Goal: Task Accomplishment & Management: Complete application form

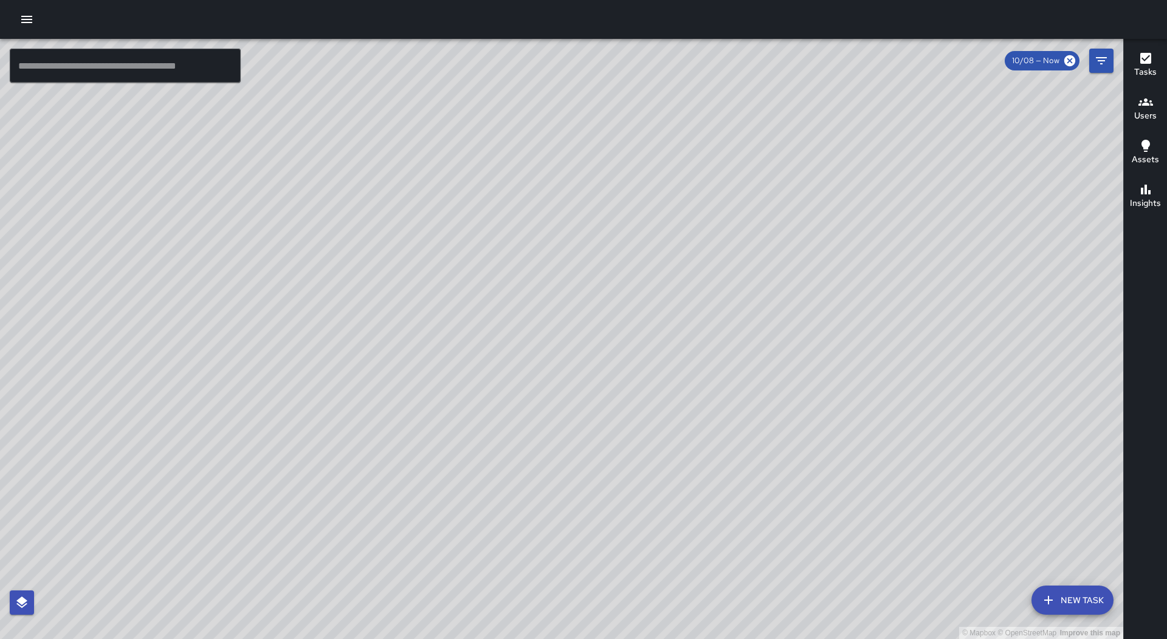
click at [35, 27] on button "button" at bounding box center [27, 19] width 24 height 24
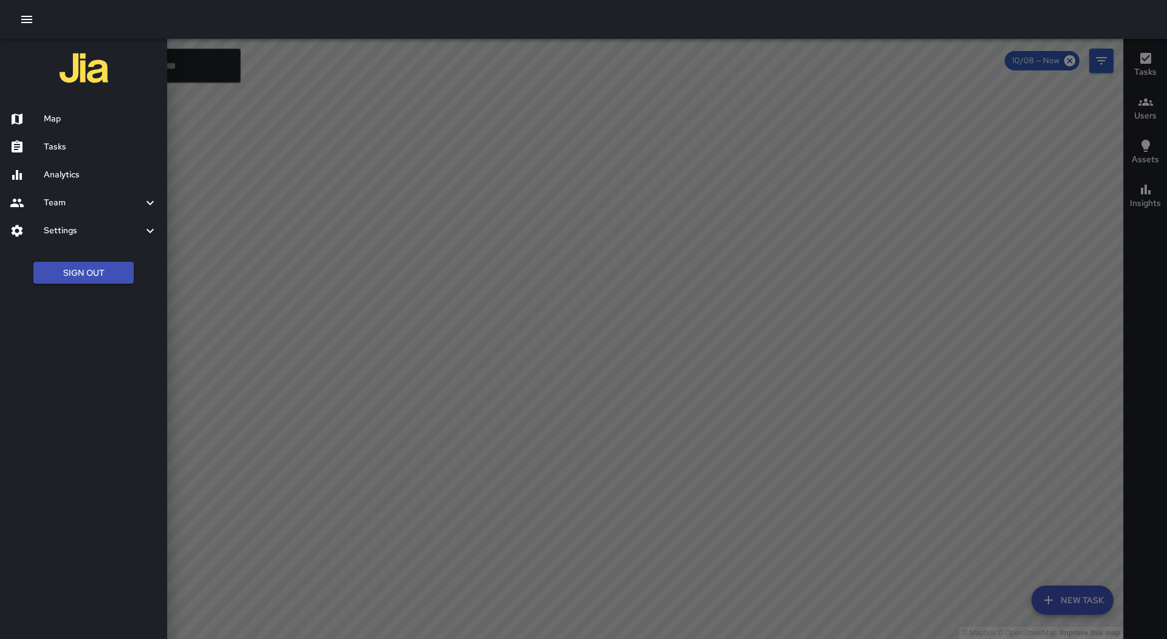
drag, startPoint x: 76, startPoint y: 137, endPoint x: 258, endPoint y: 138, distance: 181.7
click at [76, 137] on div "Tasks" at bounding box center [83, 147] width 167 height 28
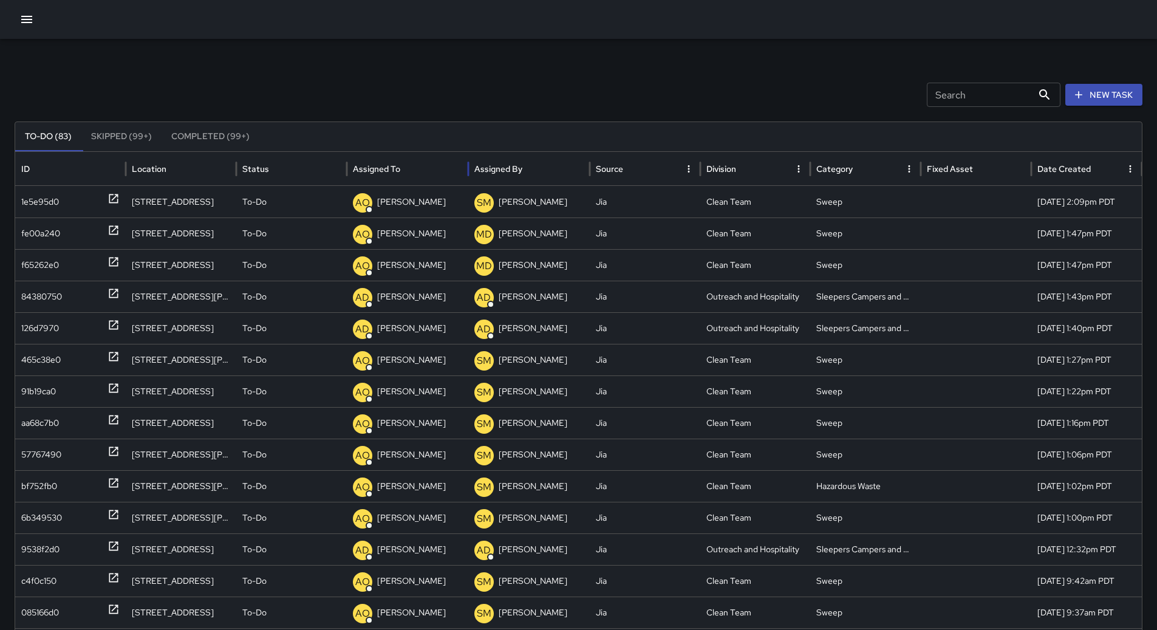
click at [427, 168] on div "Assigned To" at bounding box center [407, 168] width 109 height 33
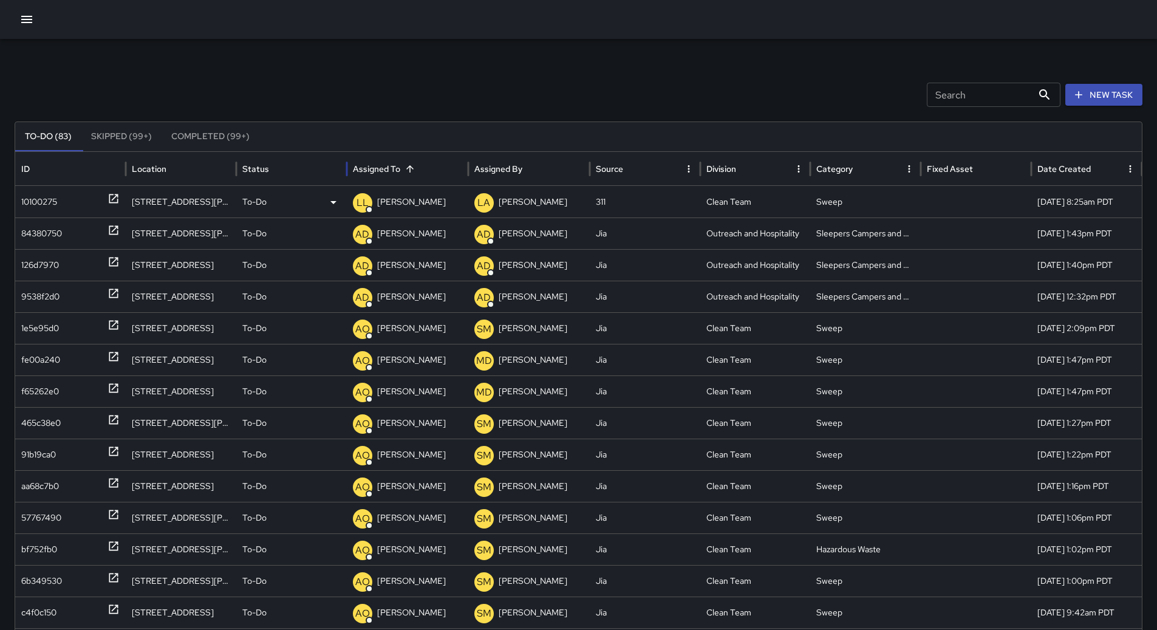
click at [52, 205] on div "10100275" at bounding box center [39, 202] width 36 height 31
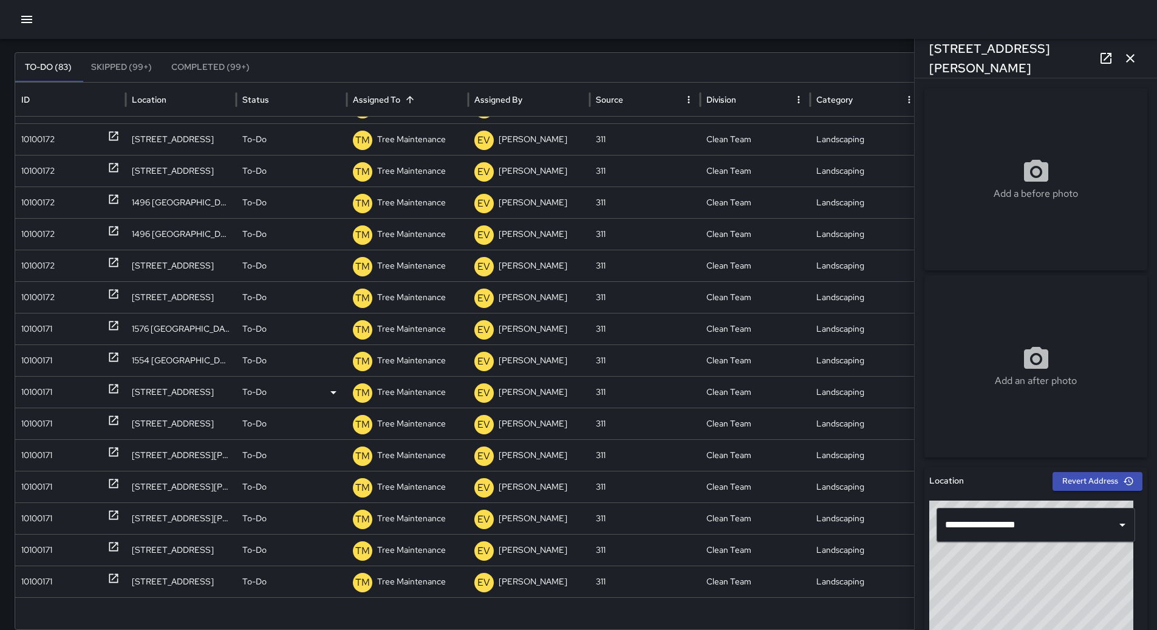
scroll to position [98, 0]
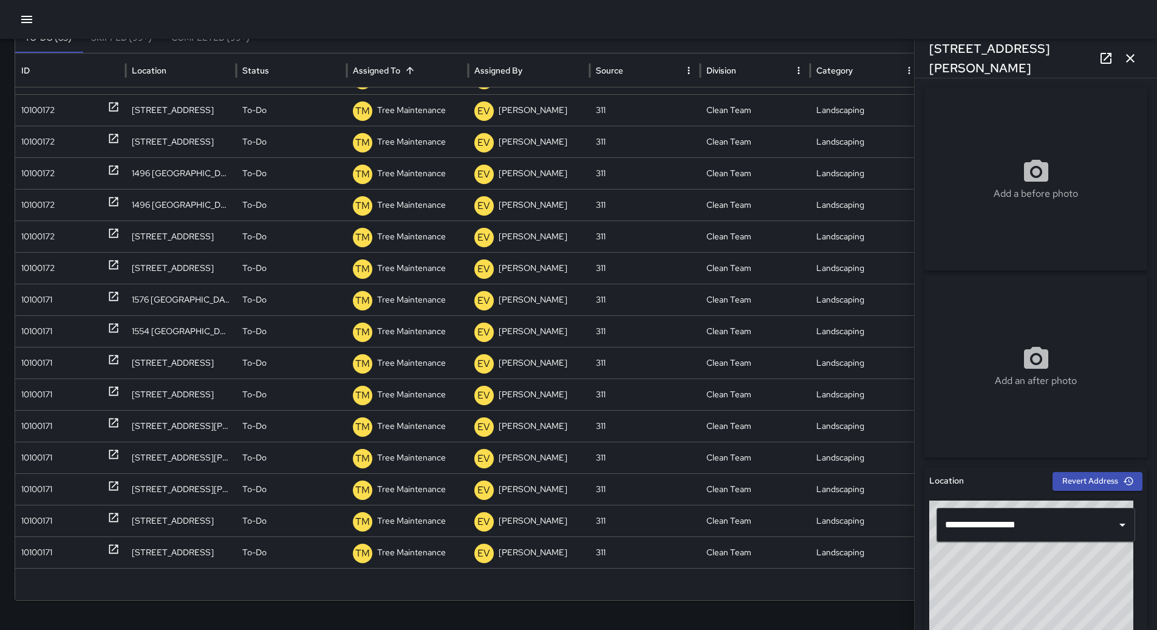
click at [1133, 63] on icon "button" at bounding box center [1130, 58] width 15 height 15
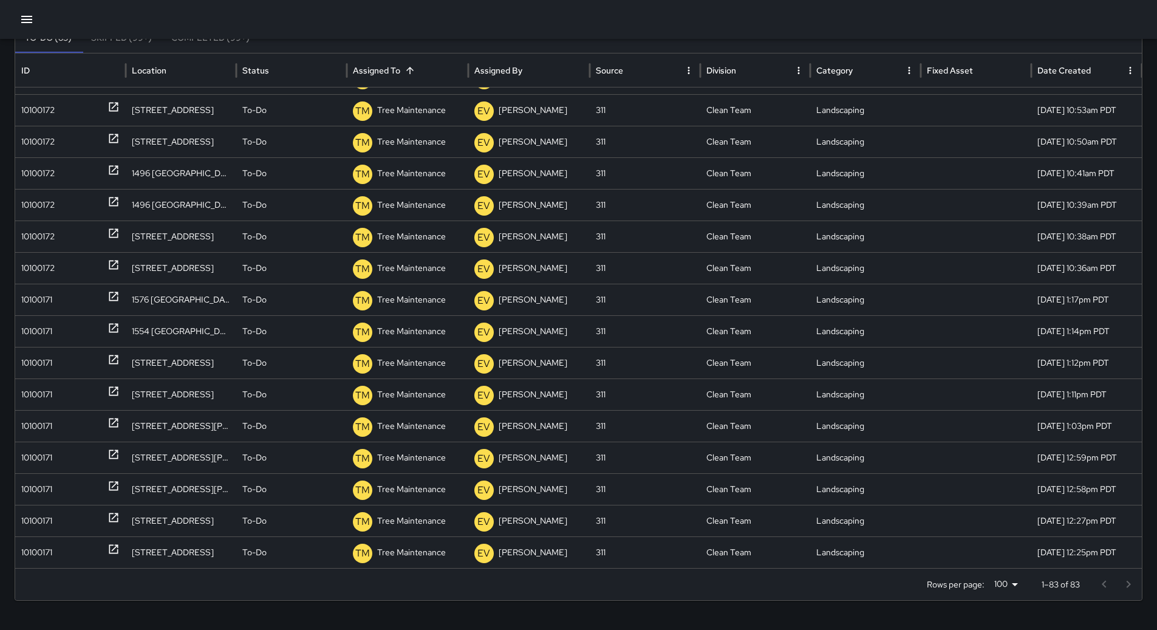
click at [23, 18] on icon "button" at bounding box center [26, 19] width 15 height 15
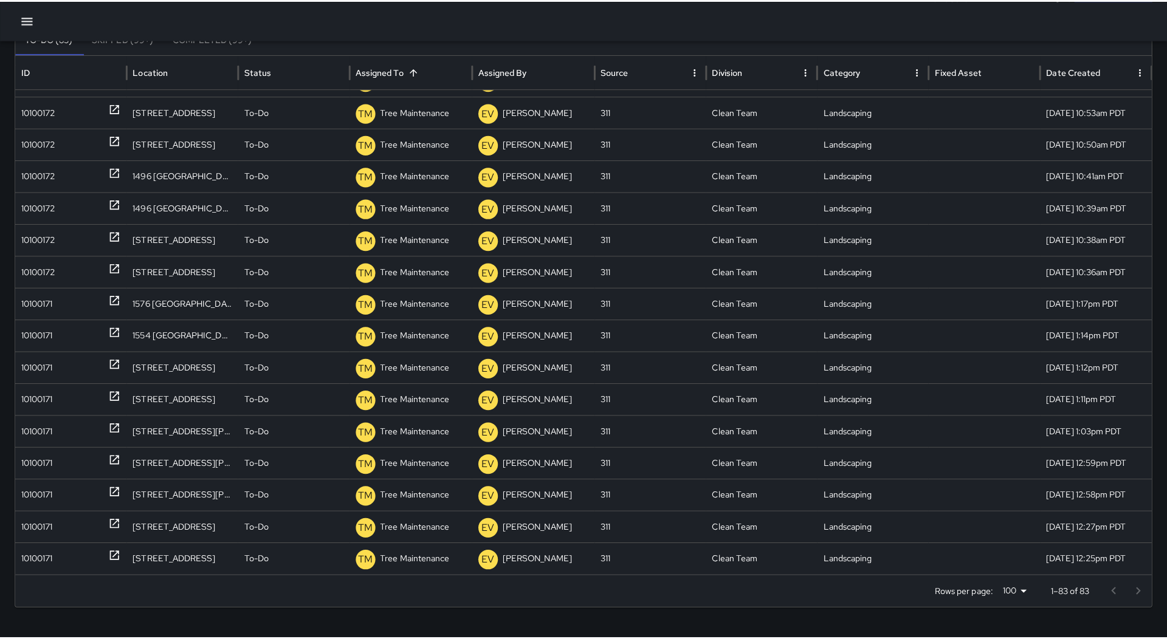
scroll to position [89, 0]
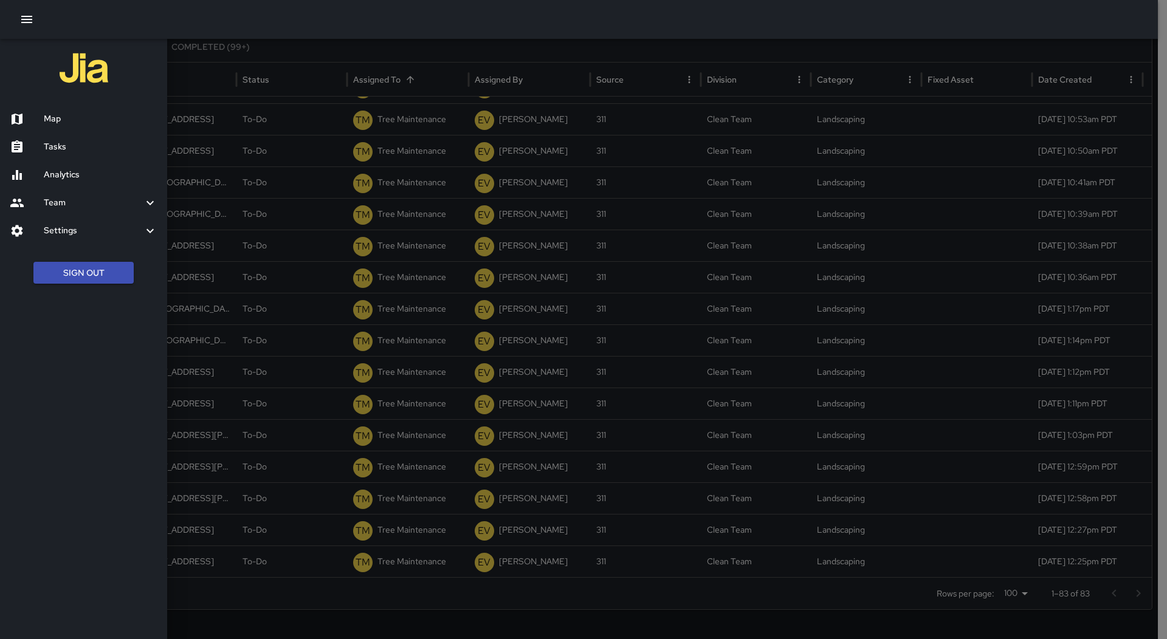
click at [67, 113] on h6 "Map" at bounding box center [101, 118] width 114 height 13
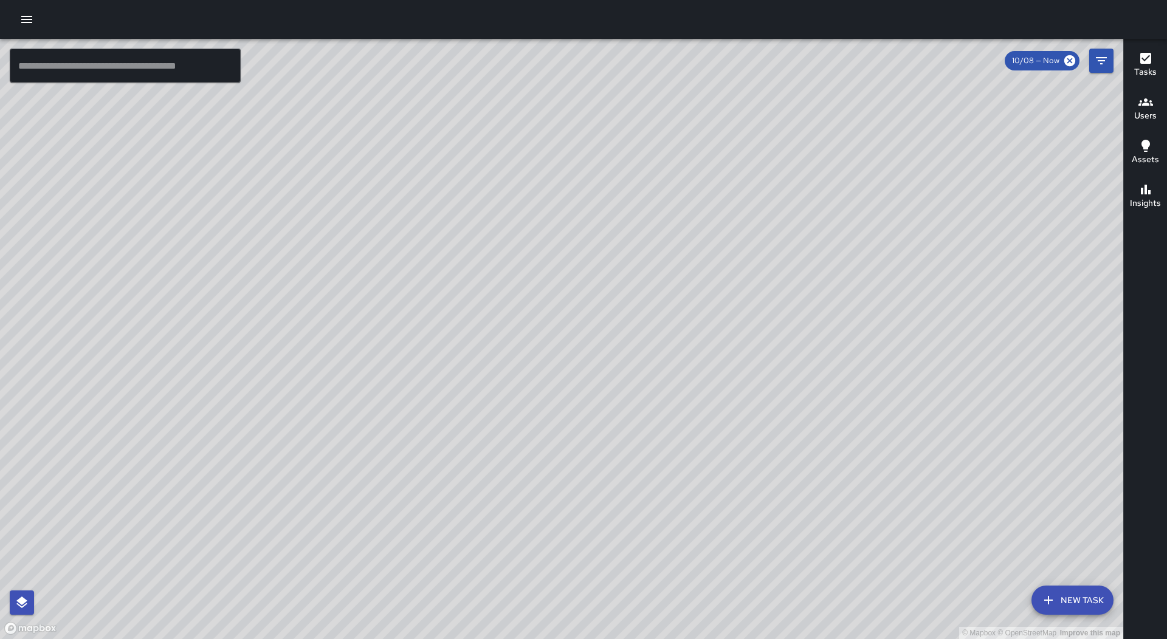
drag, startPoint x: 803, startPoint y: 219, endPoint x: 657, endPoint y: 450, distance: 273.1
click at [657, 450] on div "© Mapbox © OpenStreetMap Improve this map" at bounding box center [561, 339] width 1123 height 600
drag, startPoint x: 226, startPoint y: 276, endPoint x: 932, endPoint y: 577, distance: 767.2
click at [952, 592] on div "© Mapbox © OpenStreetMap Improve this map" at bounding box center [561, 339] width 1123 height 600
drag, startPoint x: 1045, startPoint y: 540, endPoint x: 768, endPoint y: 403, distance: 309.0
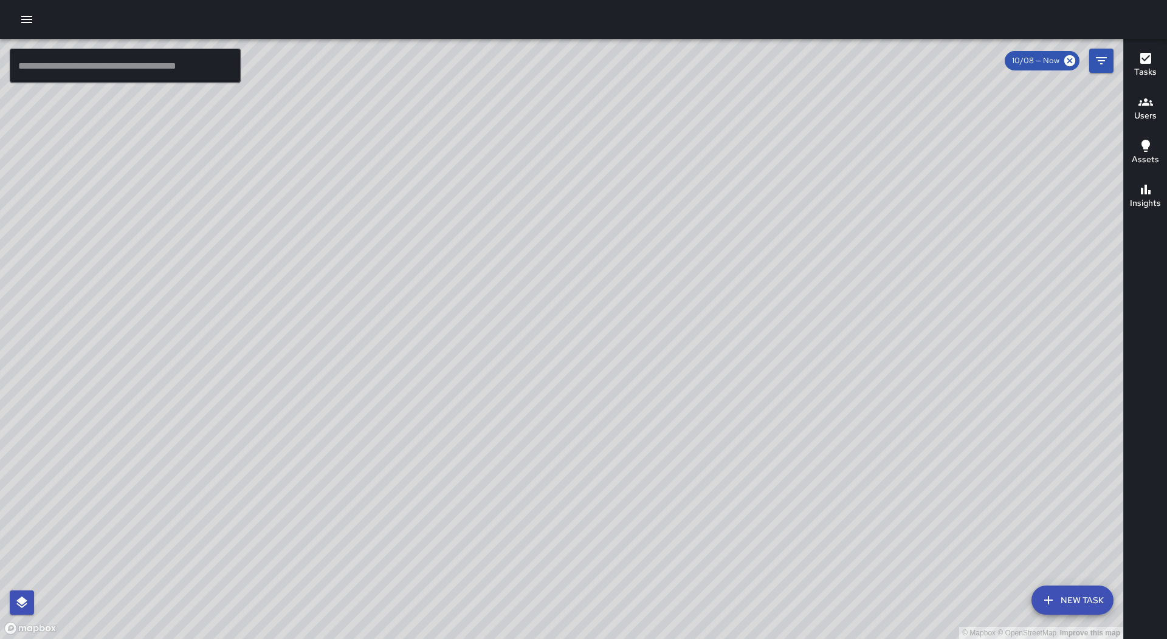
click at [769, 404] on div "© Mapbox © OpenStreetMap Improve this map" at bounding box center [561, 339] width 1123 height 600
click at [1150, 95] on icon "button" at bounding box center [1145, 102] width 15 height 15
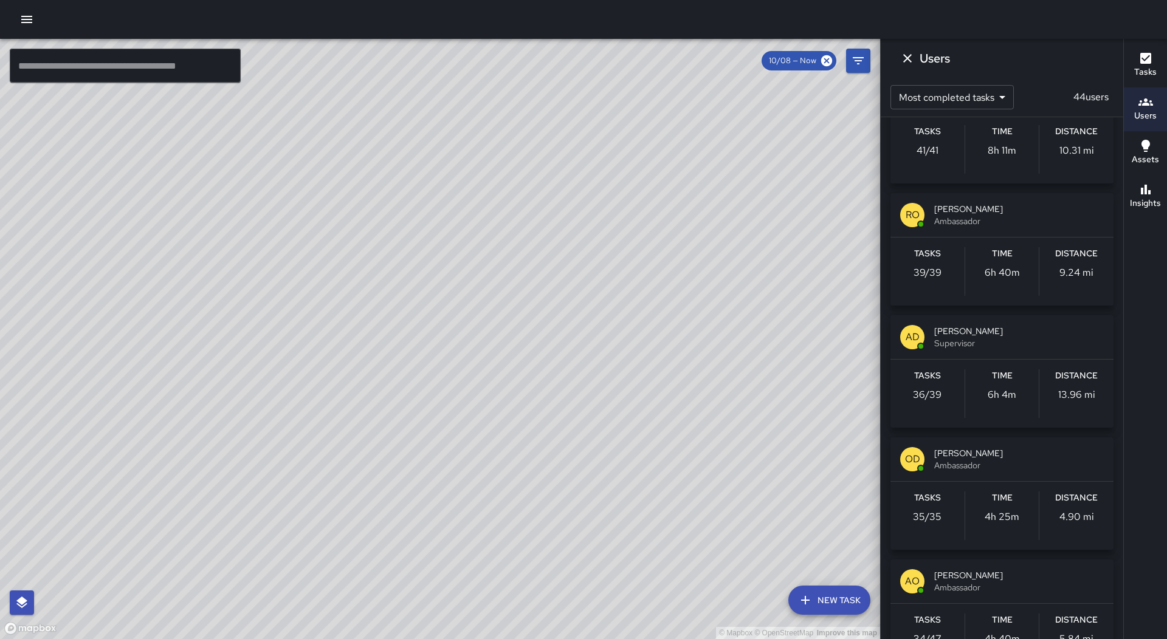
scroll to position [547, 0]
click at [1005, 349] on div "AD [PERSON_NAME] Supervisor" at bounding box center [1001, 335] width 223 height 44
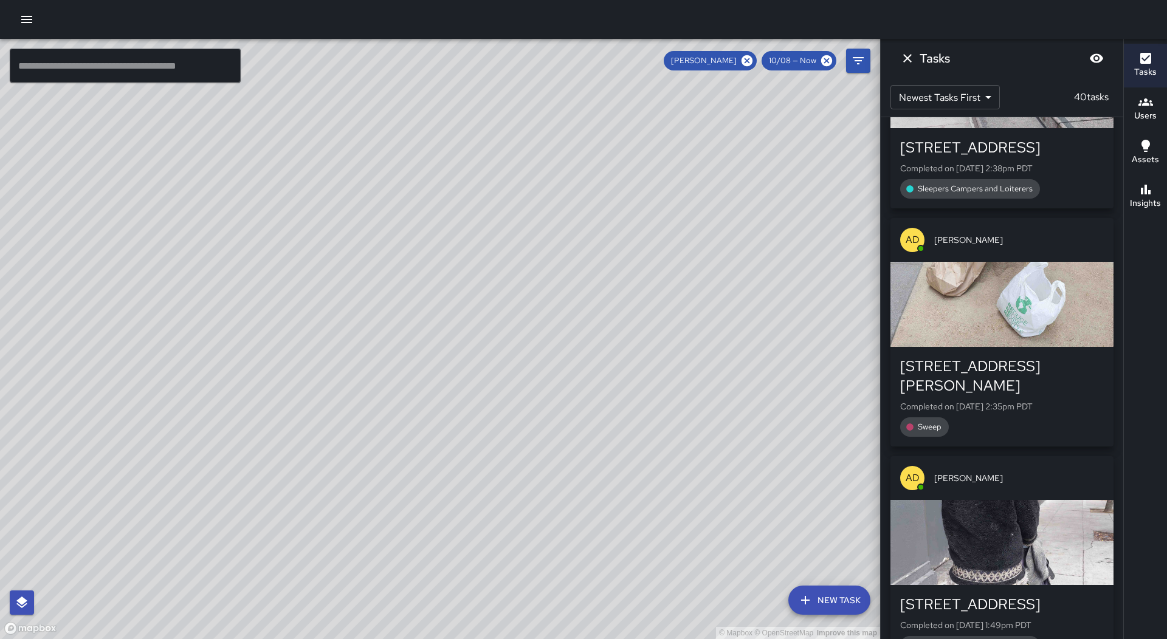
scroll to position [562, 0]
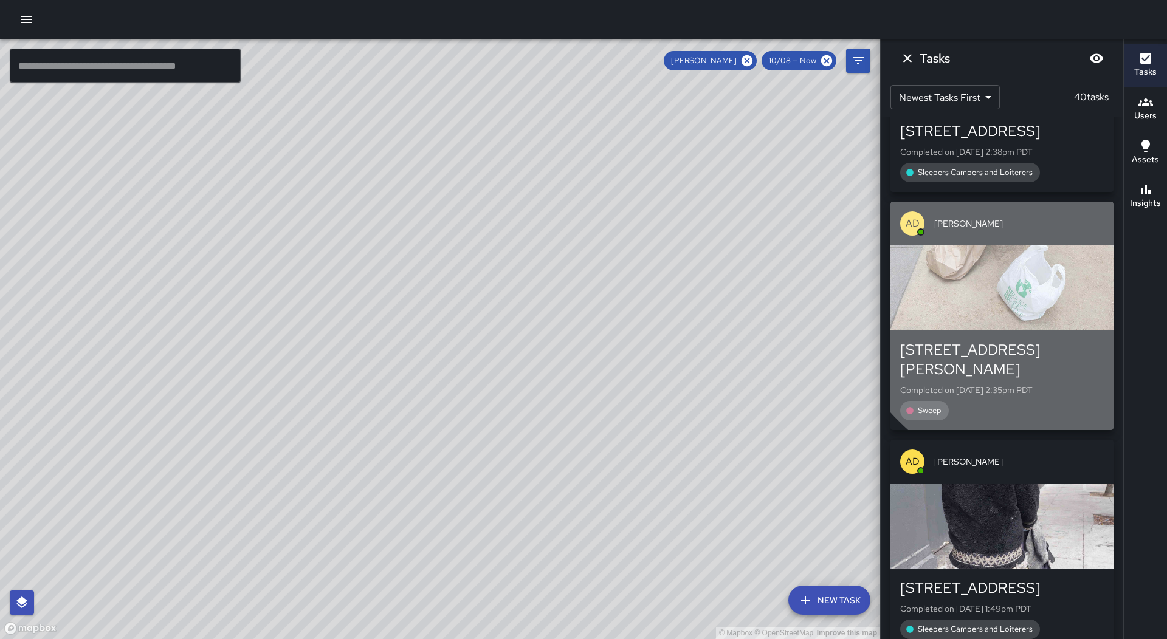
click at [1058, 263] on div "button" at bounding box center [1001, 287] width 223 height 85
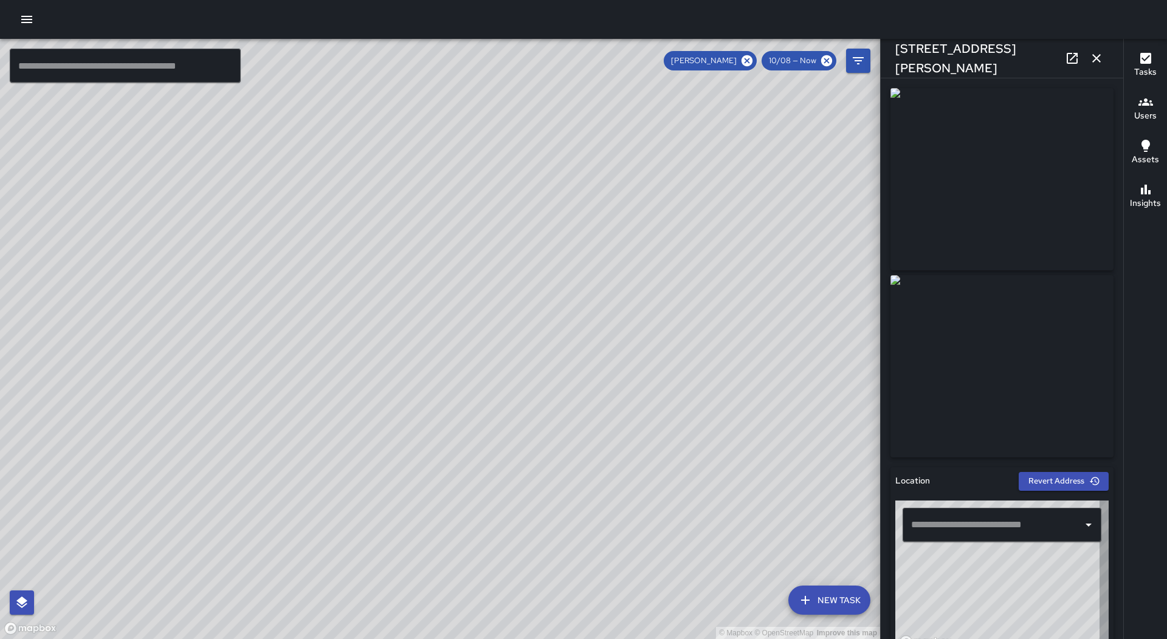
type input "**********"
click at [1096, 61] on icon "button" at bounding box center [1096, 58] width 15 height 15
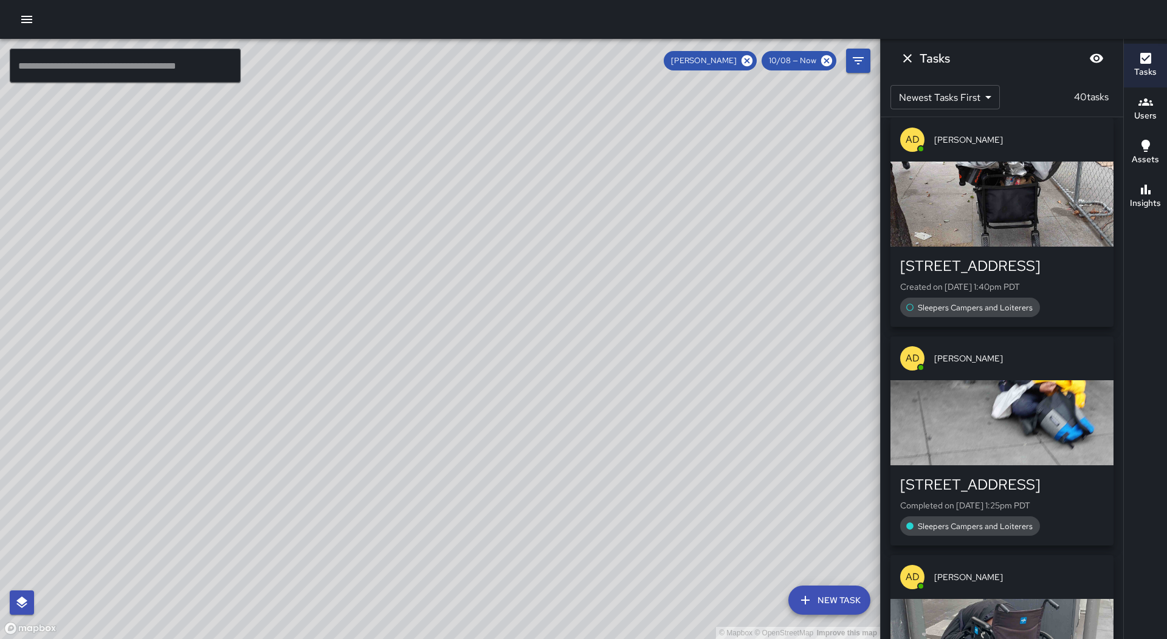
scroll to position [1534, 0]
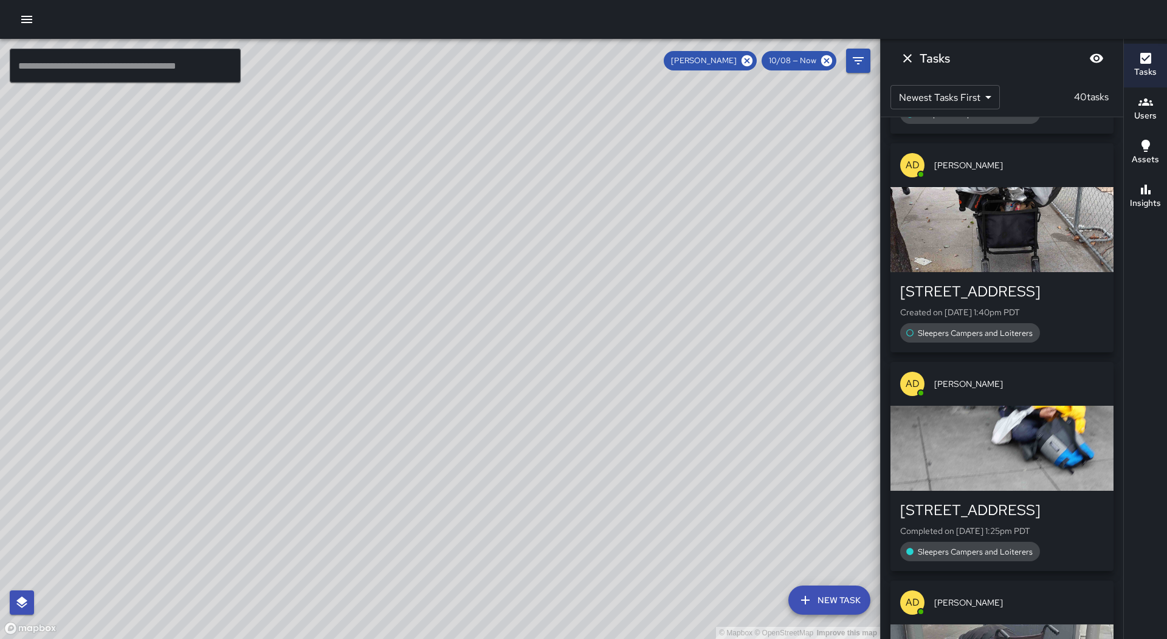
click at [1031, 224] on div "button" at bounding box center [1001, 229] width 223 height 85
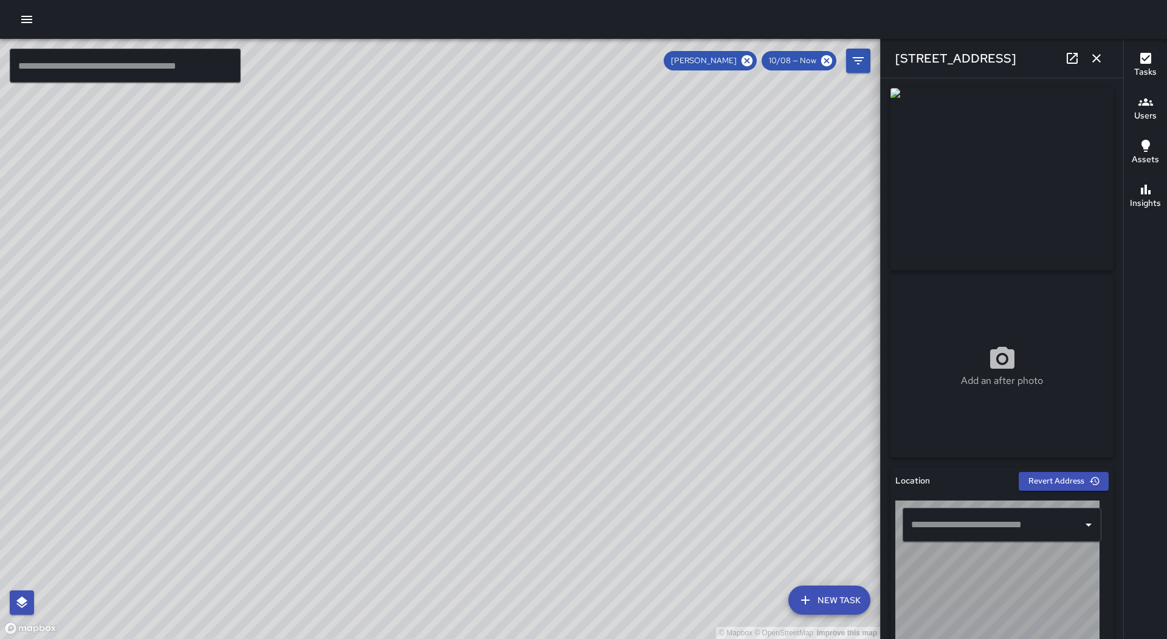
type input "**********"
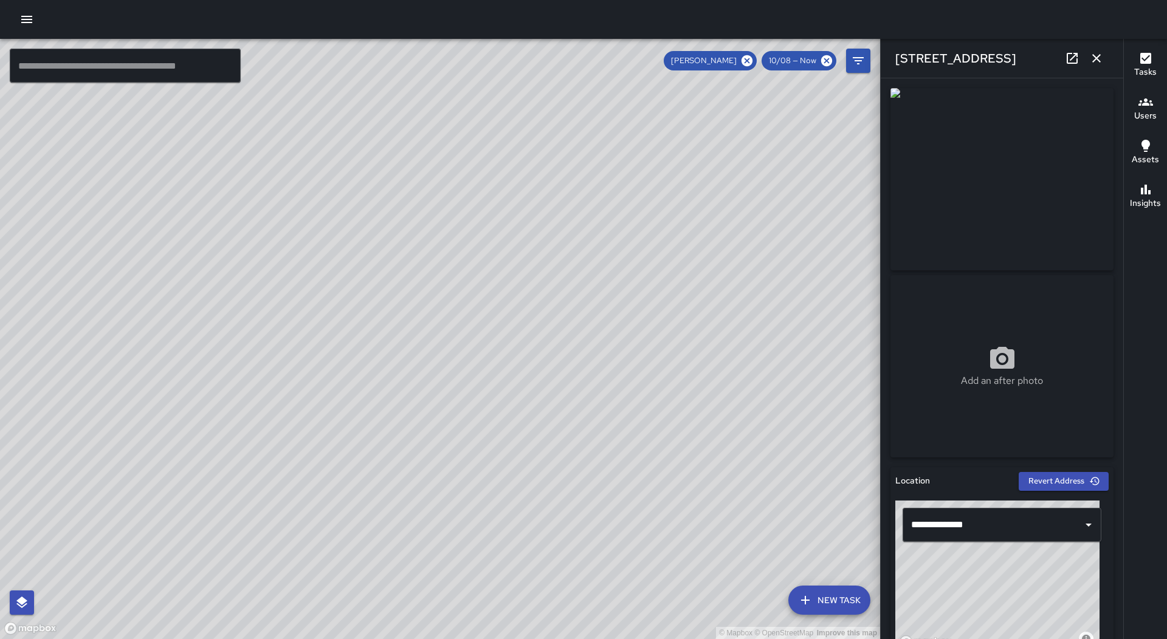
click at [1094, 50] on button "button" at bounding box center [1096, 58] width 24 height 24
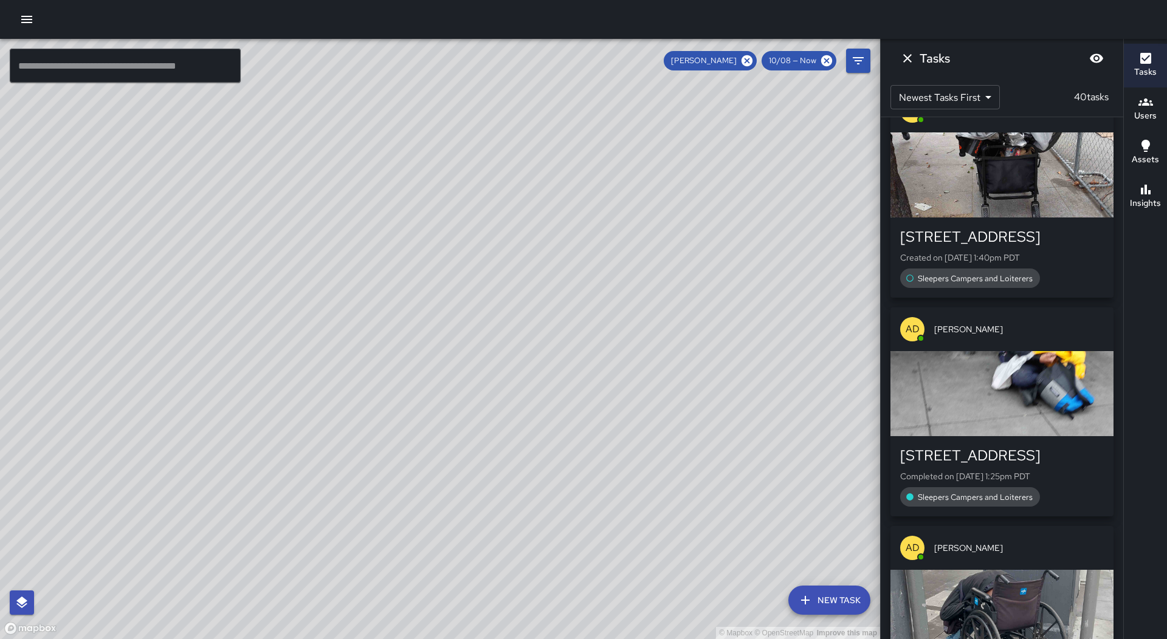
scroll to position [1777, 0]
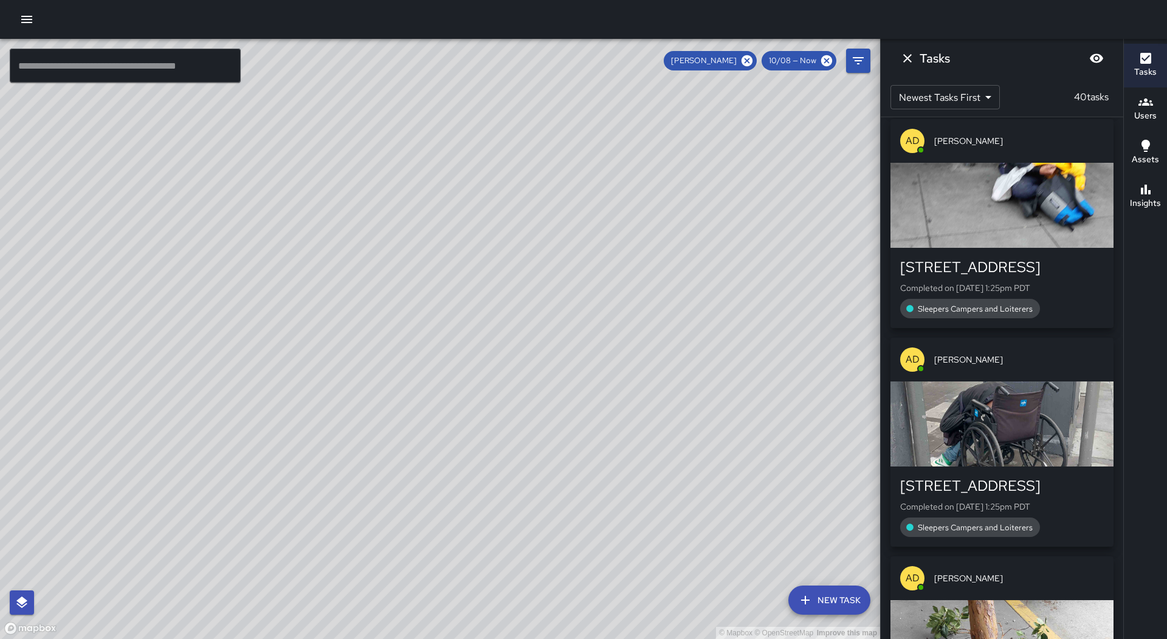
click at [1044, 206] on div "button" at bounding box center [1001, 205] width 223 height 85
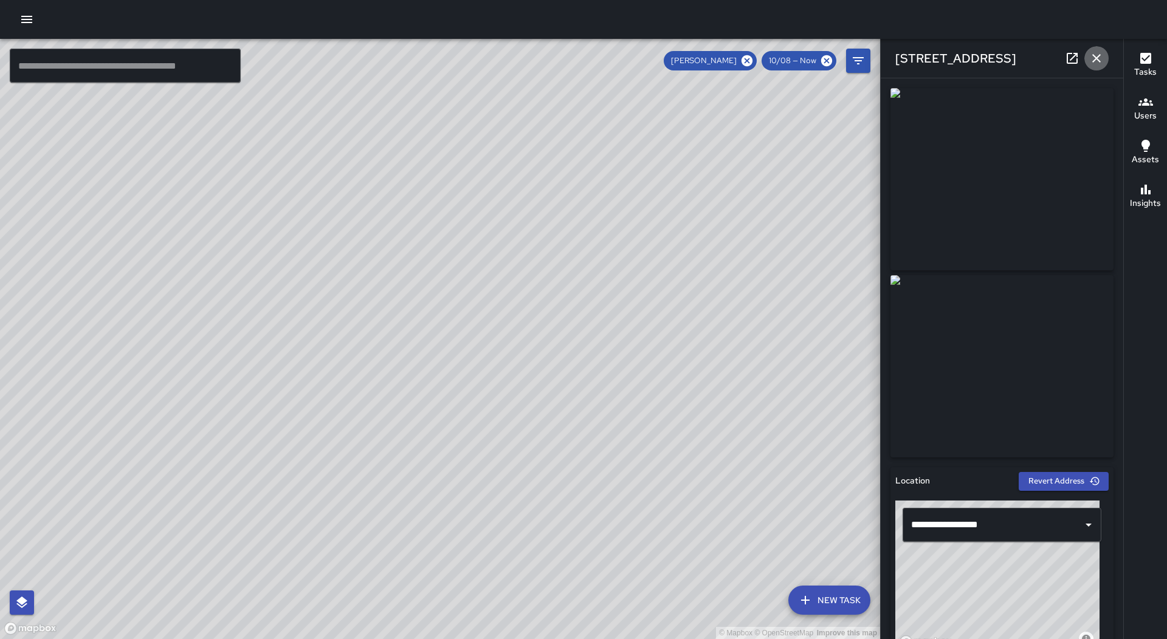
click at [1094, 50] on button "button" at bounding box center [1096, 58] width 24 height 24
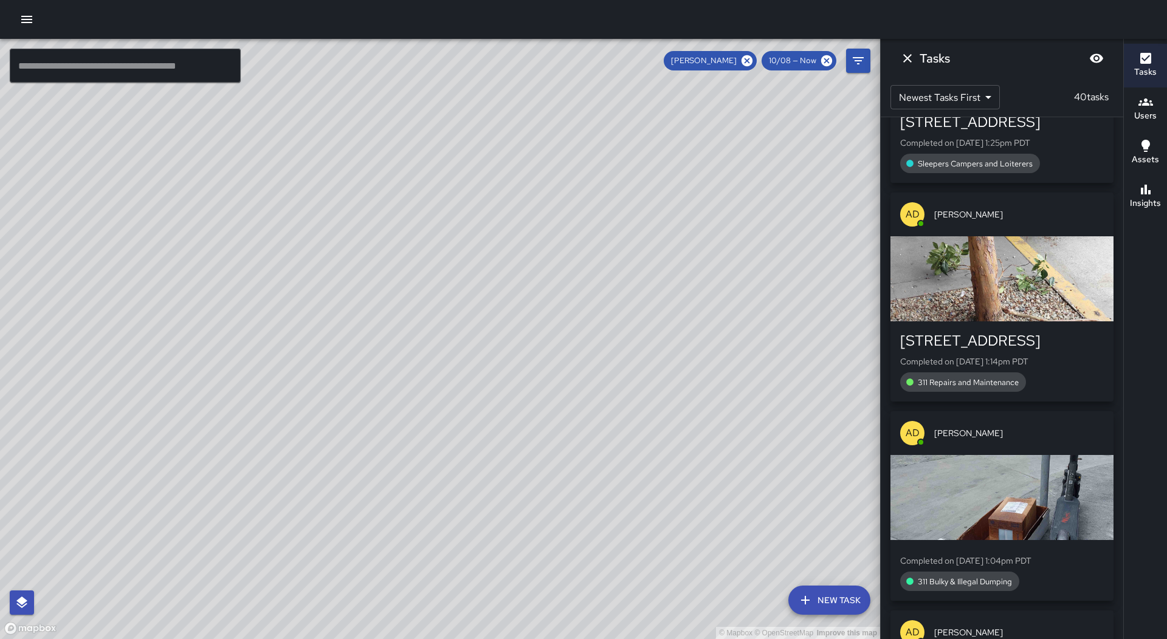
scroll to position [2142, 0]
click at [1044, 249] on div "button" at bounding box center [1001, 278] width 223 height 85
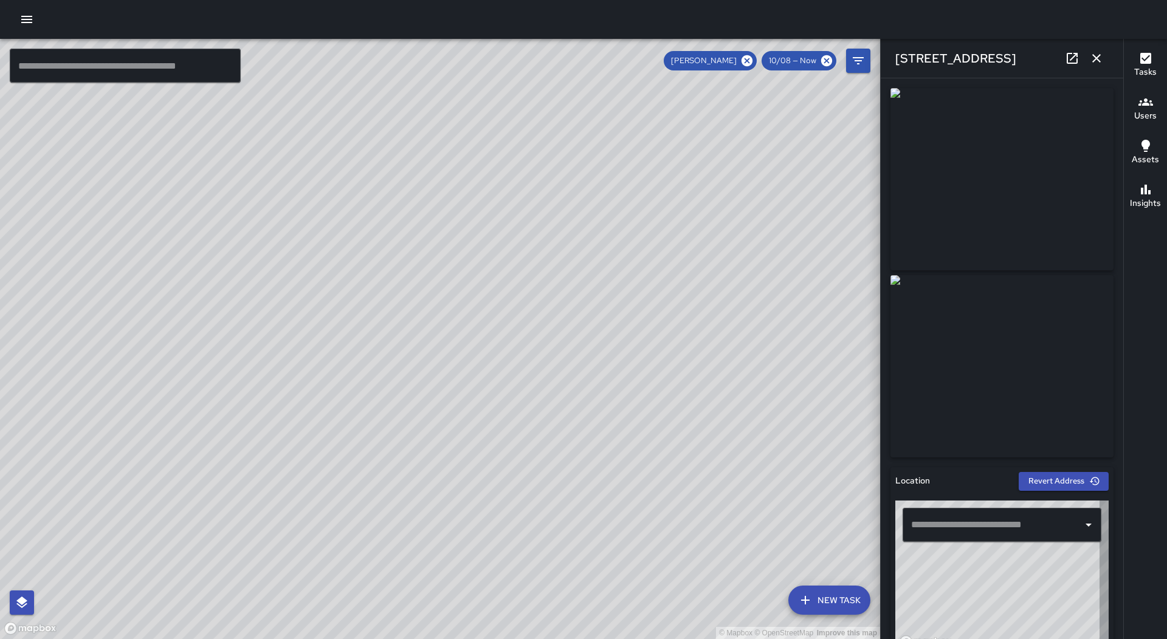
type input "**********"
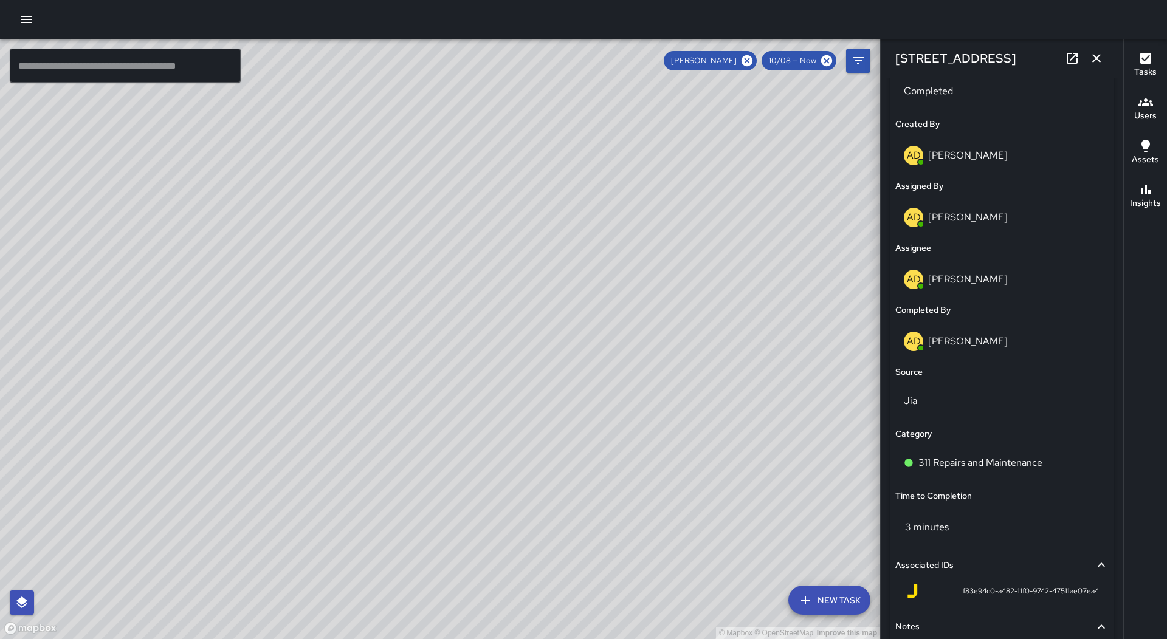
scroll to position [668, 0]
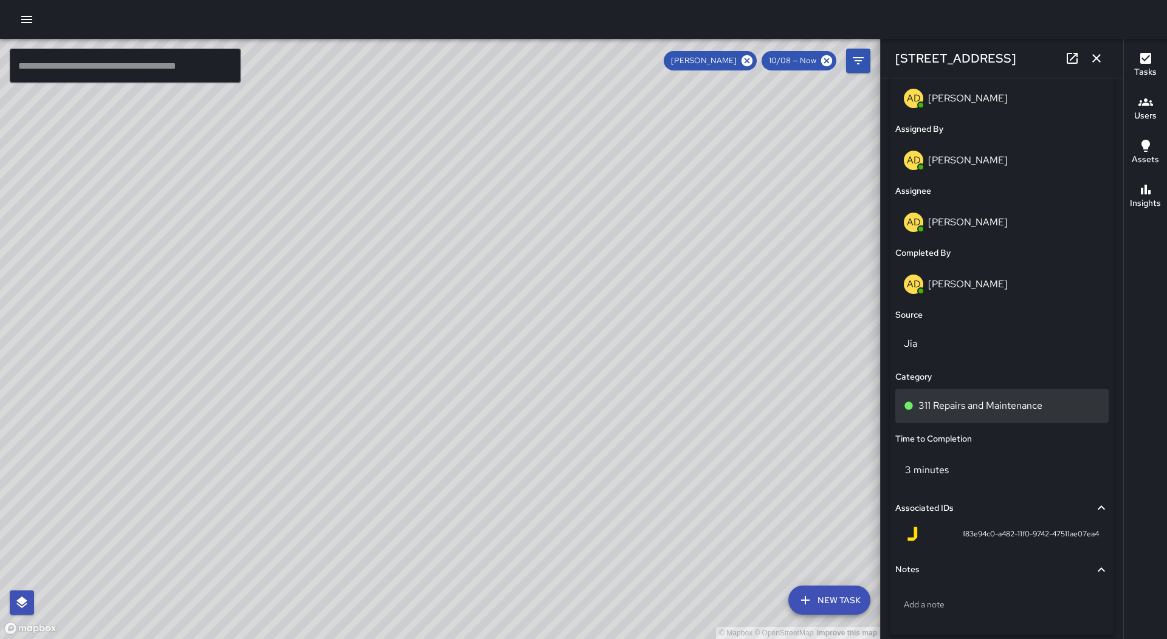
click at [1039, 399] on p "311 Repairs and Maintenance" at bounding box center [980, 406] width 124 height 15
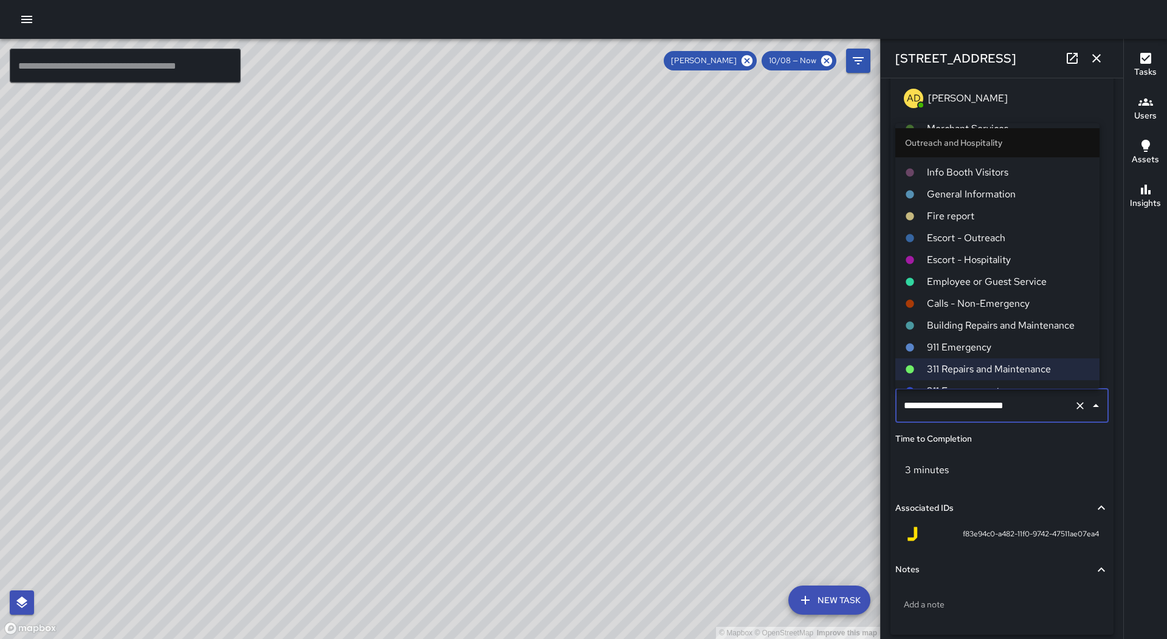
scroll to position [488, 0]
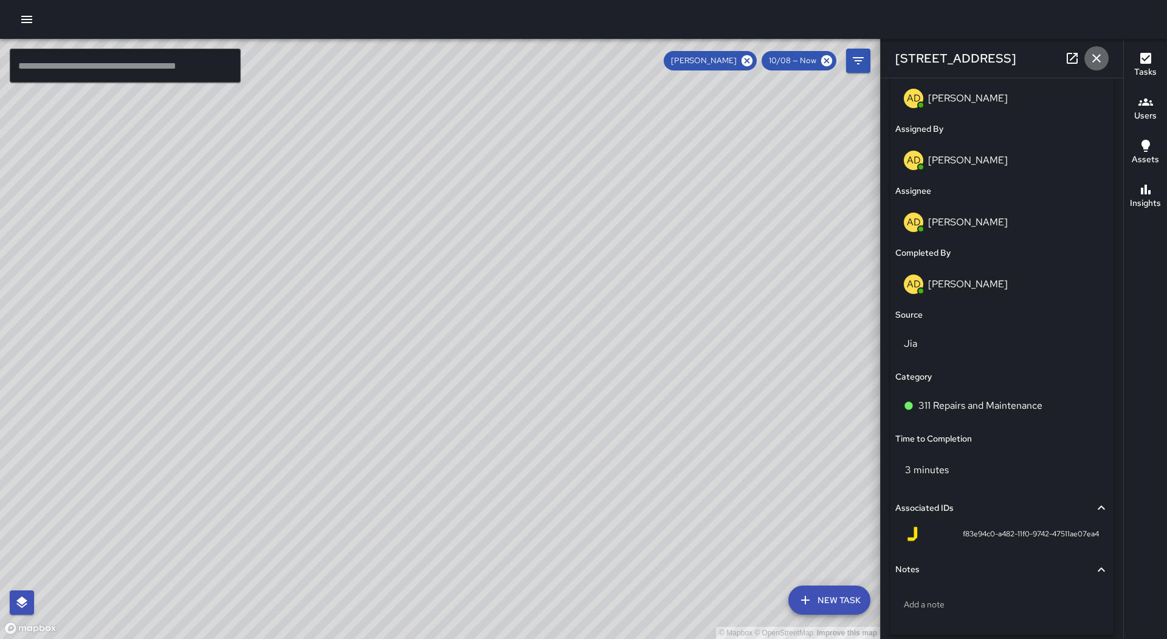
click at [1095, 54] on icon "button" at bounding box center [1096, 58] width 15 height 15
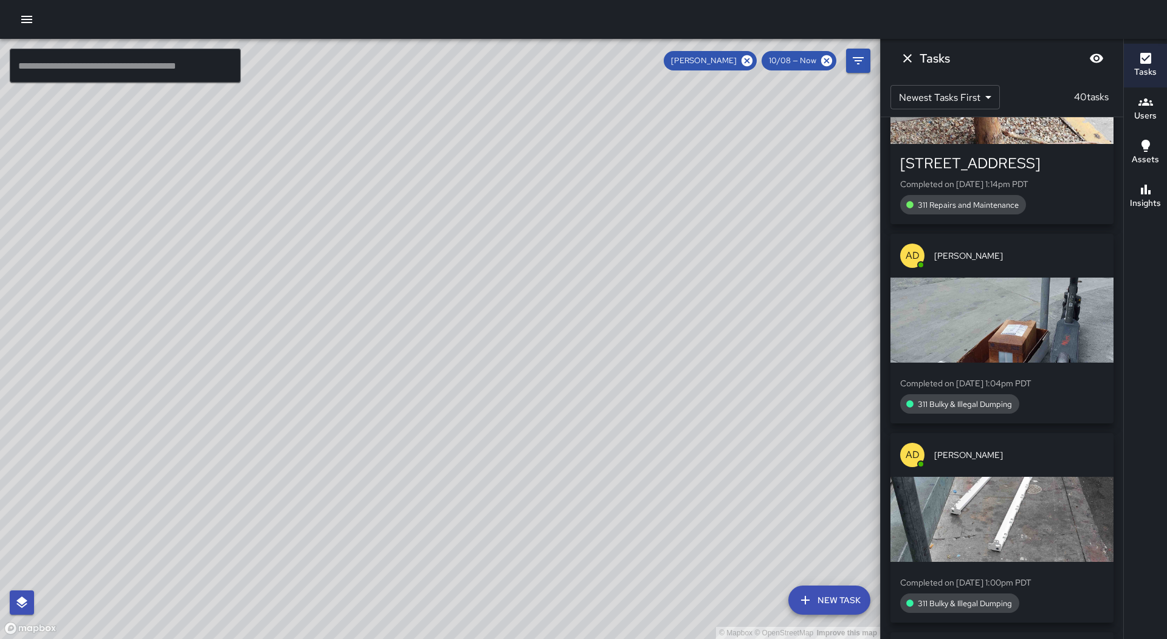
scroll to position [2324, 0]
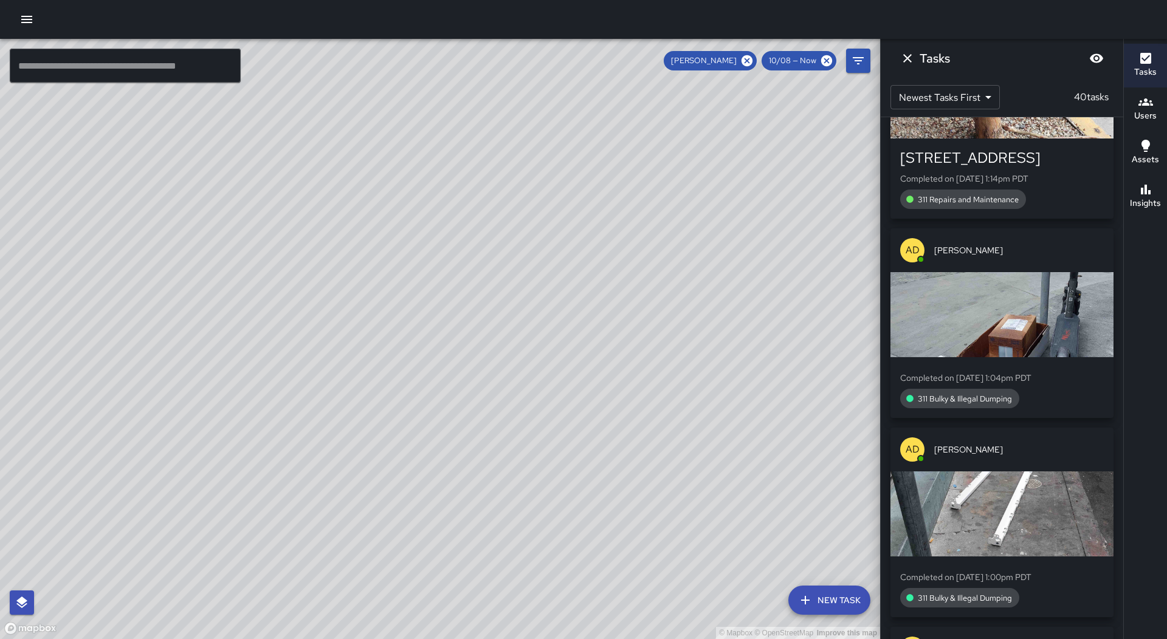
click at [1021, 372] on p "Completed on [DATE] 1:04pm PDT" at bounding box center [1002, 378] width 204 height 12
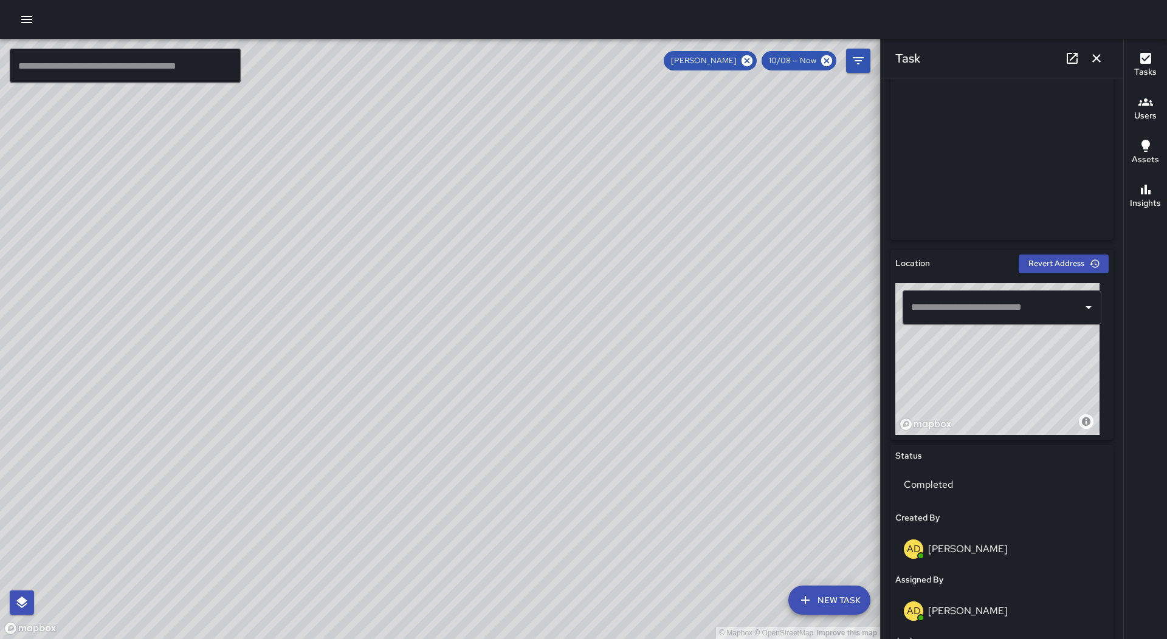
scroll to position [0, 0]
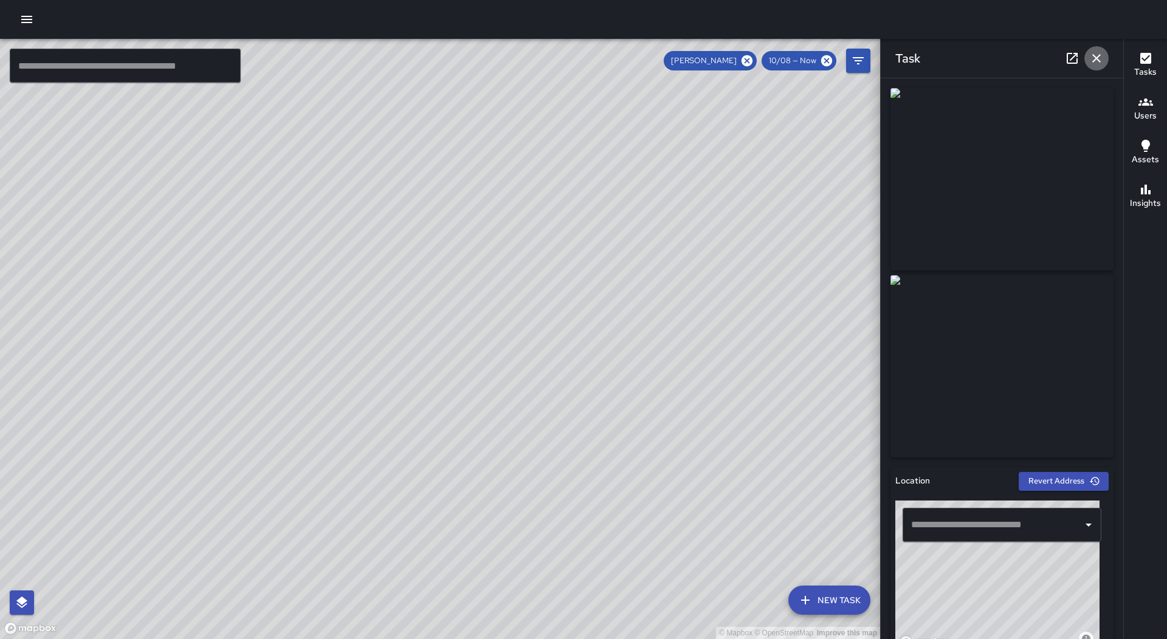
click at [1102, 66] on button "button" at bounding box center [1096, 58] width 24 height 24
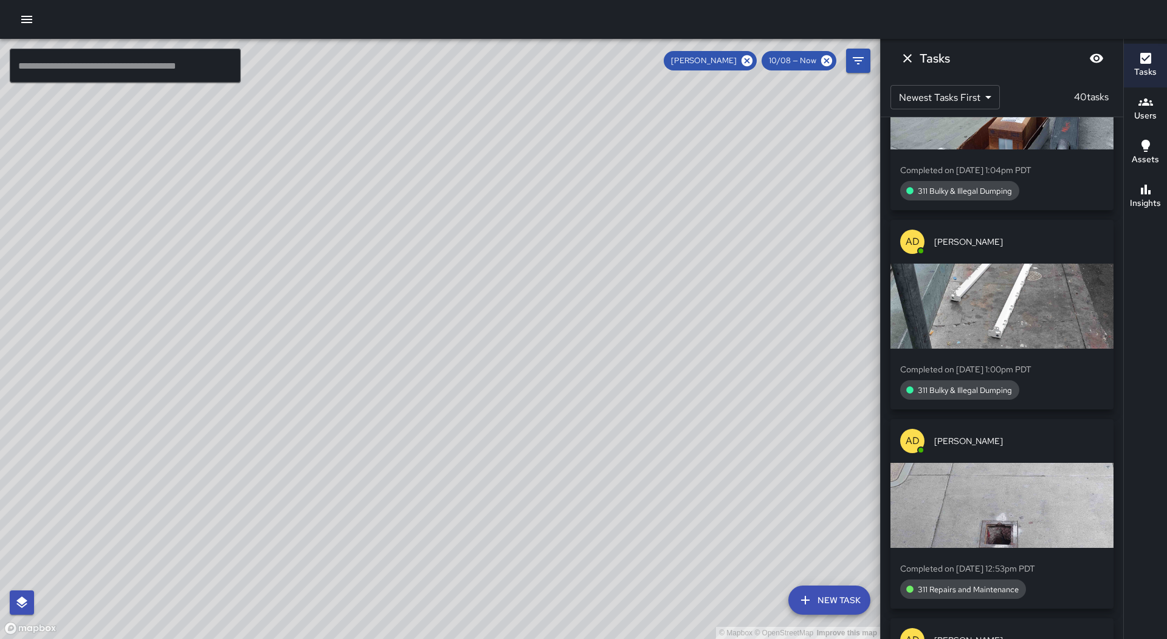
scroll to position [2567, 0]
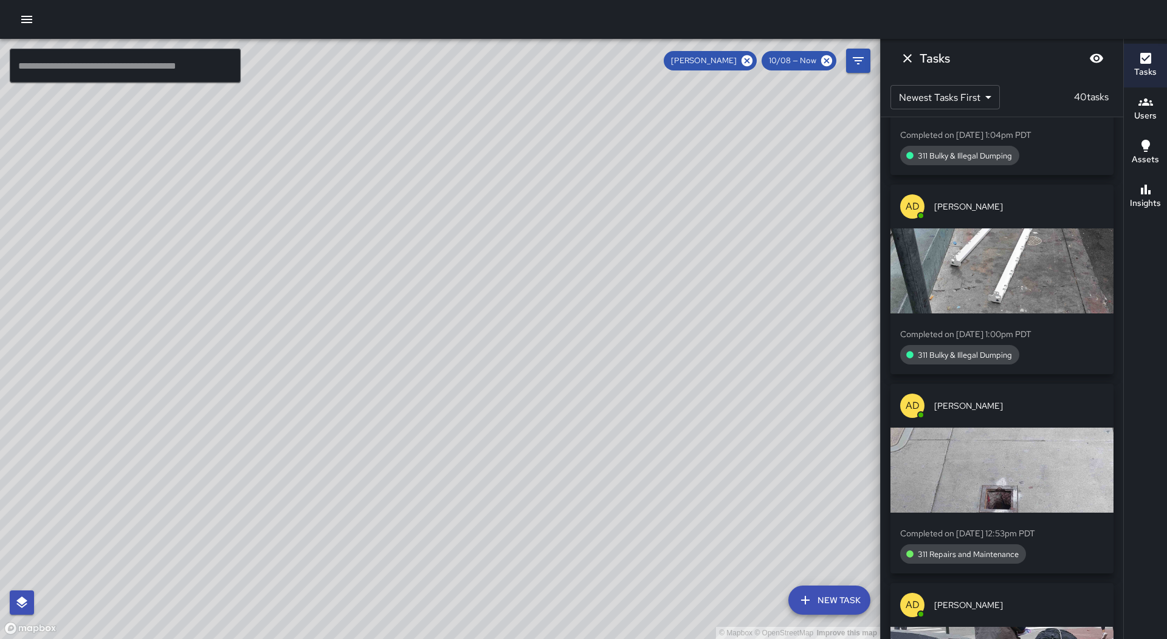
click at [1014, 247] on div "button" at bounding box center [1001, 270] width 223 height 85
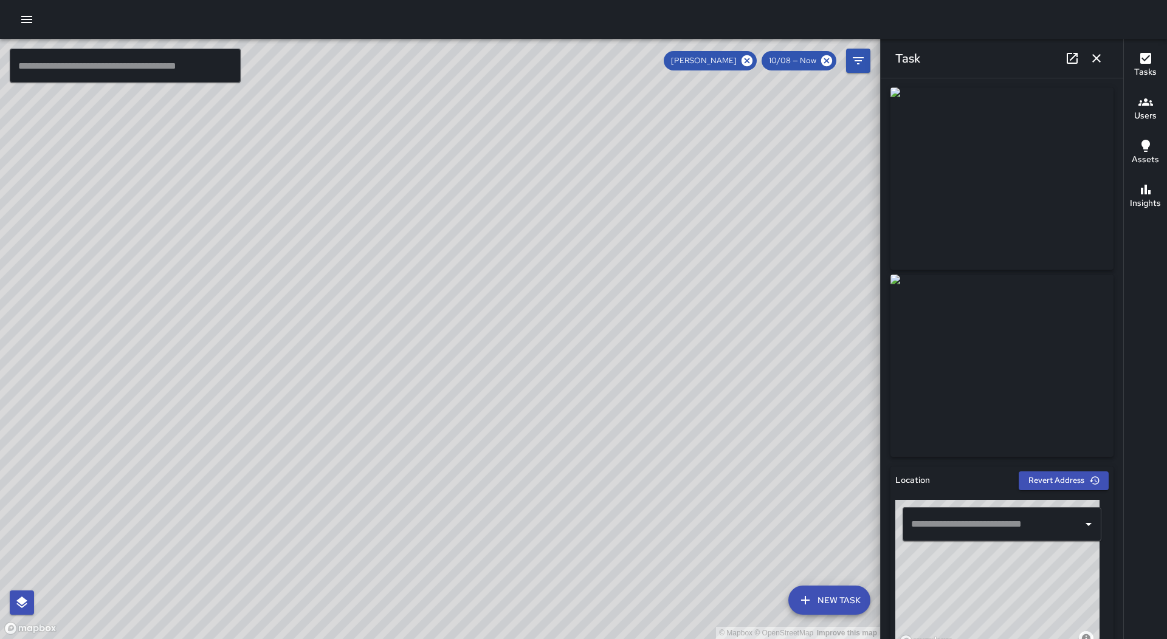
scroll to position [0, 0]
click at [1096, 54] on icon "button" at bounding box center [1096, 58] width 15 height 15
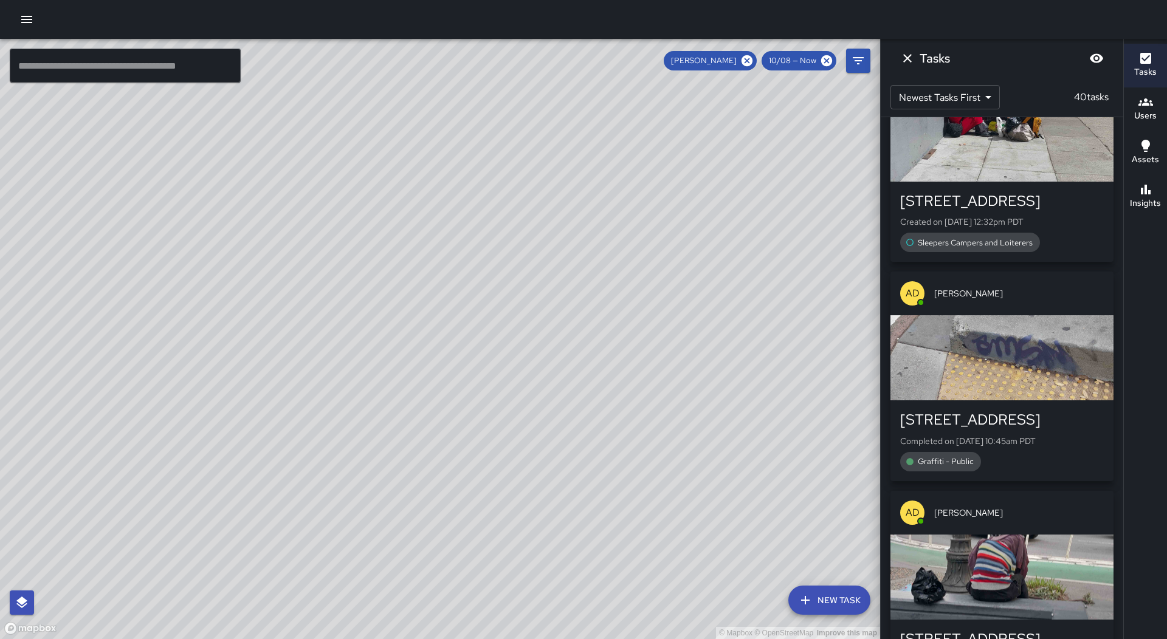
scroll to position [3357, 0]
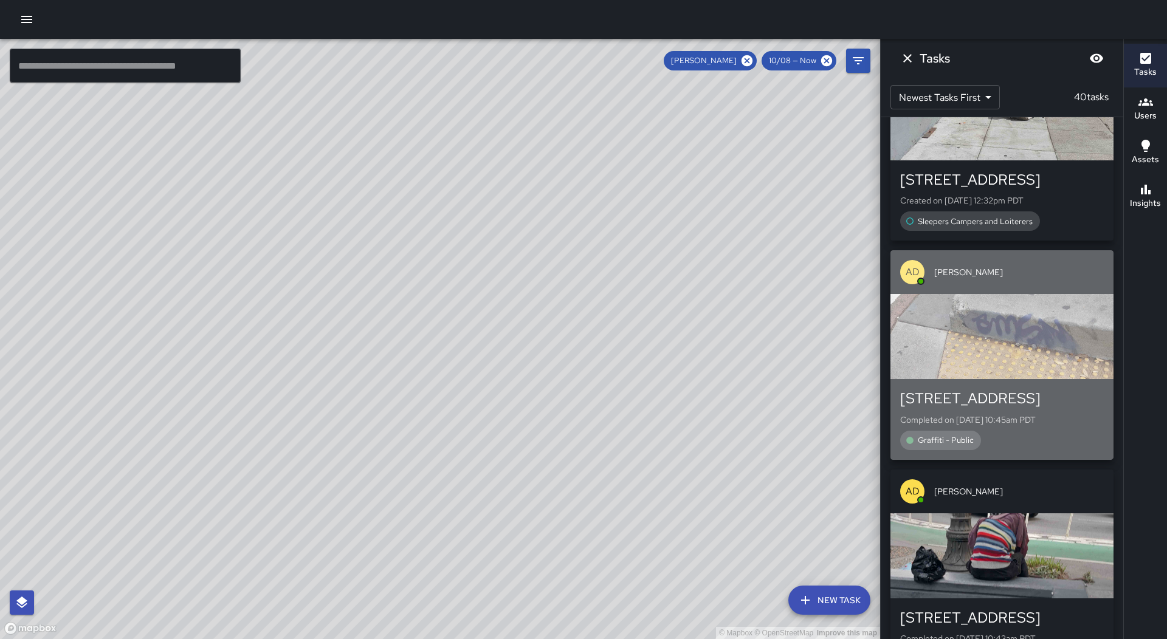
click at [1000, 294] on div "button" at bounding box center [1001, 336] width 223 height 85
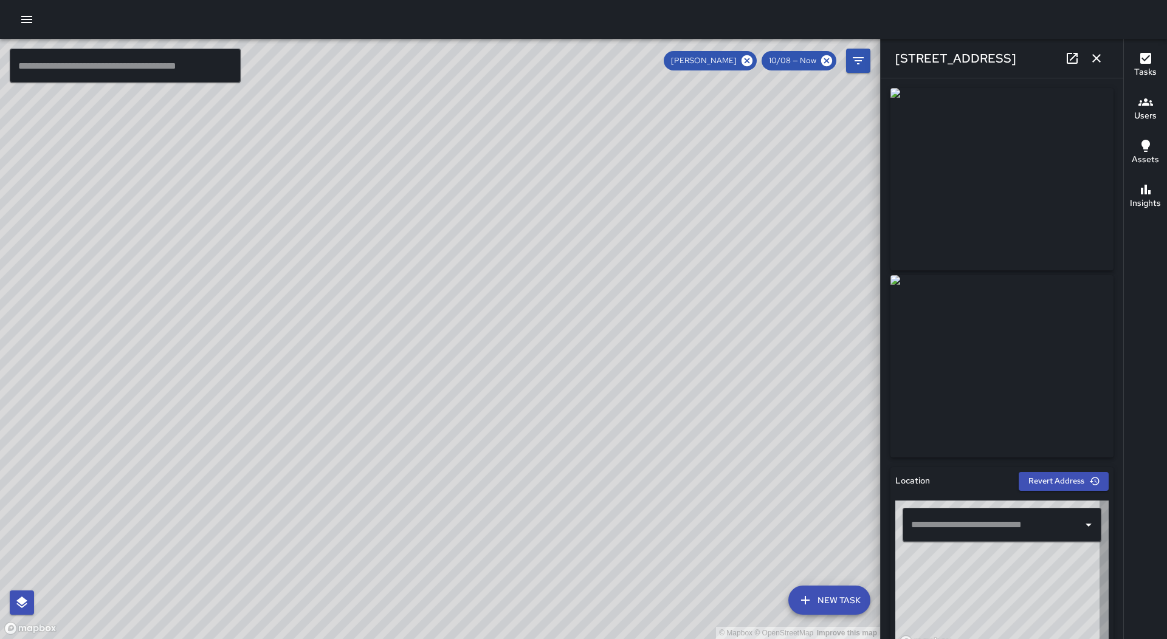
type input "**********"
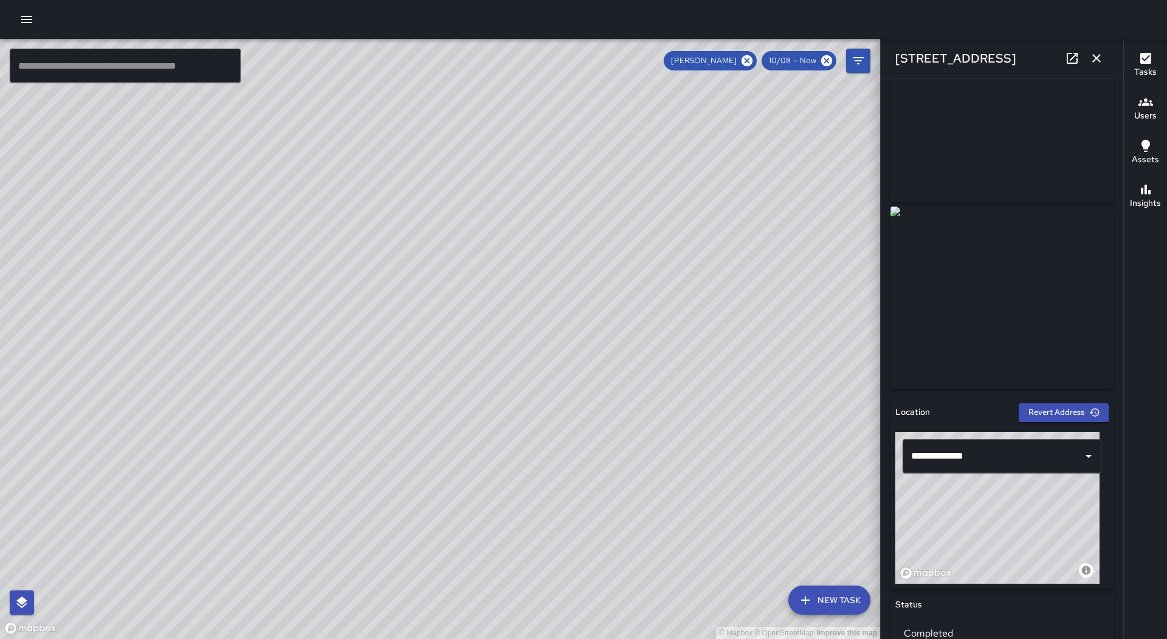
scroll to position [0, 0]
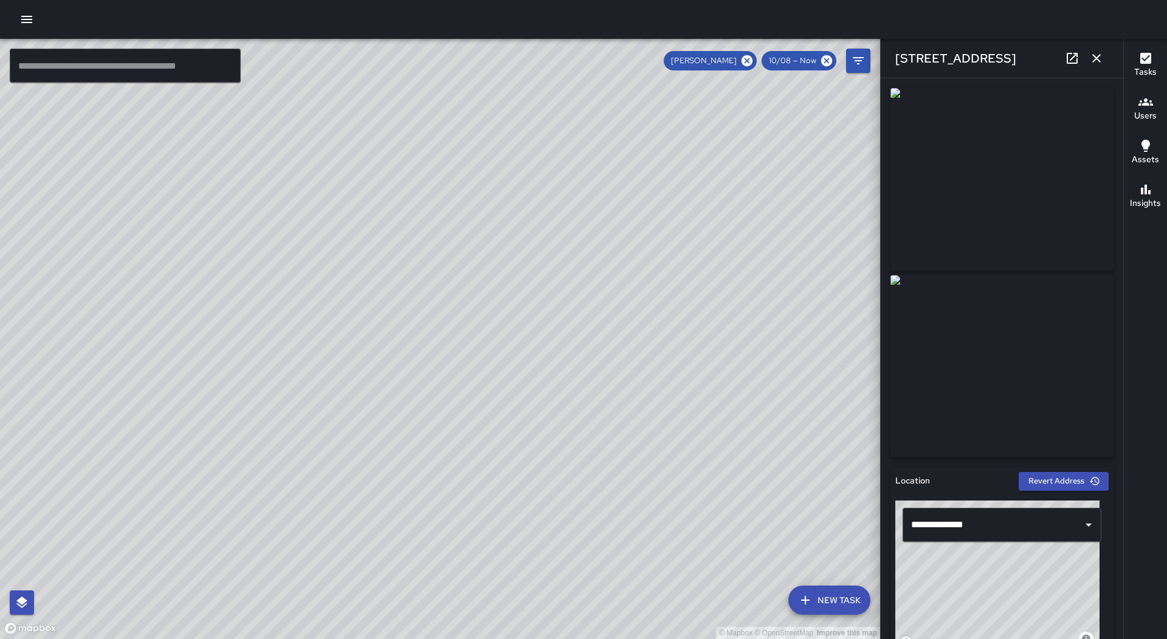
click at [960, 357] on img at bounding box center [1001, 366] width 223 height 182
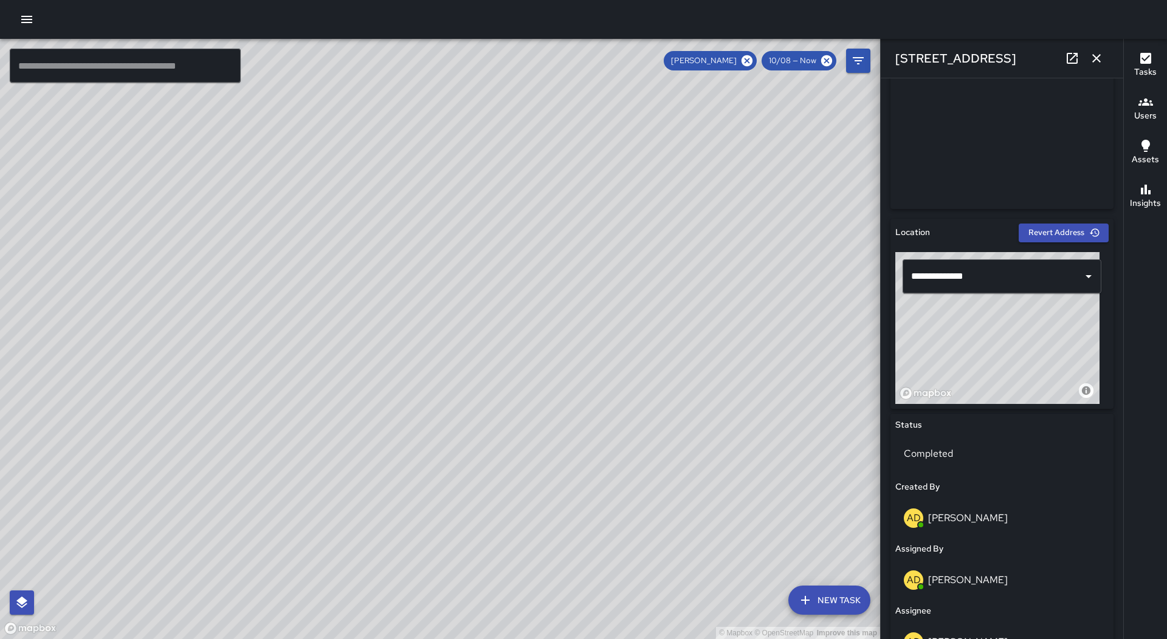
scroll to position [486, 0]
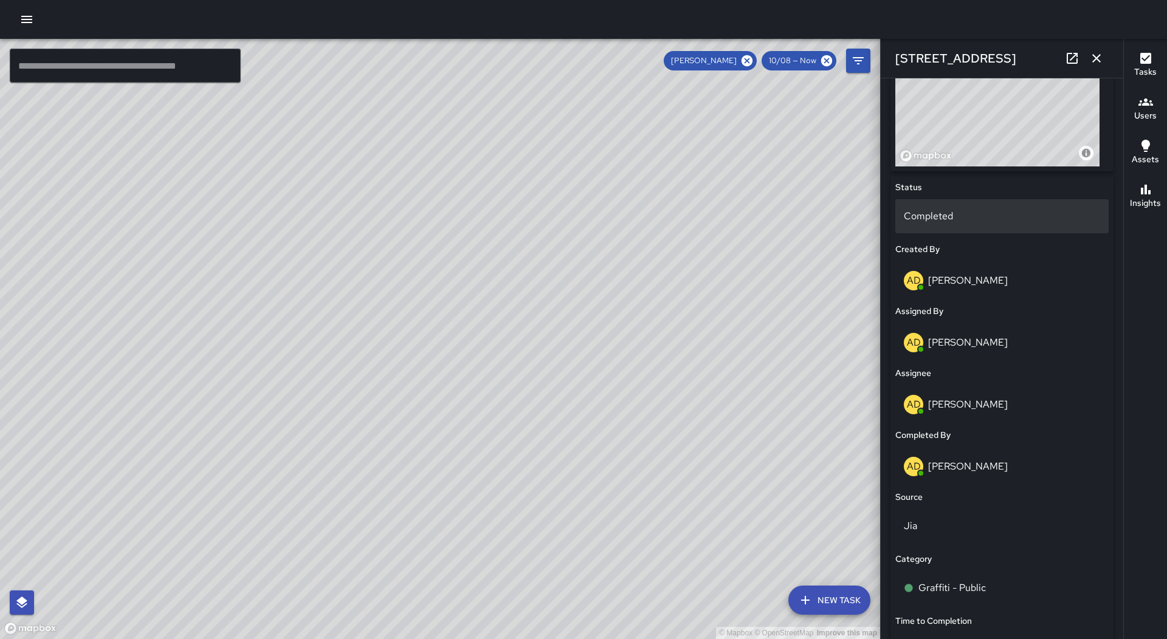
click at [963, 227] on div "Completed" at bounding box center [1001, 216] width 213 height 34
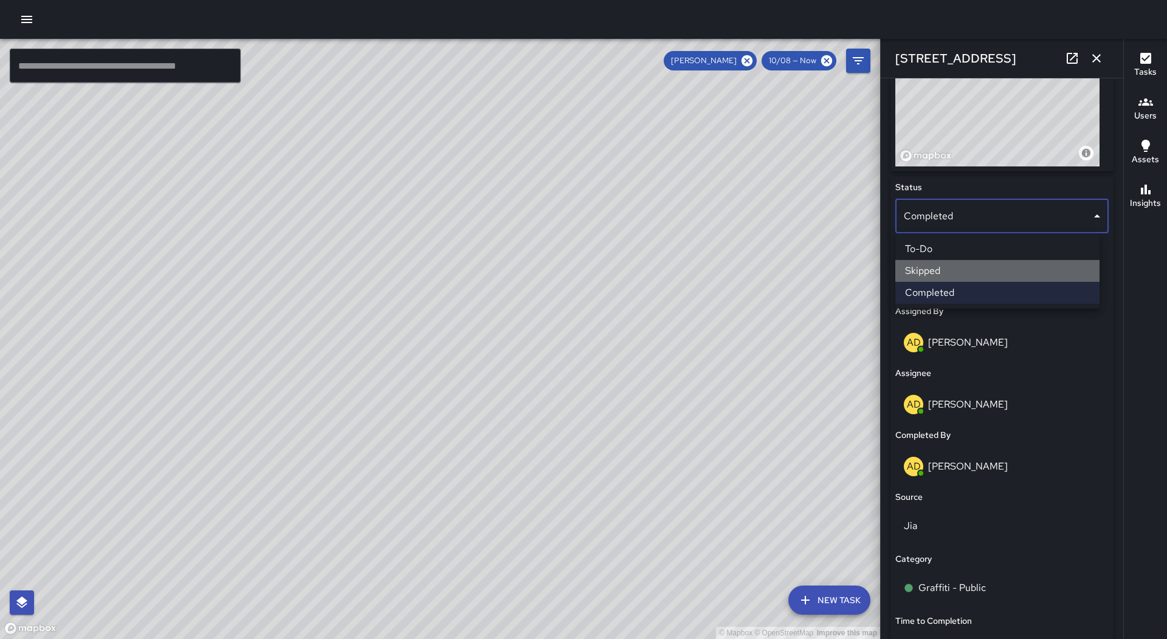
click at [978, 266] on li "Skipped" at bounding box center [997, 271] width 204 height 22
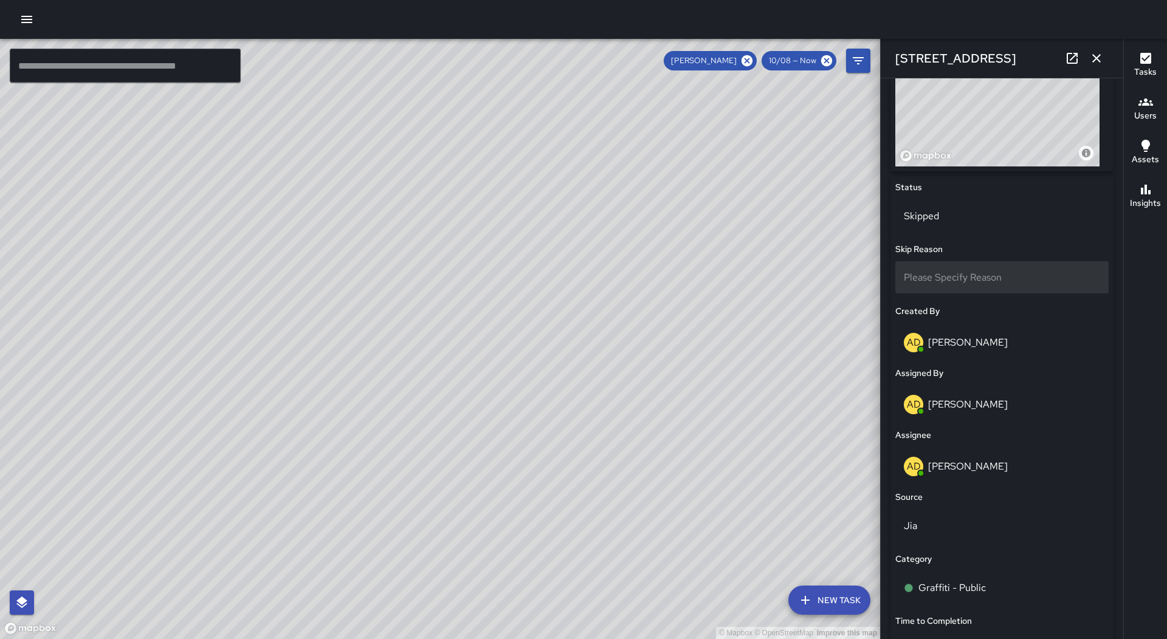
click at [983, 275] on span "Please Specify Reason" at bounding box center [953, 277] width 98 height 13
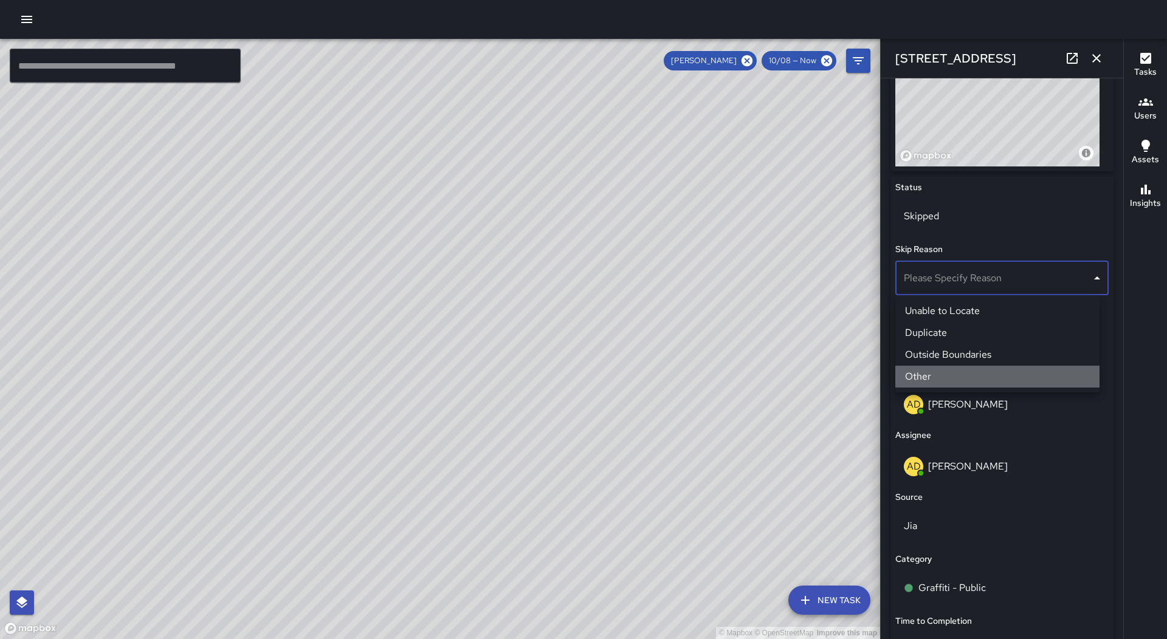
click at [964, 377] on li "Other" at bounding box center [997, 377] width 204 height 22
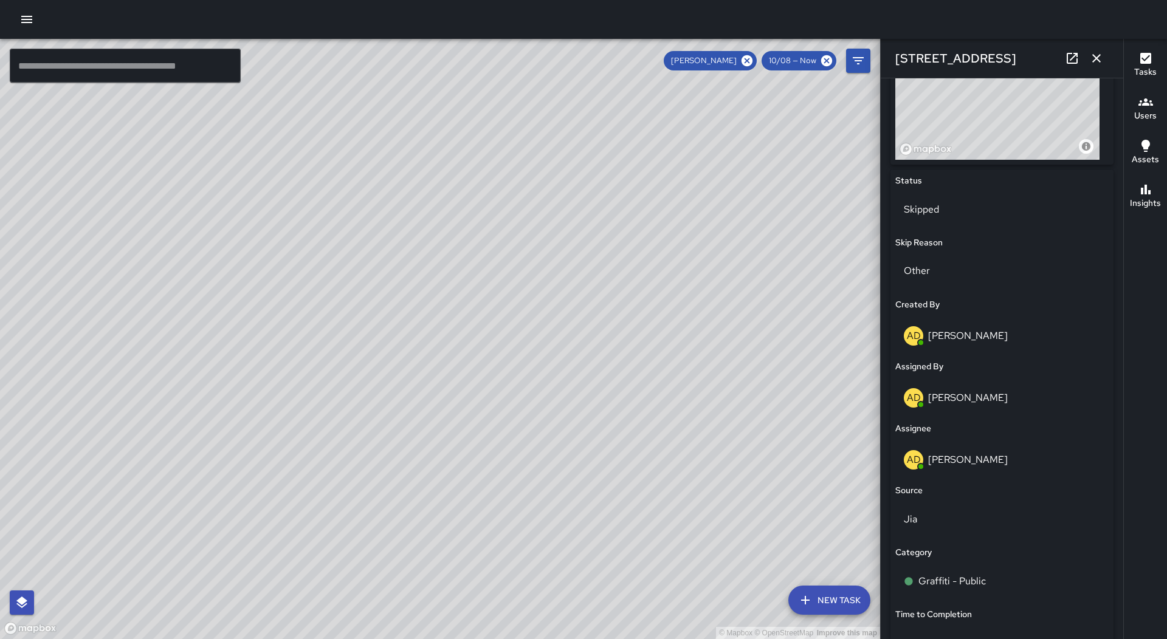
scroll to position [475, 0]
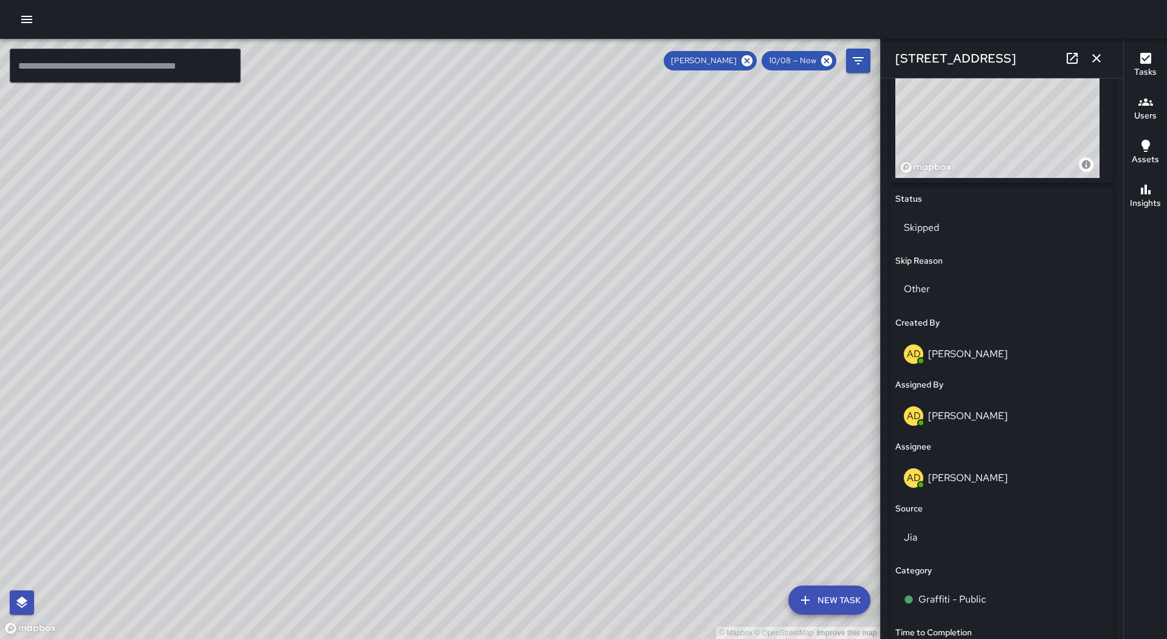
click at [984, 285] on div "Other" at bounding box center [1001, 289] width 213 height 32
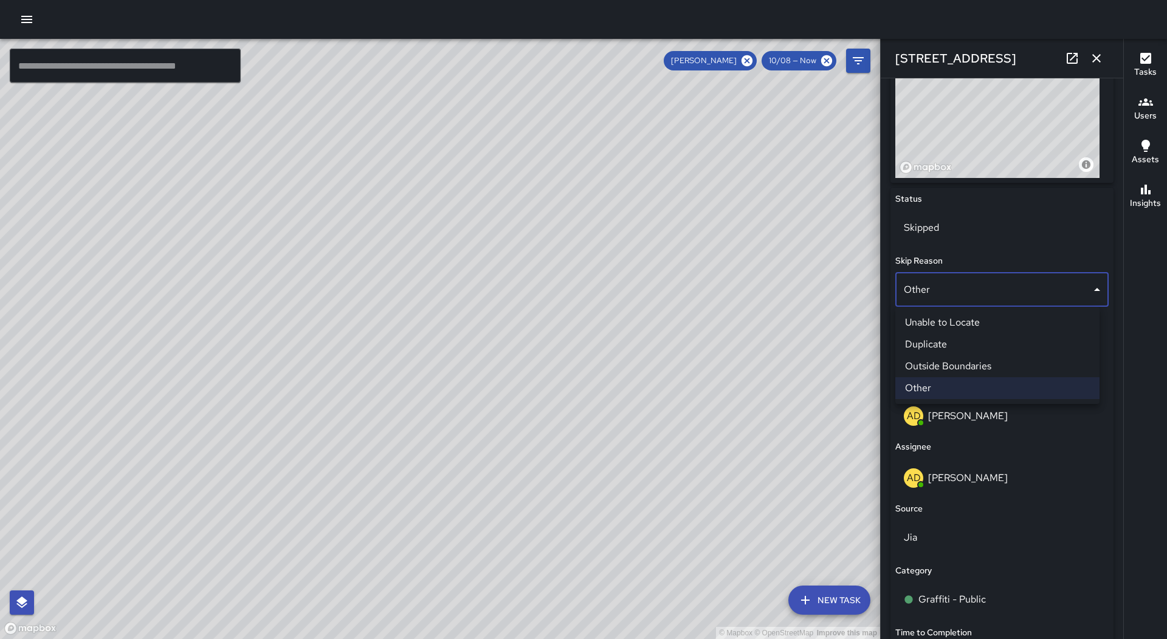
click at [983, 286] on div at bounding box center [583, 319] width 1167 height 639
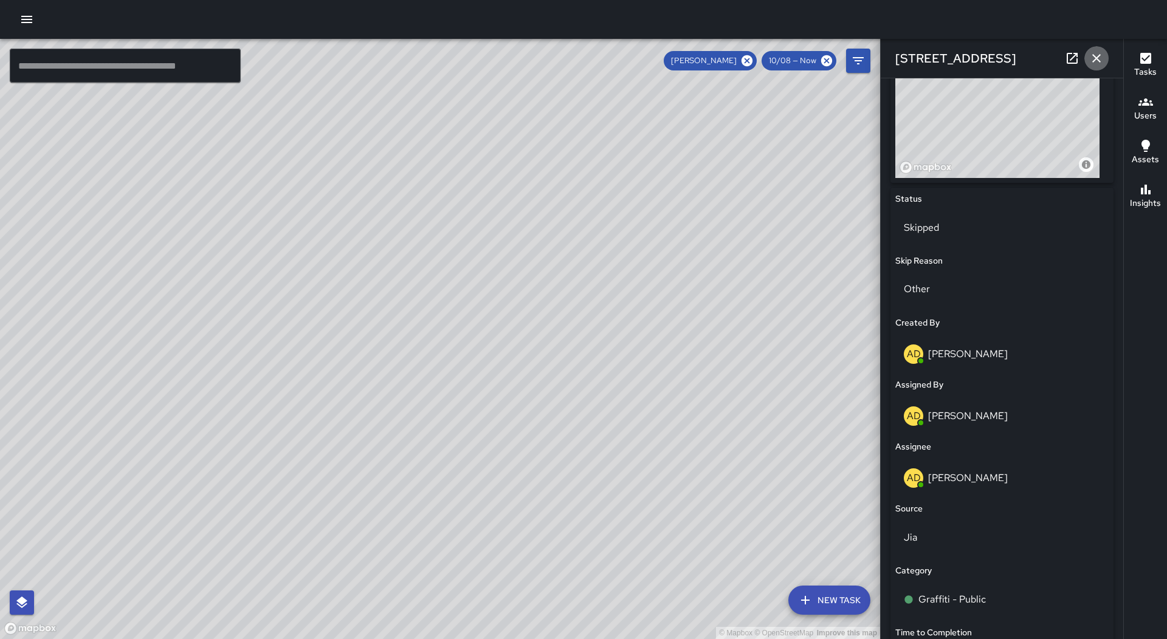
click at [1094, 55] on icon "button" at bounding box center [1096, 58] width 15 height 15
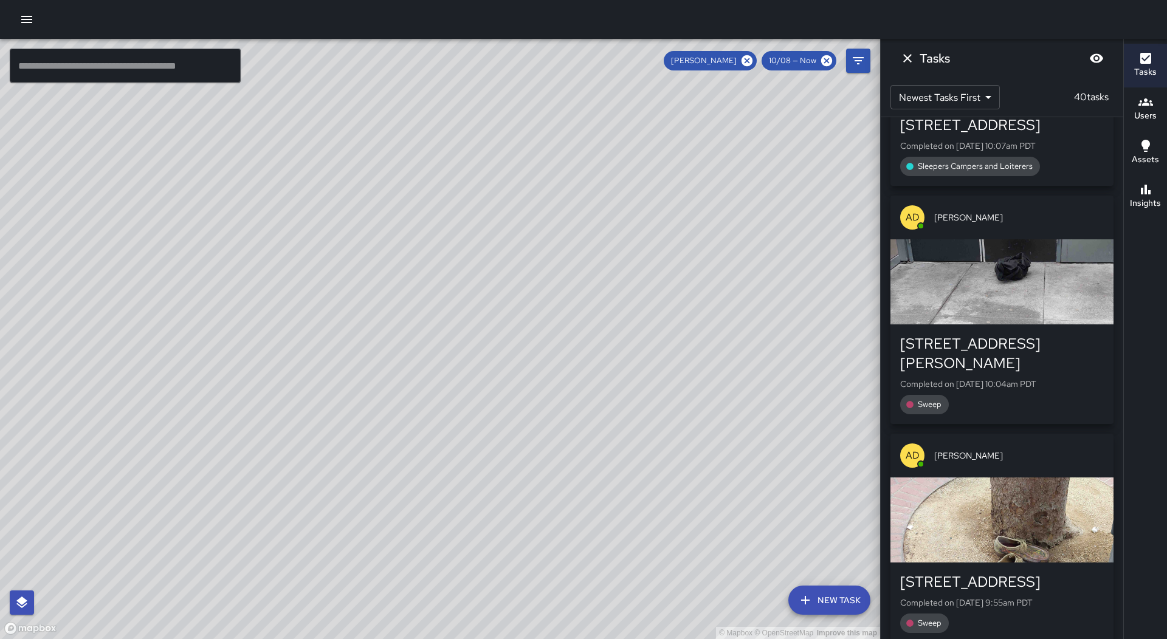
scroll to position [5423, 0]
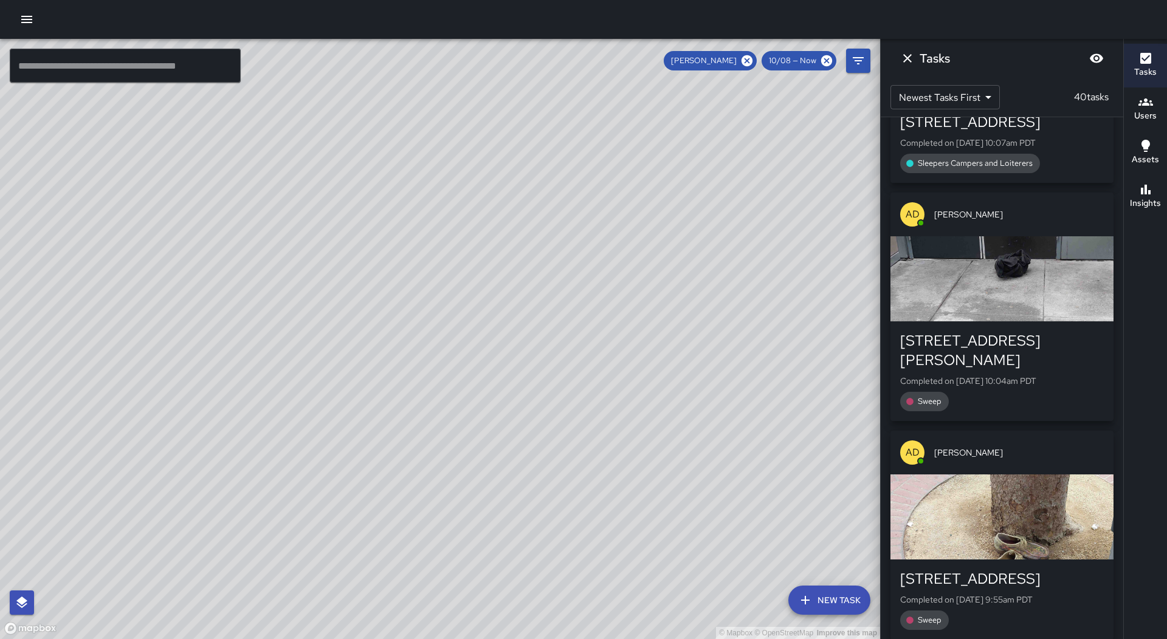
click at [982, 375] on p "Completed on [DATE] 10:04am PDT" at bounding box center [1002, 381] width 204 height 12
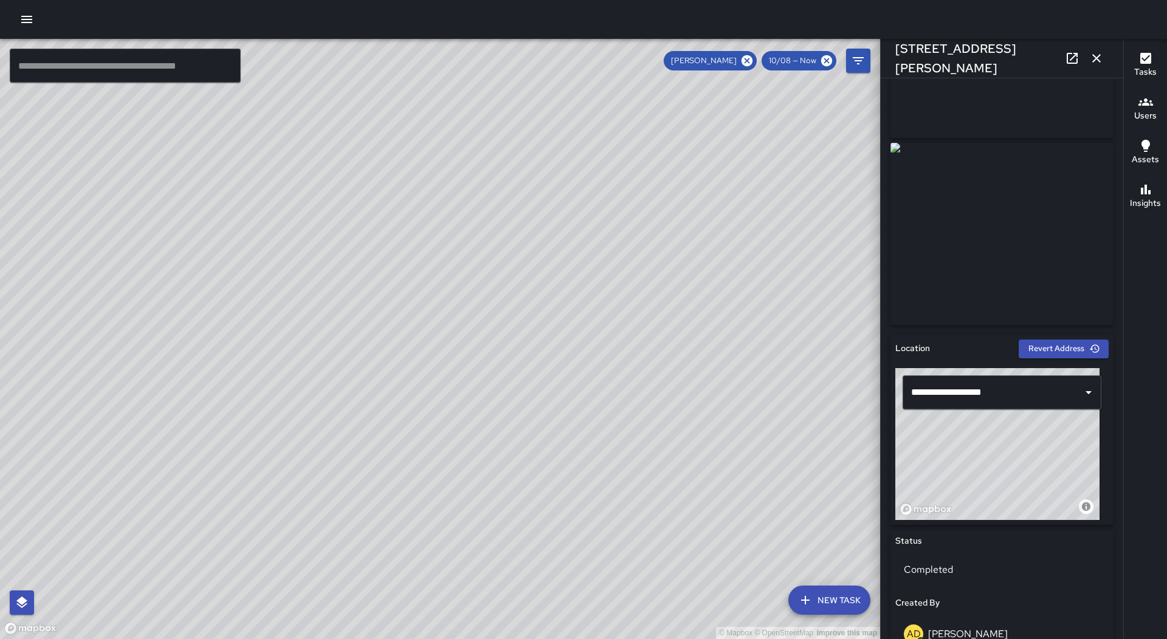
scroll to position [0, 0]
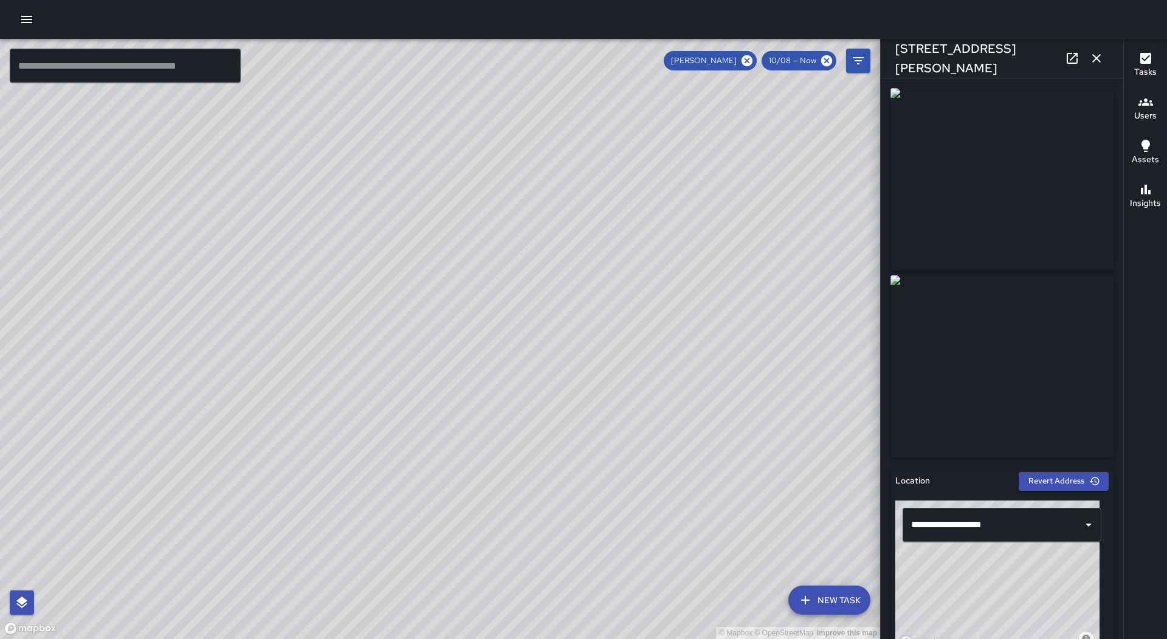
drag, startPoint x: 1094, startPoint y: 55, endPoint x: 1097, endPoint y: 64, distance: 9.4
click at [1097, 62] on icon "button" at bounding box center [1096, 58] width 15 height 15
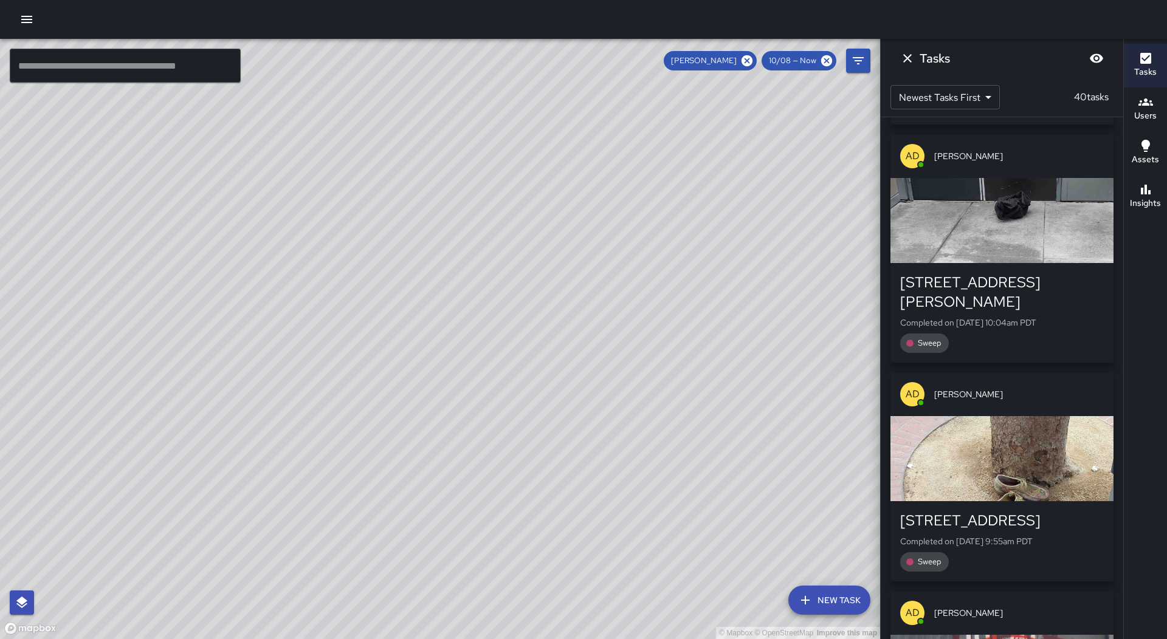
scroll to position [5544, 0]
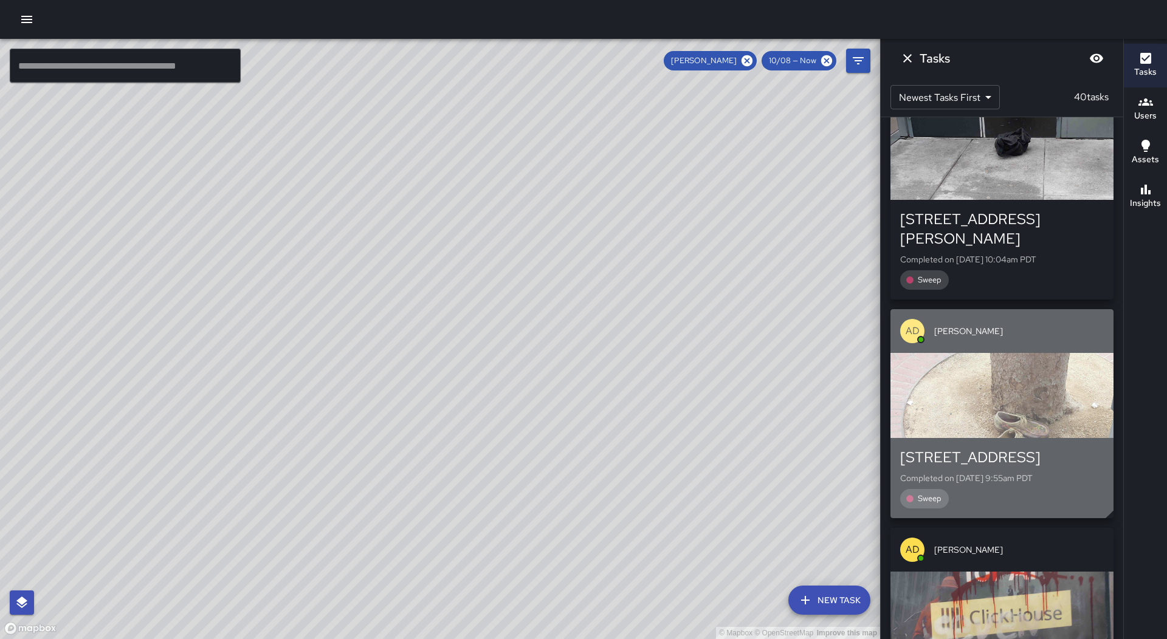
click at [992, 353] on div "button" at bounding box center [1001, 395] width 223 height 85
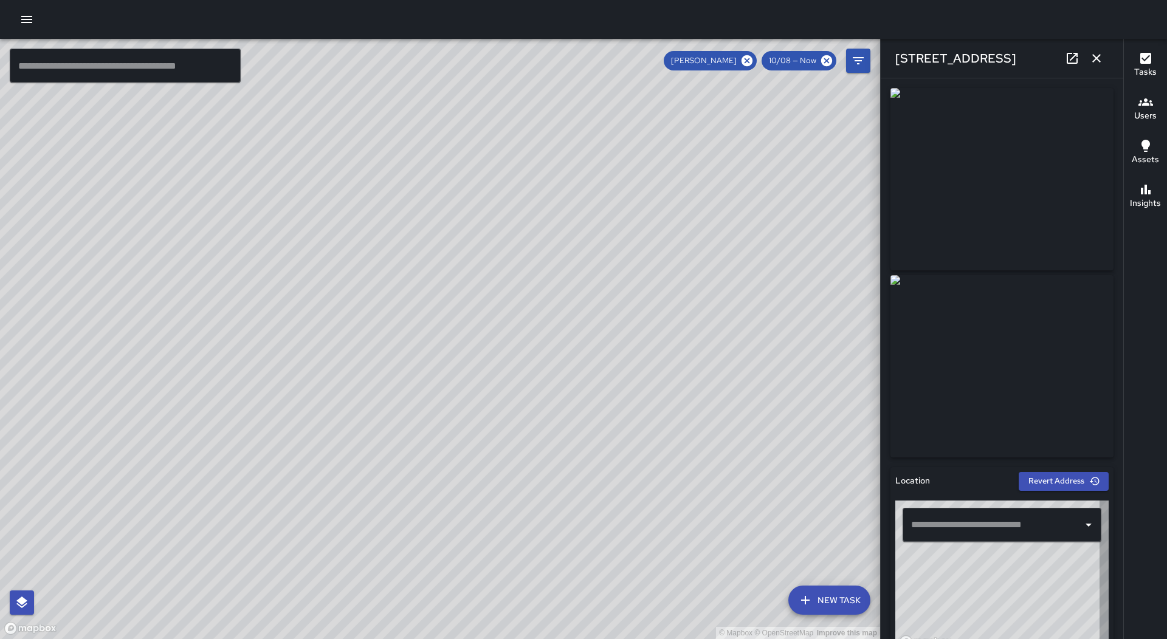
type input "**********"
click at [1094, 60] on icon "button" at bounding box center [1096, 58] width 15 height 15
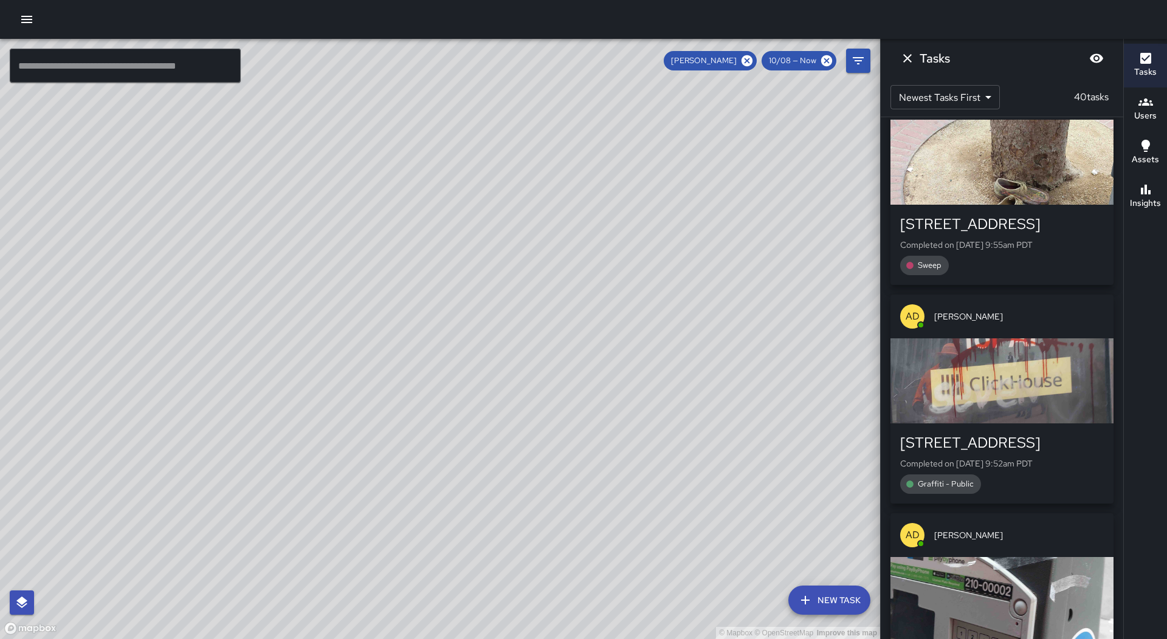
scroll to position [5787, 0]
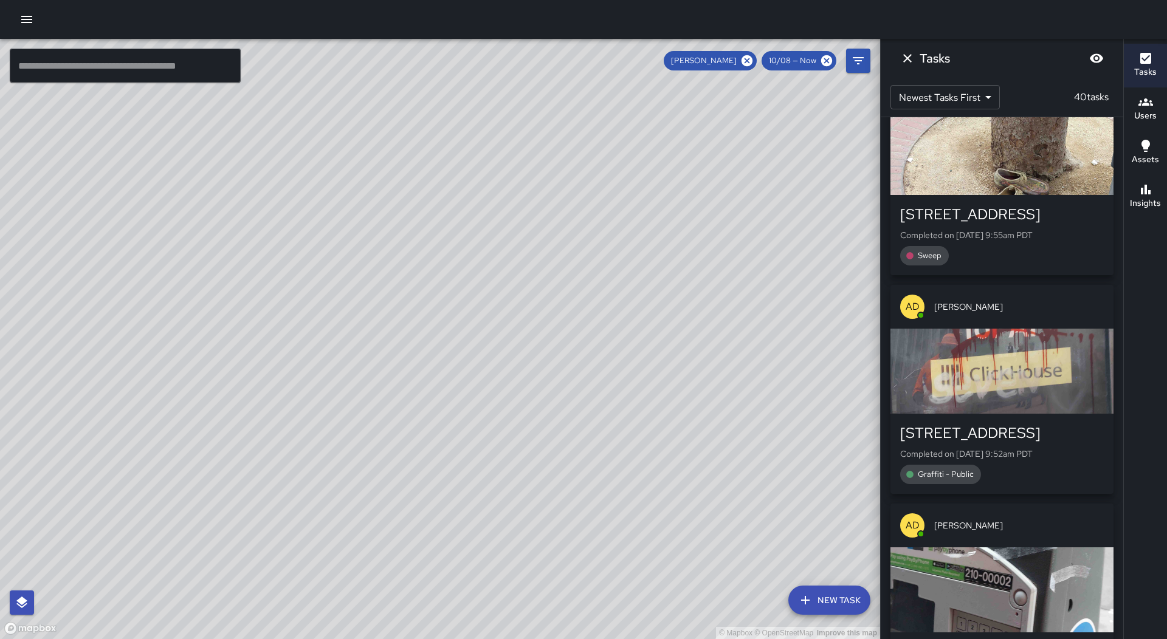
click at [1039, 329] on div "button" at bounding box center [1001, 371] width 223 height 85
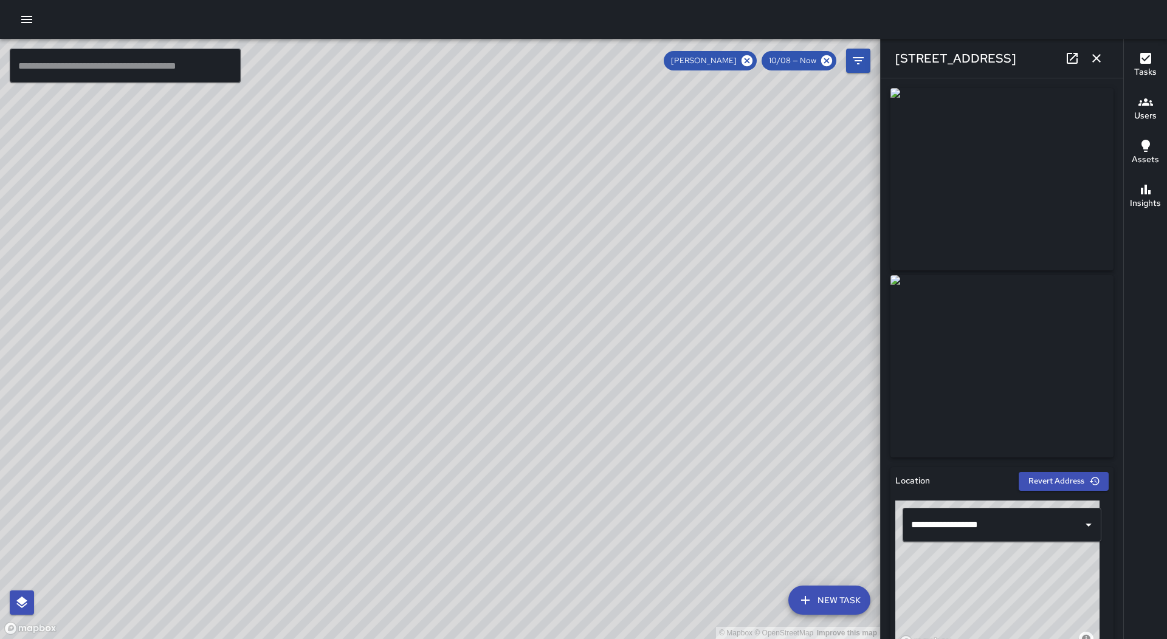
click at [1096, 57] on icon "button" at bounding box center [1096, 58] width 9 height 9
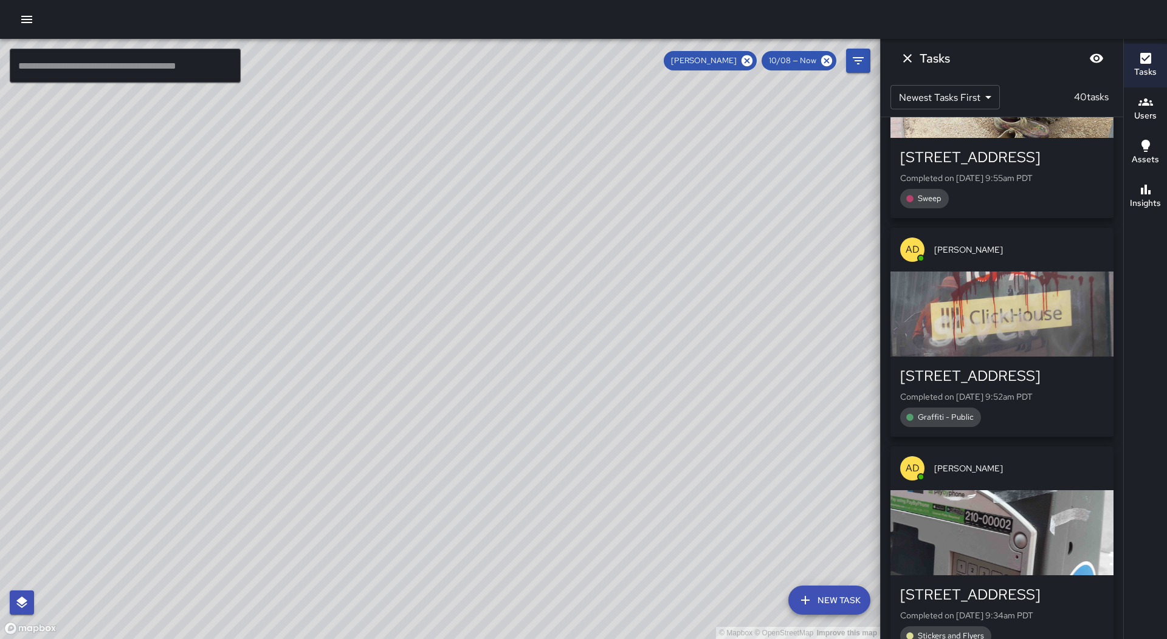
scroll to position [6091, 0]
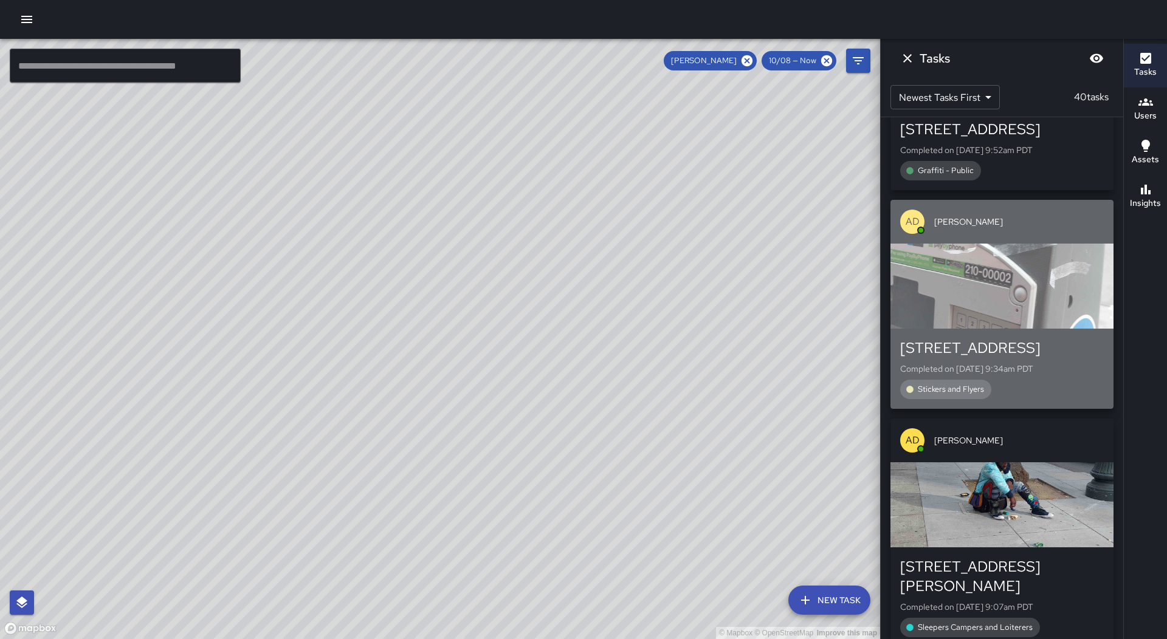
click at [1027, 244] on div "button" at bounding box center [1001, 286] width 223 height 85
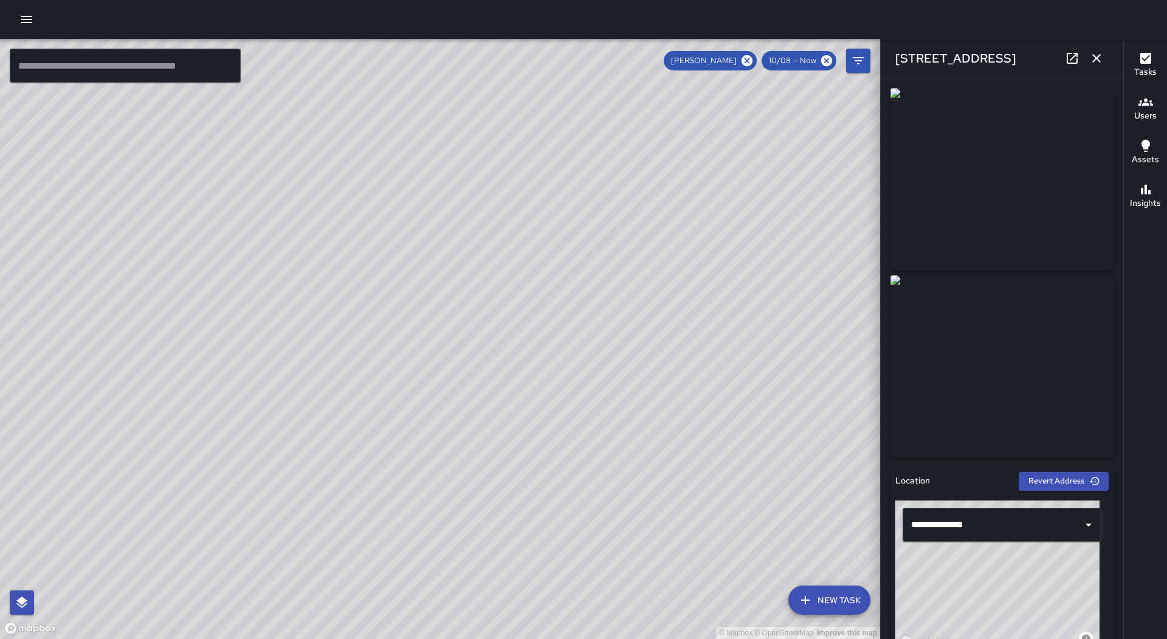
click at [1100, 60] on icon "button" at bounding box center [1096, 58] width 15 height 15
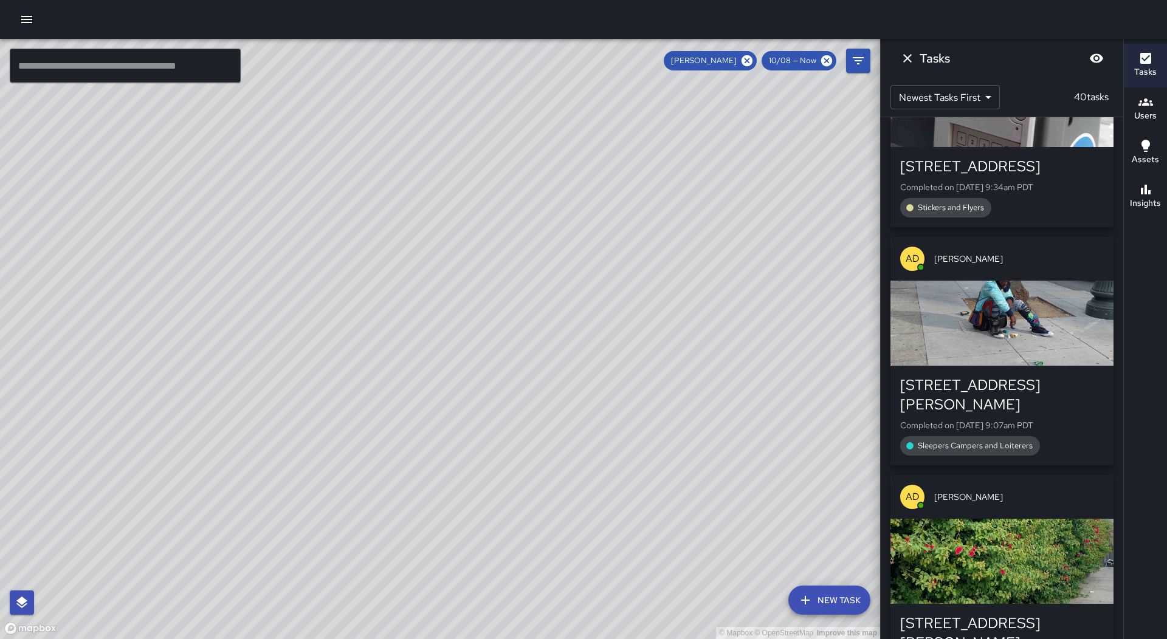
scroll to position [6274, 0]
click at [1030, 280] on div "button" at bounding box center [1001, 322] width 223 height 85
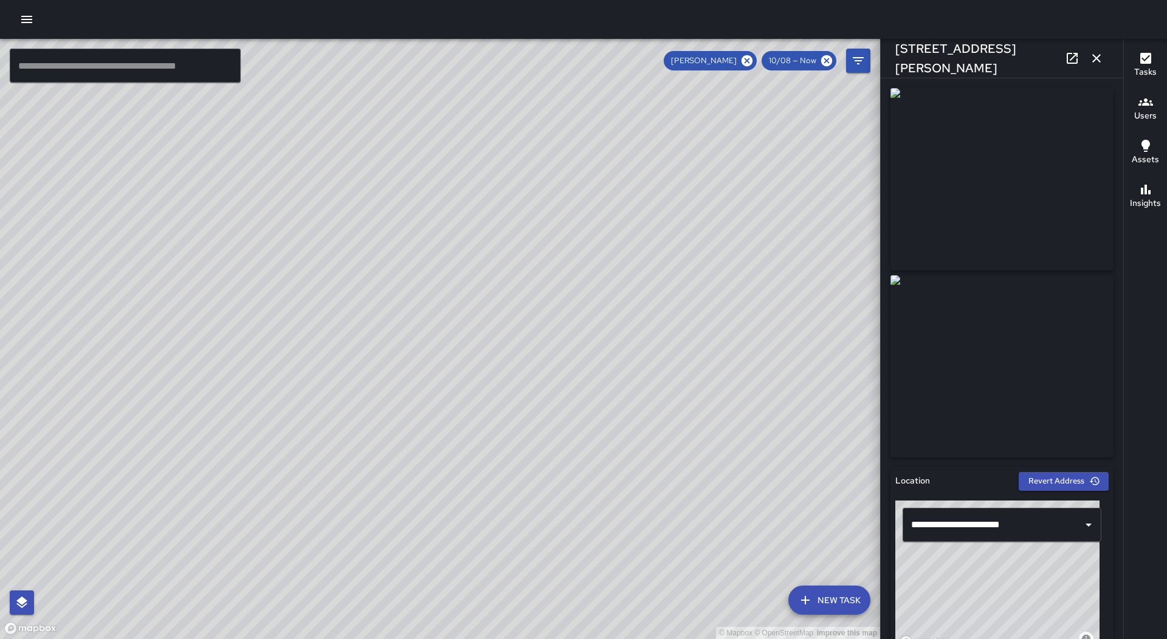
click at [1099, 58] on icon "button" at bounding box center [1096, 58] width 15 height 15
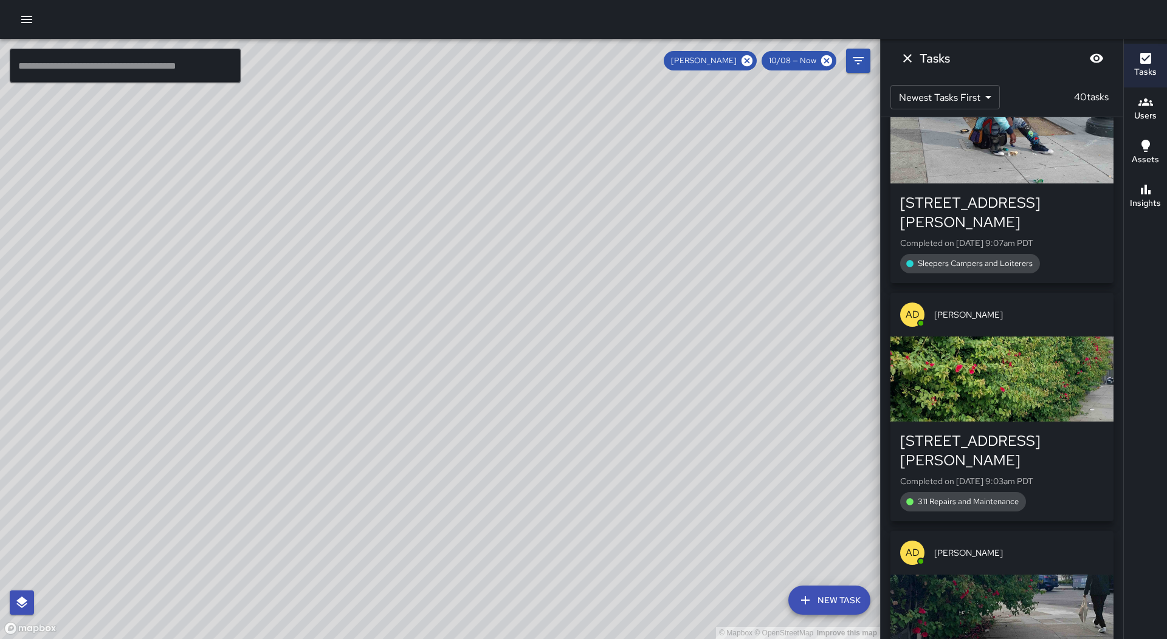
scroll to position [6456, 0]
click at [1016, 336] on div "button" at bounding box center [1001, 378] width 223 height 85
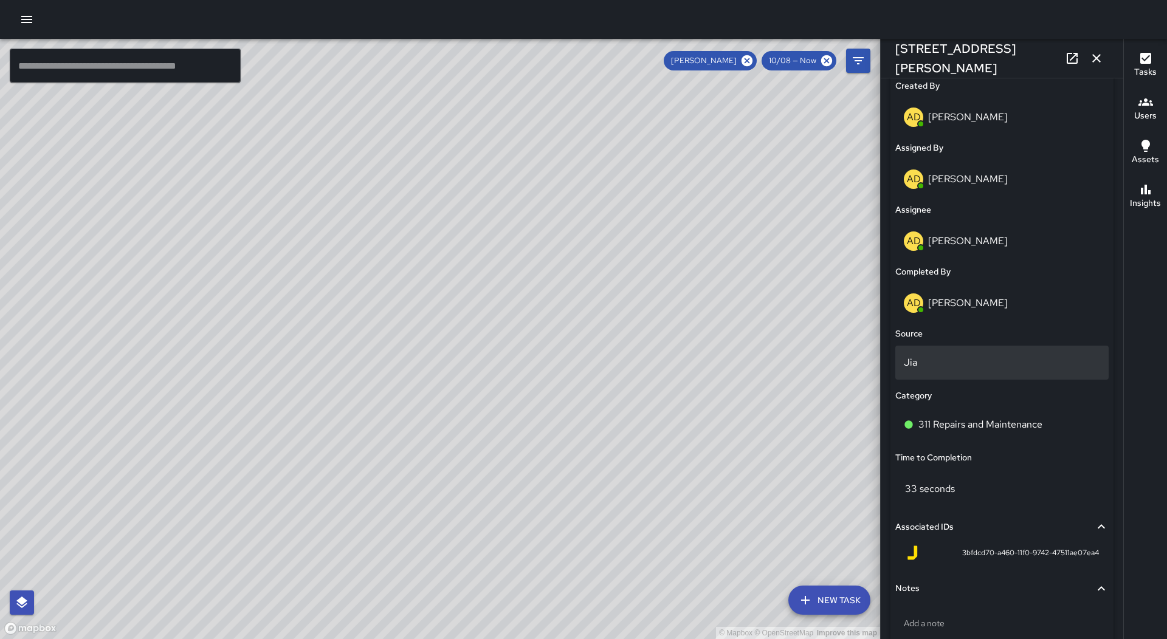
scroll to position [718, 0]
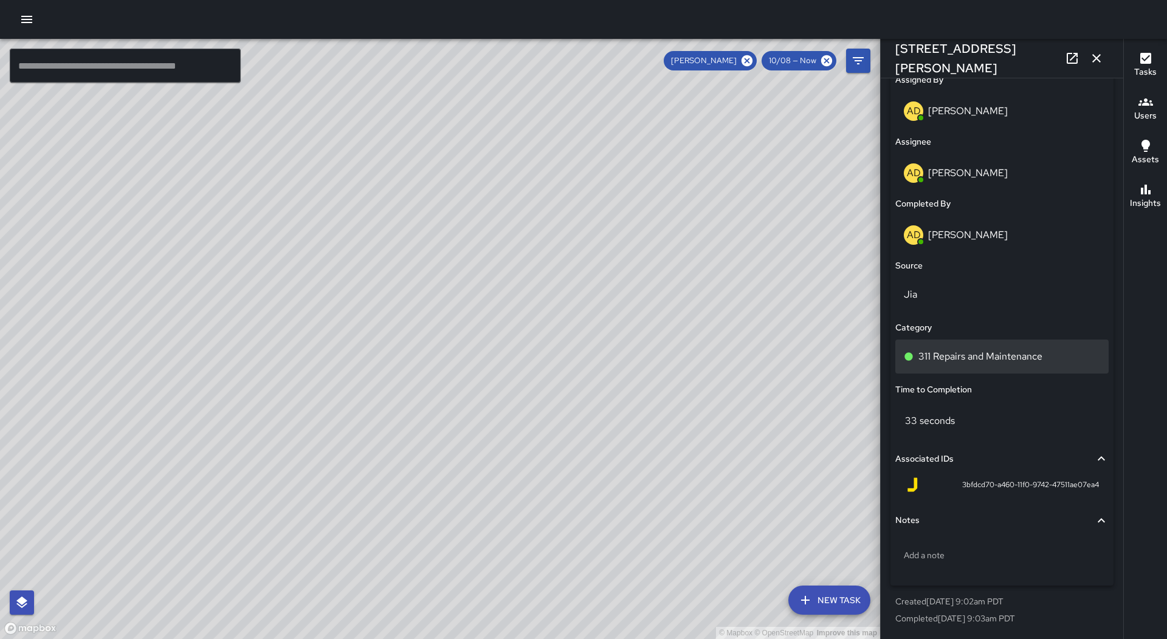
click at [1047, 349] on div "311 Repairs and Maintenance" at bounding box center [1001, 357] width 213 height 34
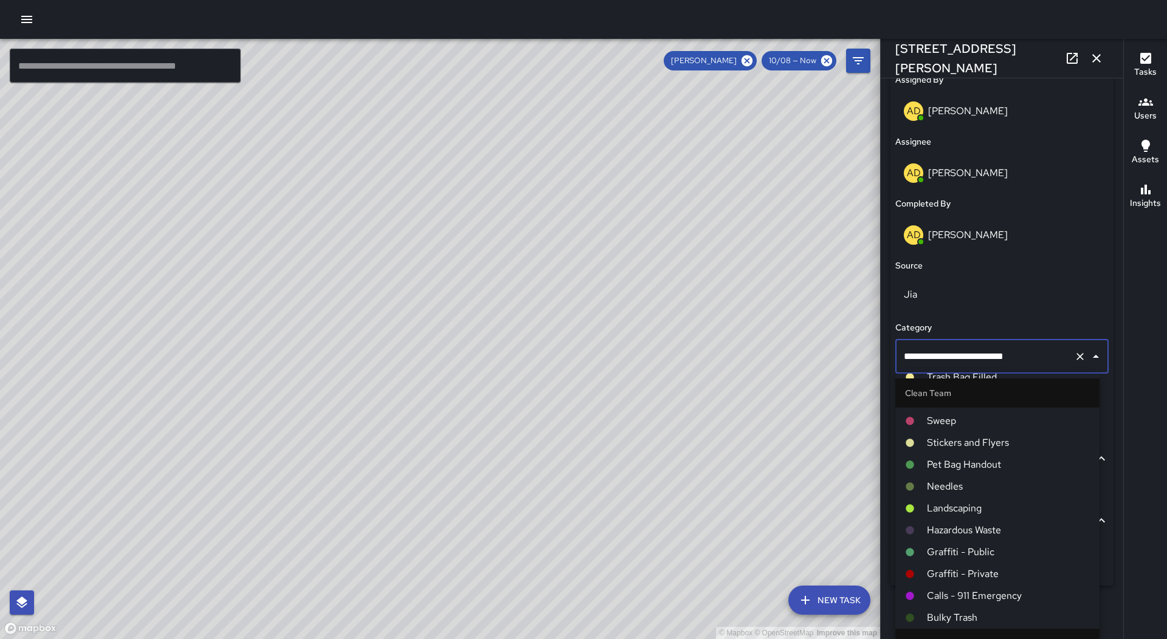
scroll to position [63, 0]
click at [1099, 66] on button "button" at bounding box center [1096, 58] width 24 height 24
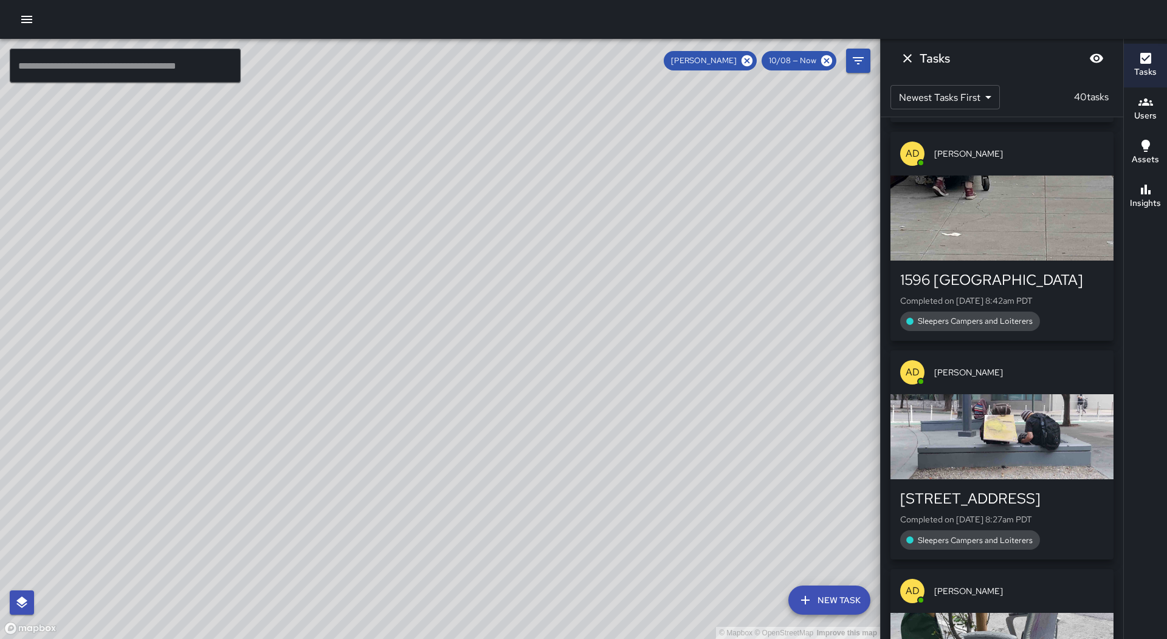
scroll to position [8199, 0]
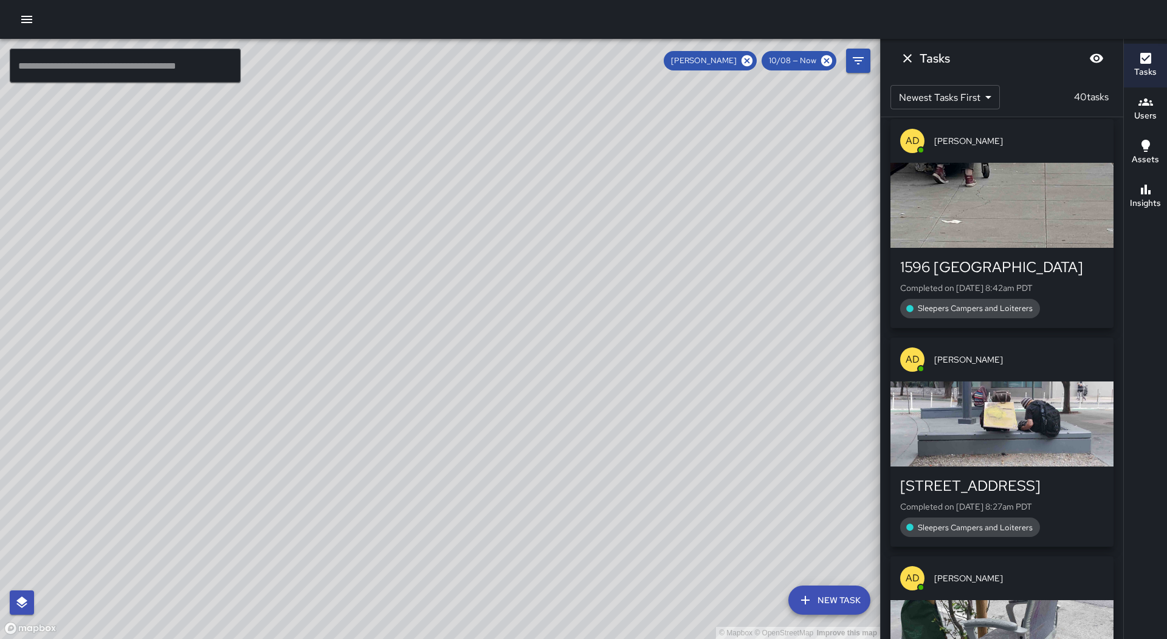
click at [1002, 557] on div "AD [PERSON_NAME]" at bounding box center [1001, 579] width 223 height 44
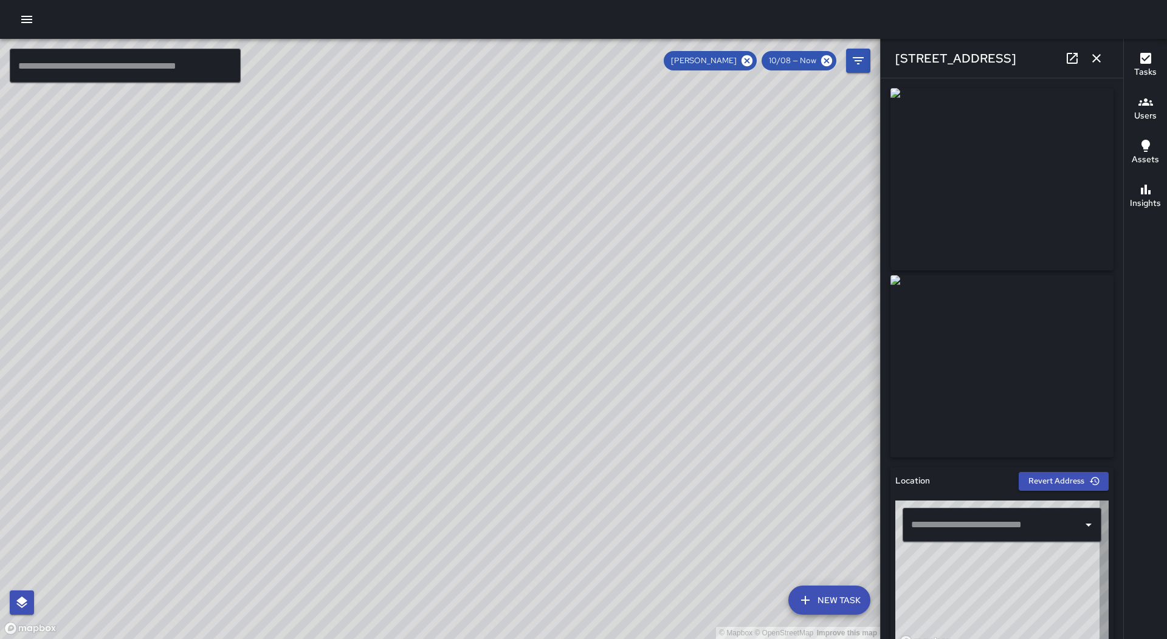
type input "**********"
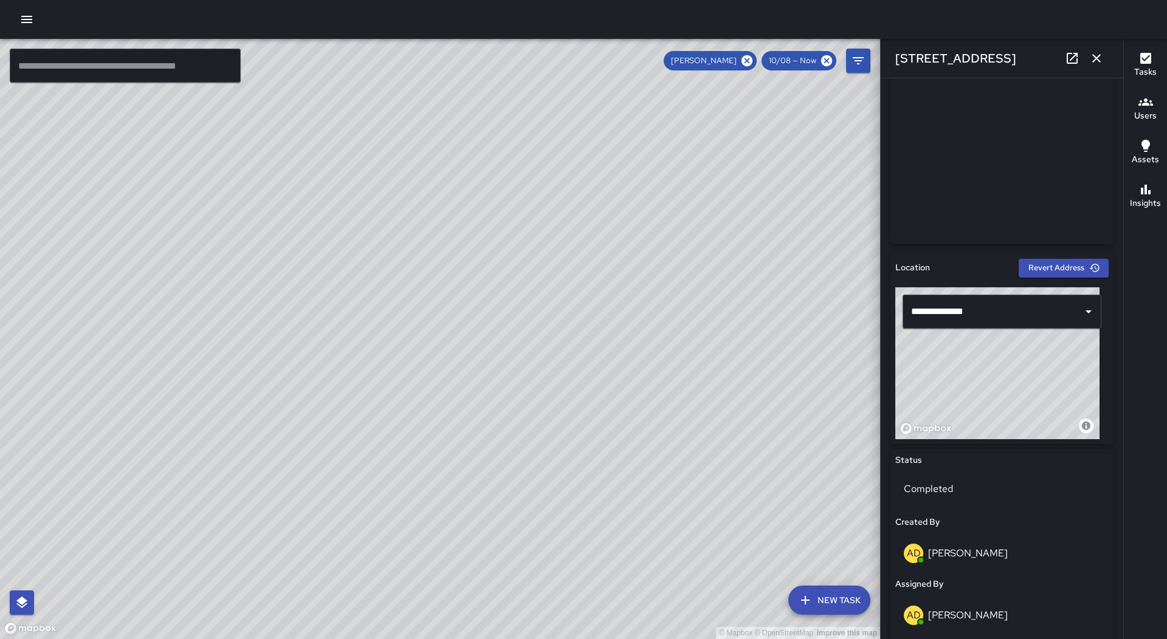
scroll to position [0, 0]
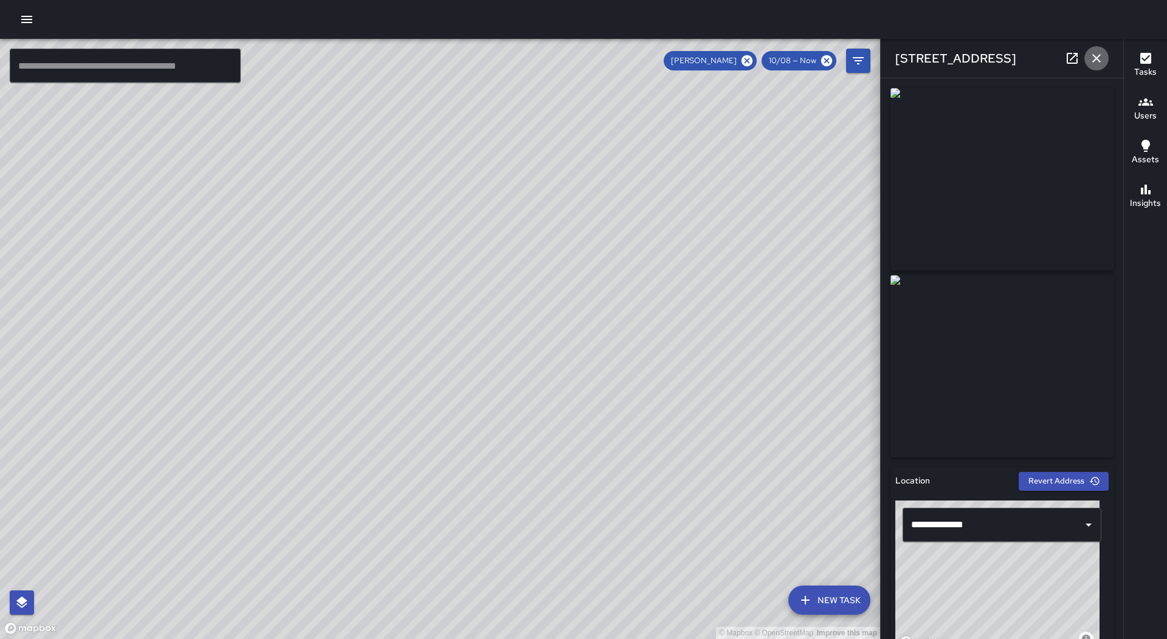
click at [1091, 61] on icon "button" at bounding box center [1096, 58] width 15 height 15
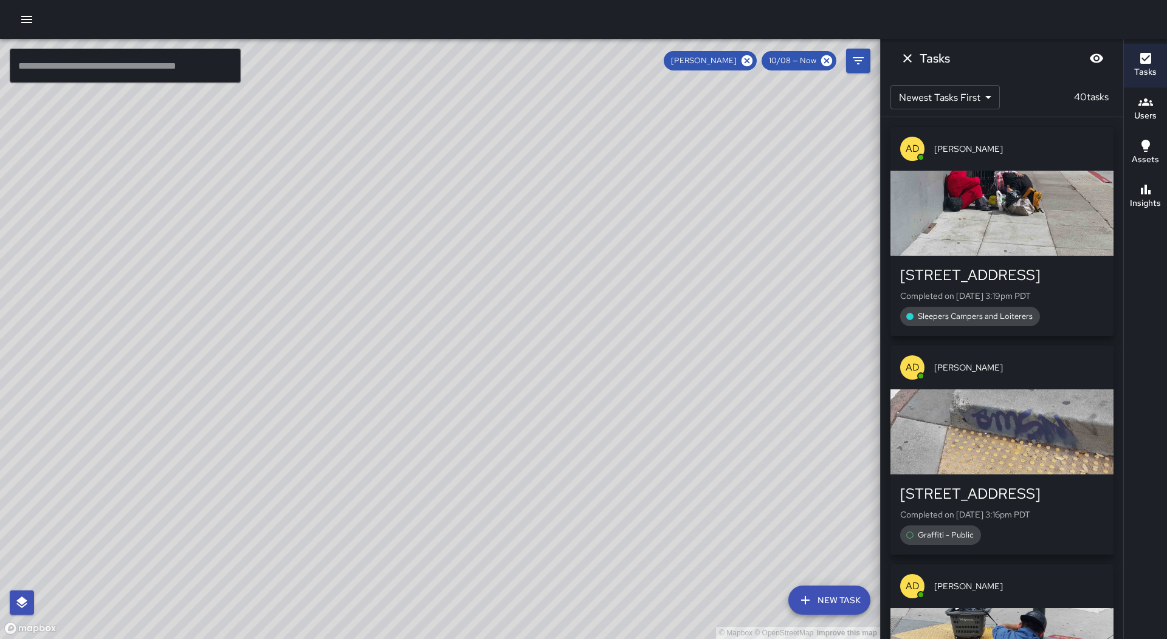
click at [997, 436] on div "button" at bounding box center [1001, 431] width 223 height 85
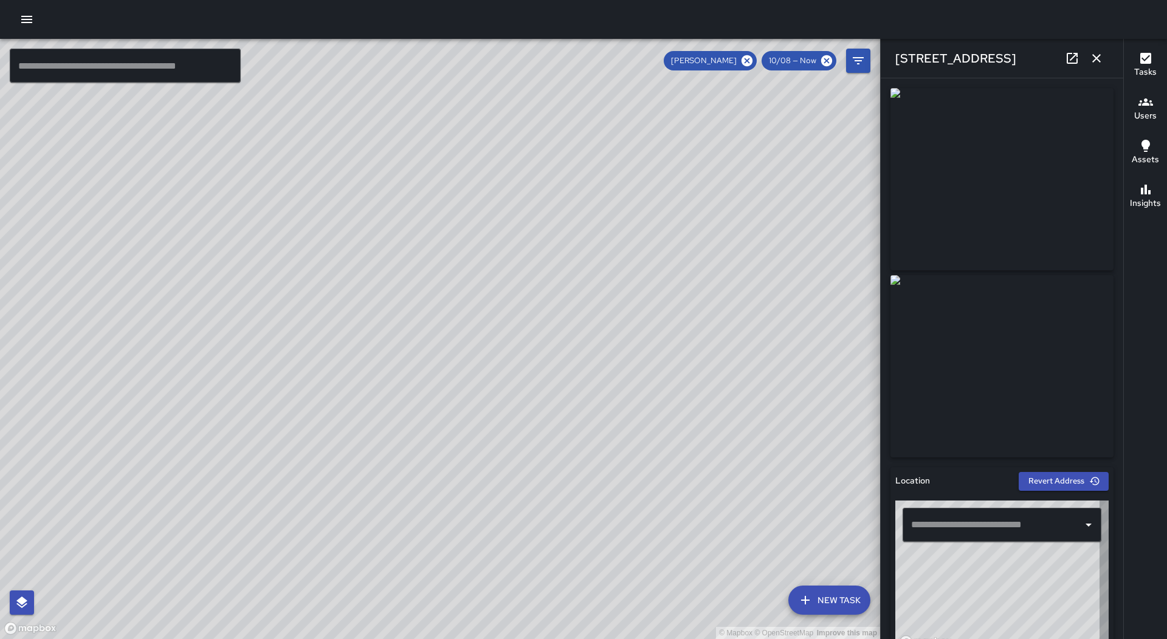
type input "**********"
click at [1099, 53] on icon "button" at bounding box center [1096, 58] width 15 height 15
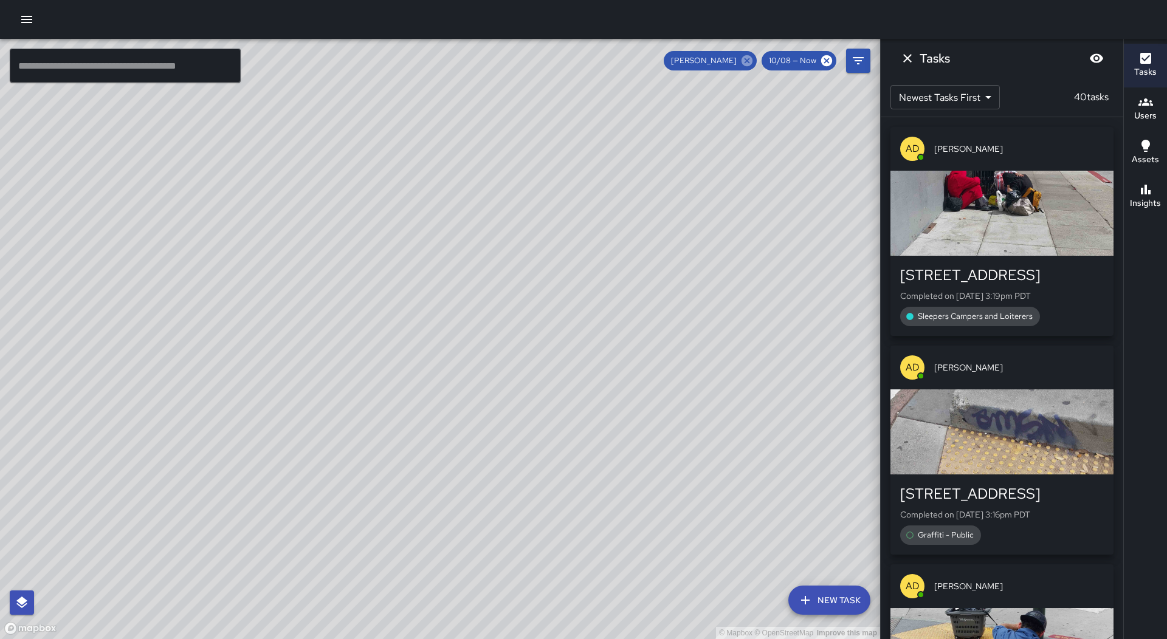
click at [746, 60] on icon at bounding box center [746, 60] width 11 height 11
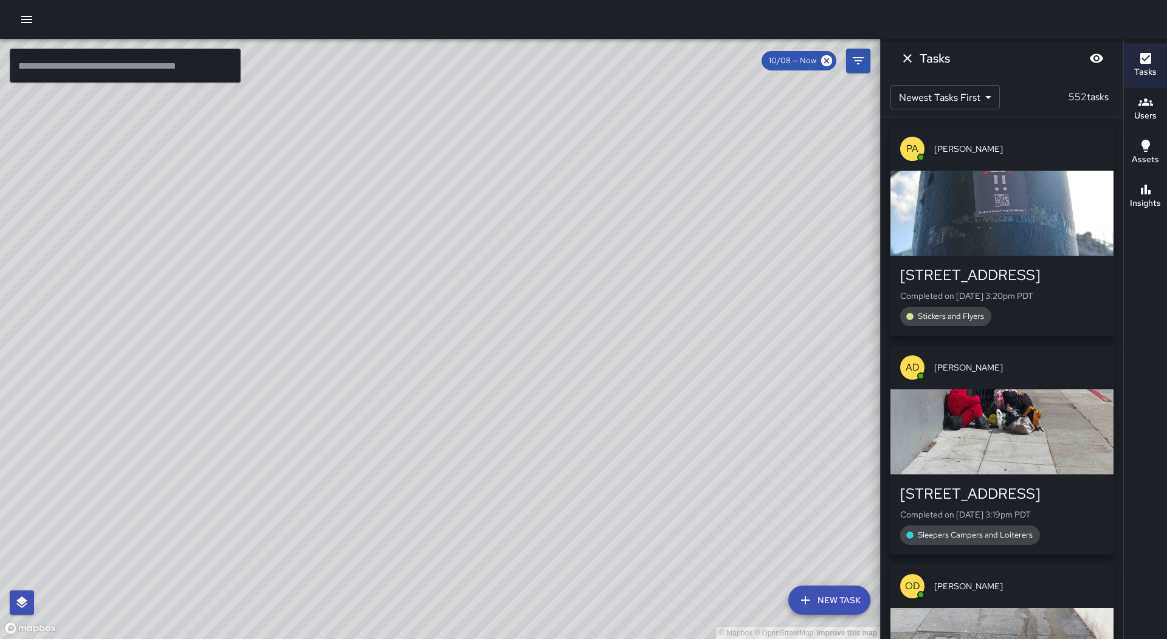
drag, startPoint x: 498, startPoint y: 513, endPoint x: 544, endPoint y: 396, distance: 125.5
click at [544, 464] on div "© Mapbox © OpenStreetMap Improve this map" at bounding box center [440, 339] width 880 height 600
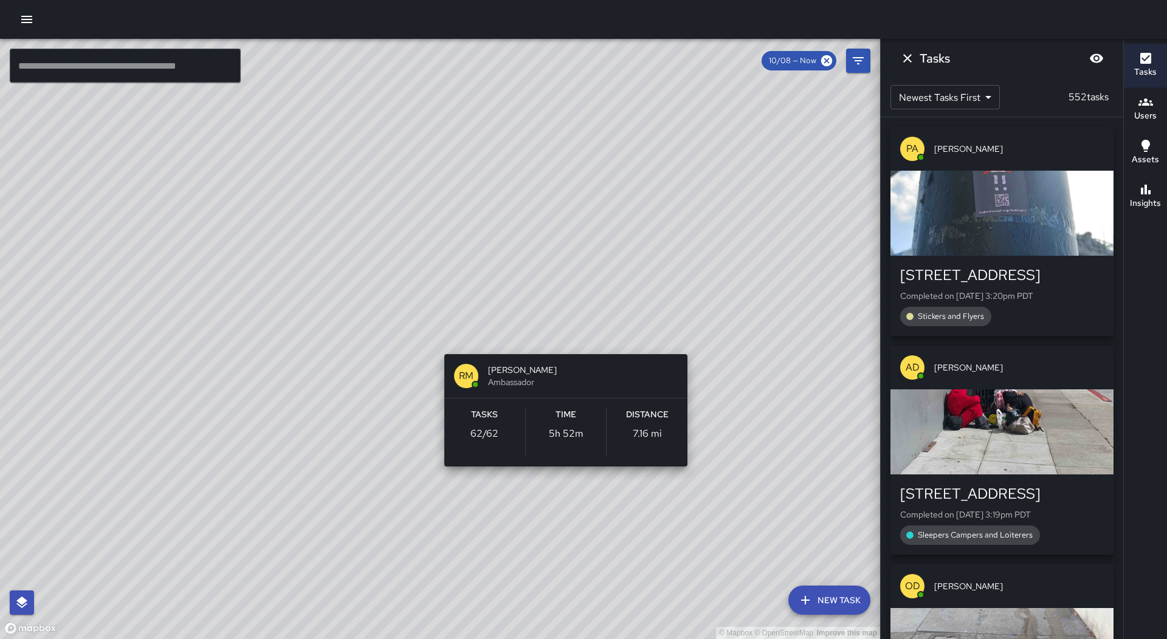
click at [560, 340] on div "© Mapbox © OpenStreetMap Improve this map RM [PERSON_NAME] Ambassador Tasks 62 …" at bounding box center [440, 339] width 880 height 600
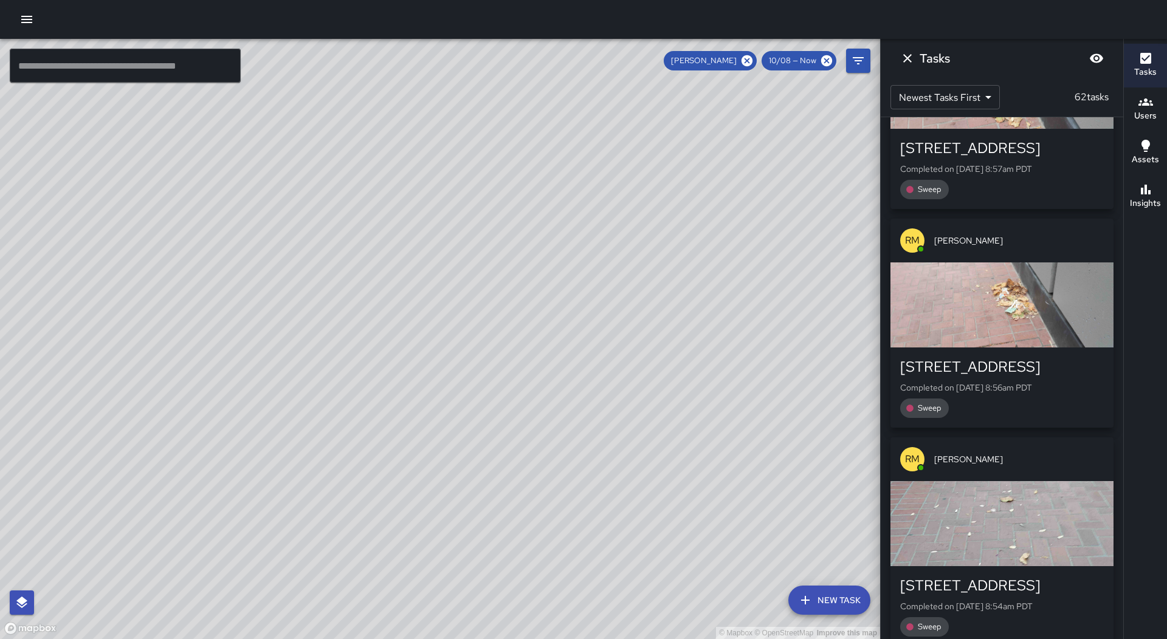
scroll to position [12895, 0]
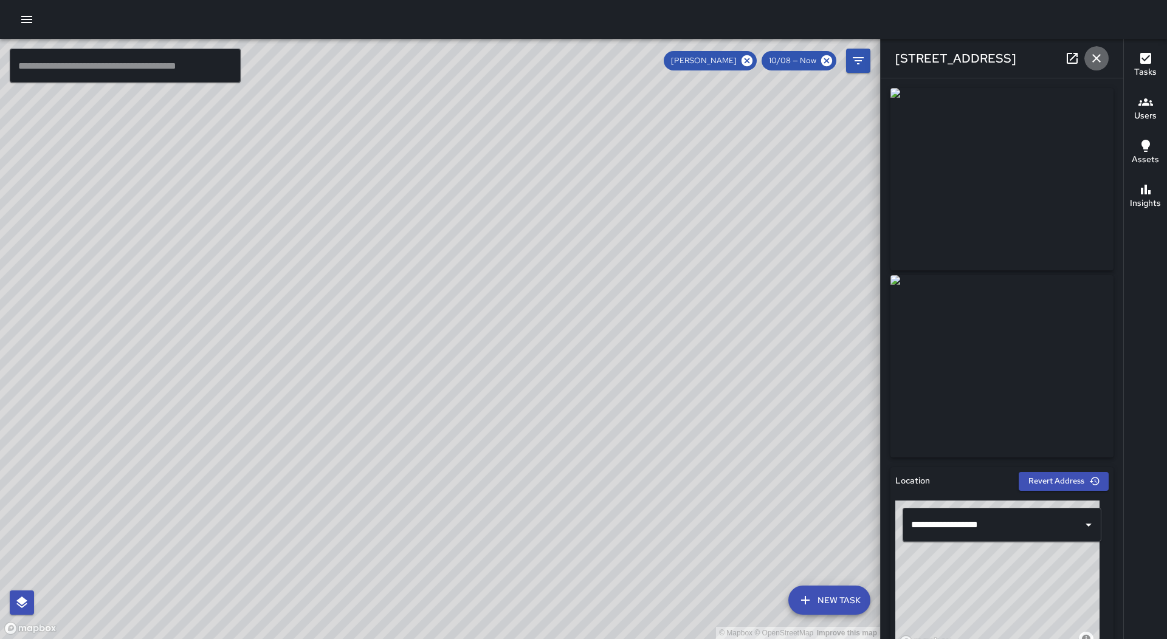
click at [1099, 58] on icon "button" at bounding box center [1096, 58] width 15 height 15
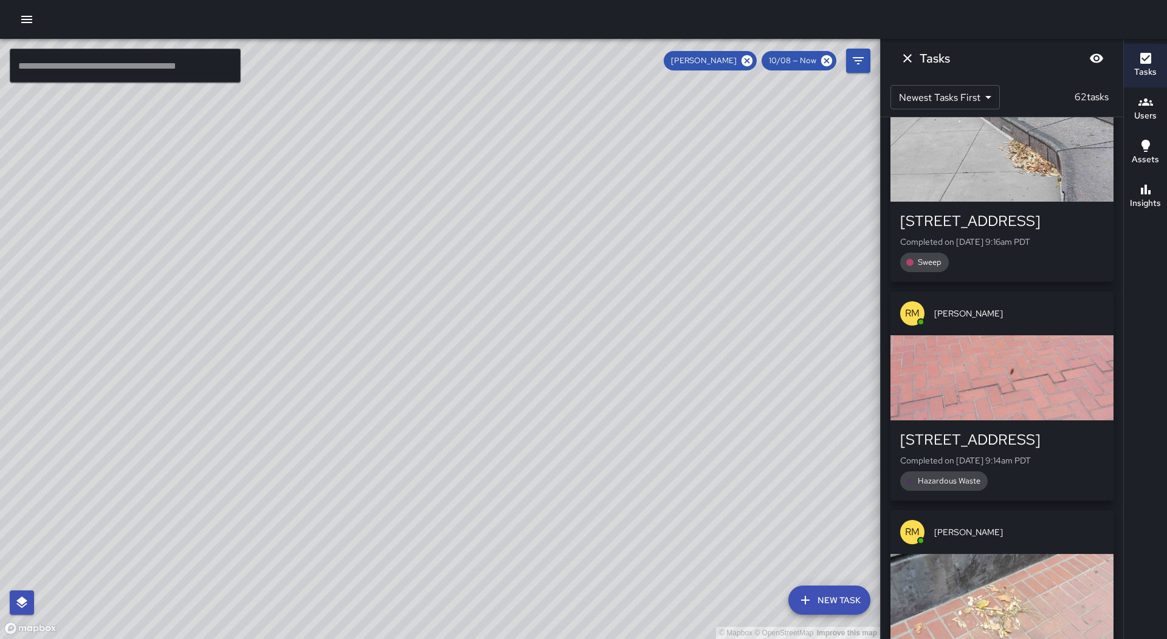
scroll to position [11012, 0]
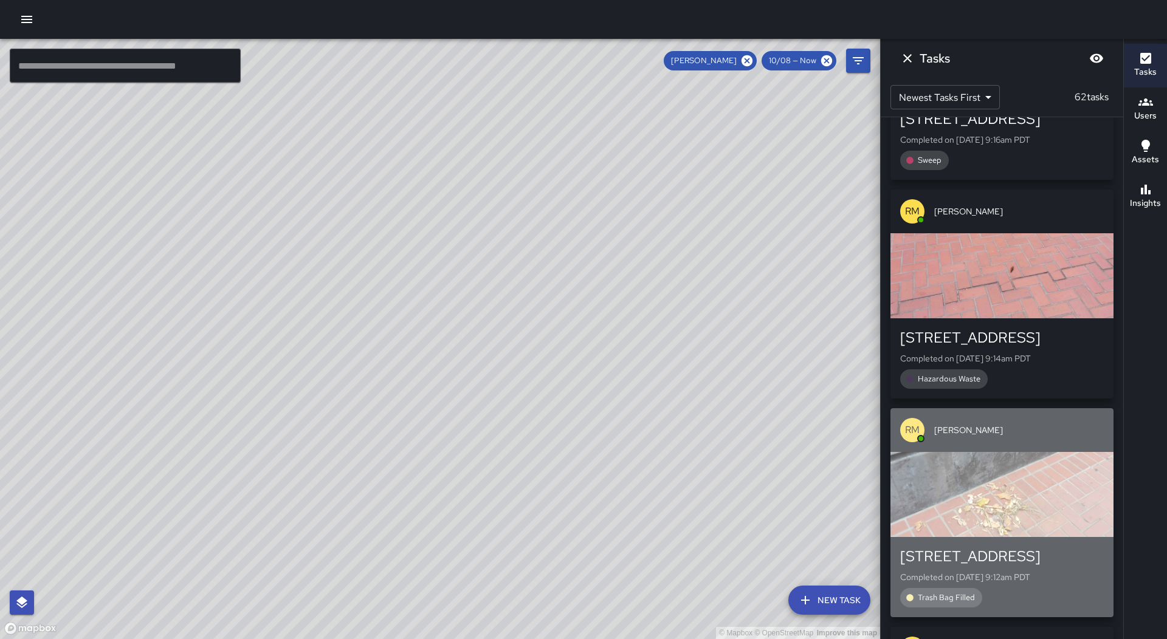
click at [1010, 571] on p "Completed on [DATE] 9:12am PDT" at bounding box center [1002, 577] width 204 height 12
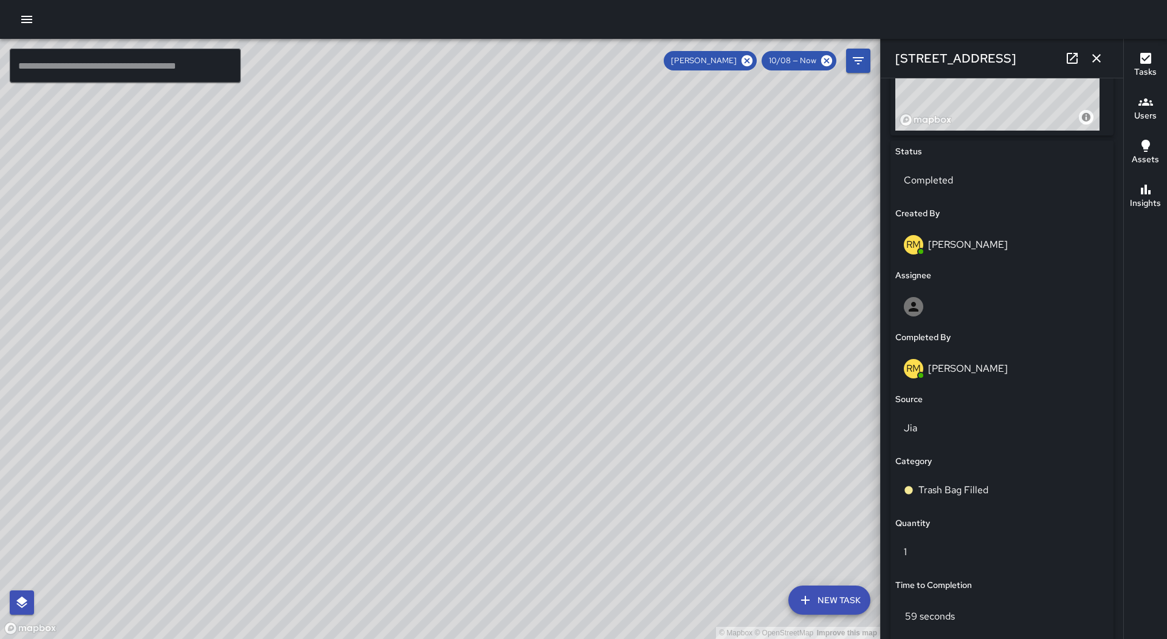
scroll to position [718, 0]
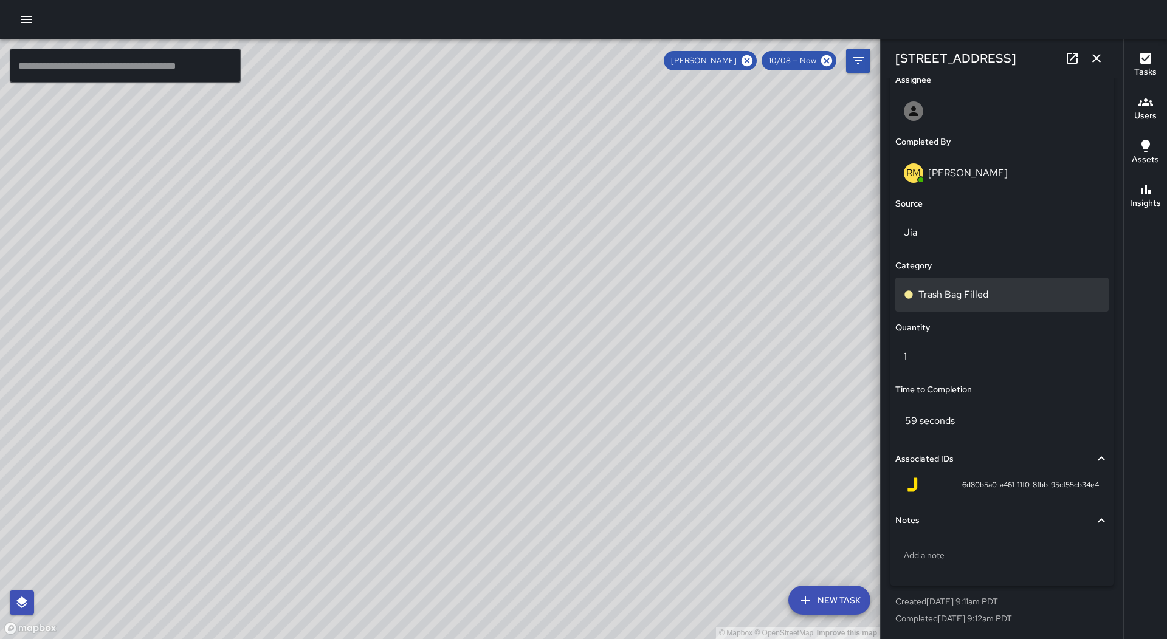
click at [988, 298] on div "Trash Bag Filled" at bounding box center [1002, 294] width 196 height 15
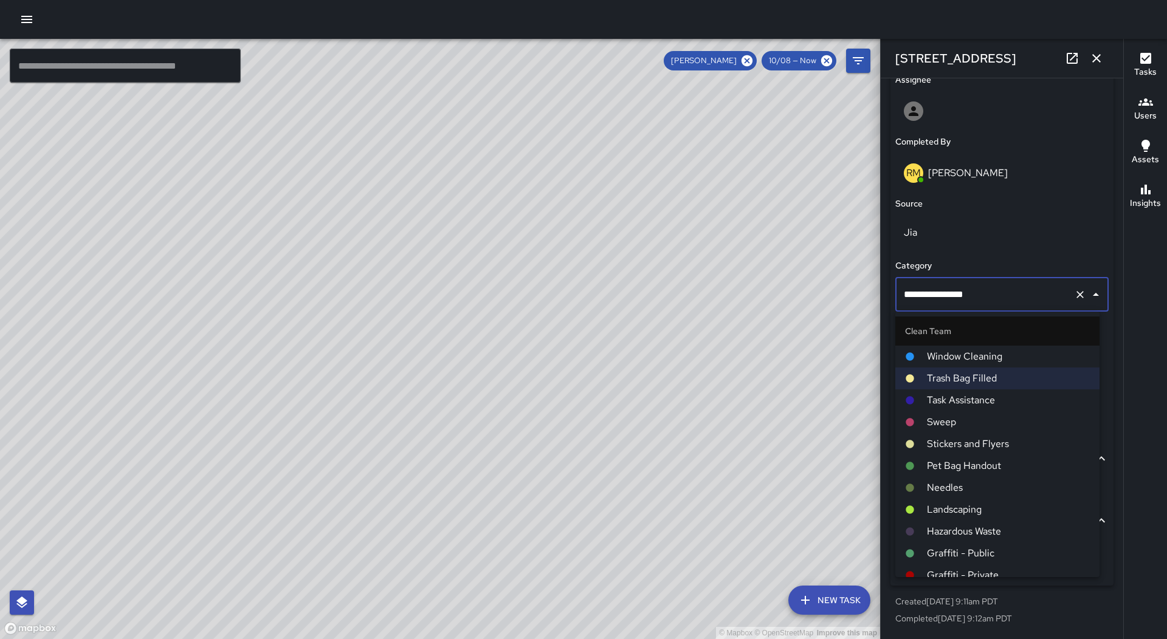
click at [987, 419] on span "Sweep" at bounding box center [1008, 422] width 163 height 15
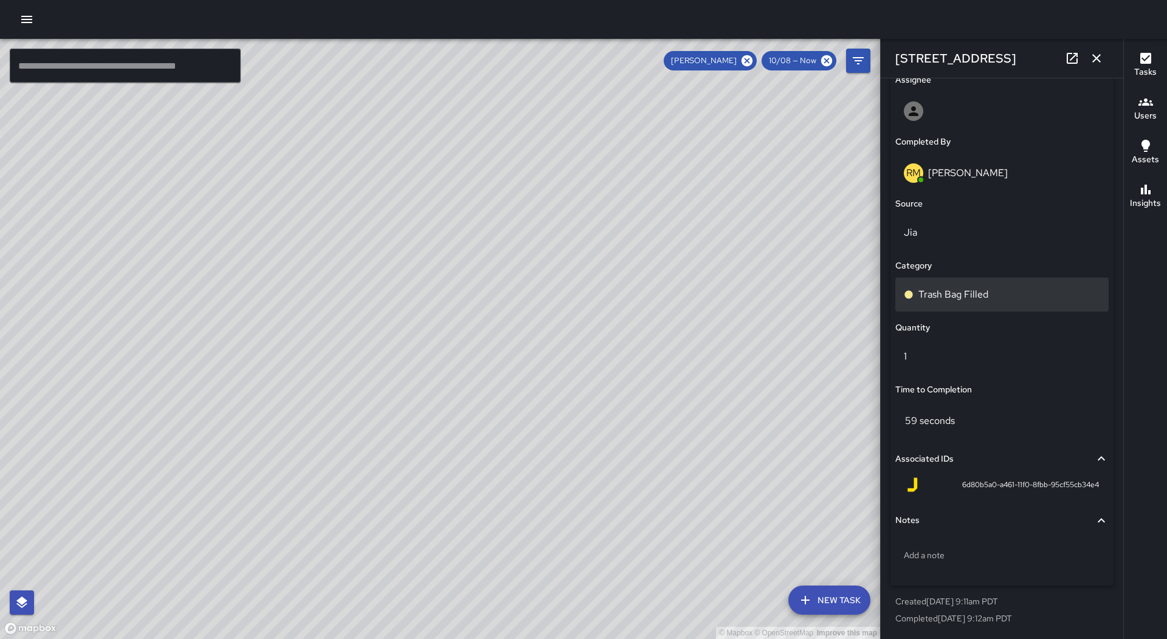
scroll to position [656, 0]
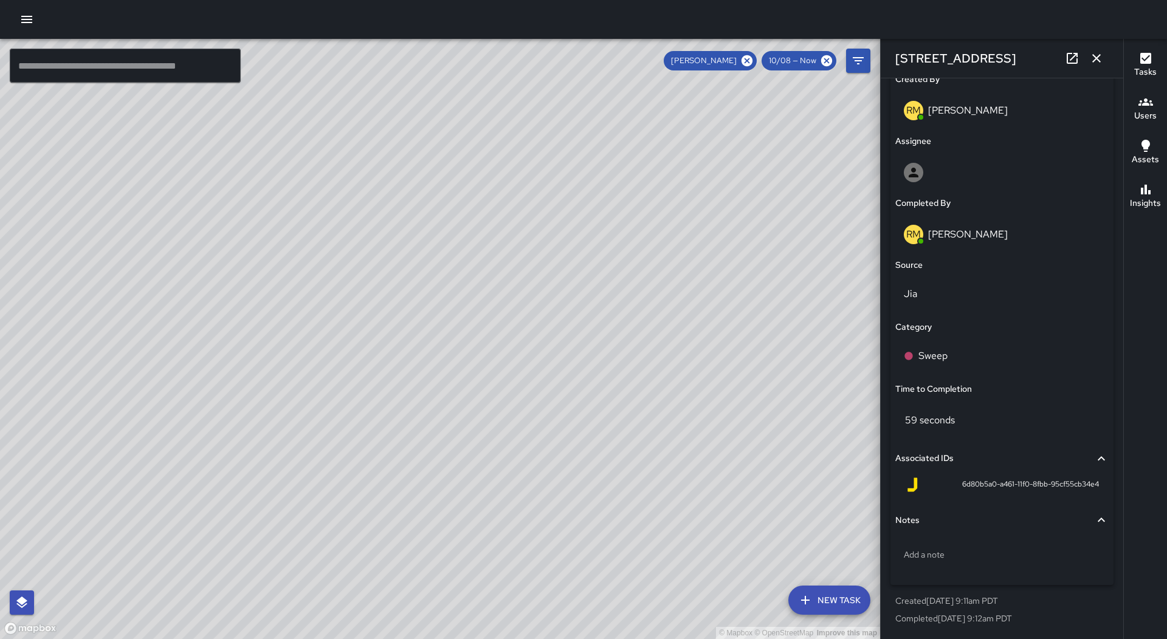
click at [1100, 61] on icon "button" at bounding box center [1096, 58] width 15 height 15
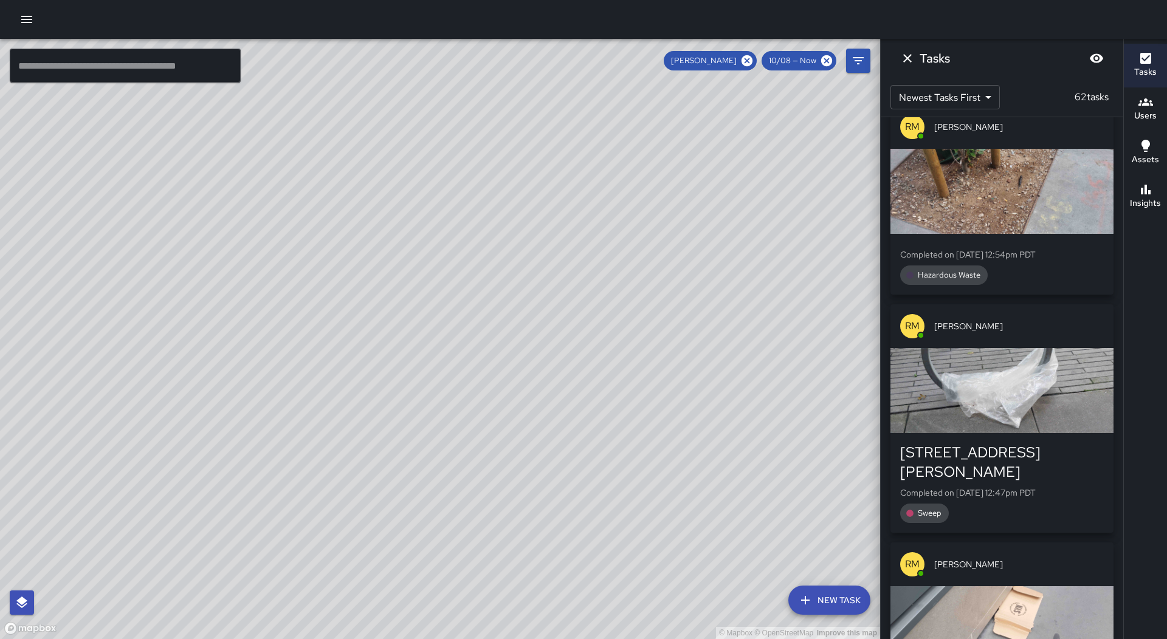
scroll to position [7548, 0]
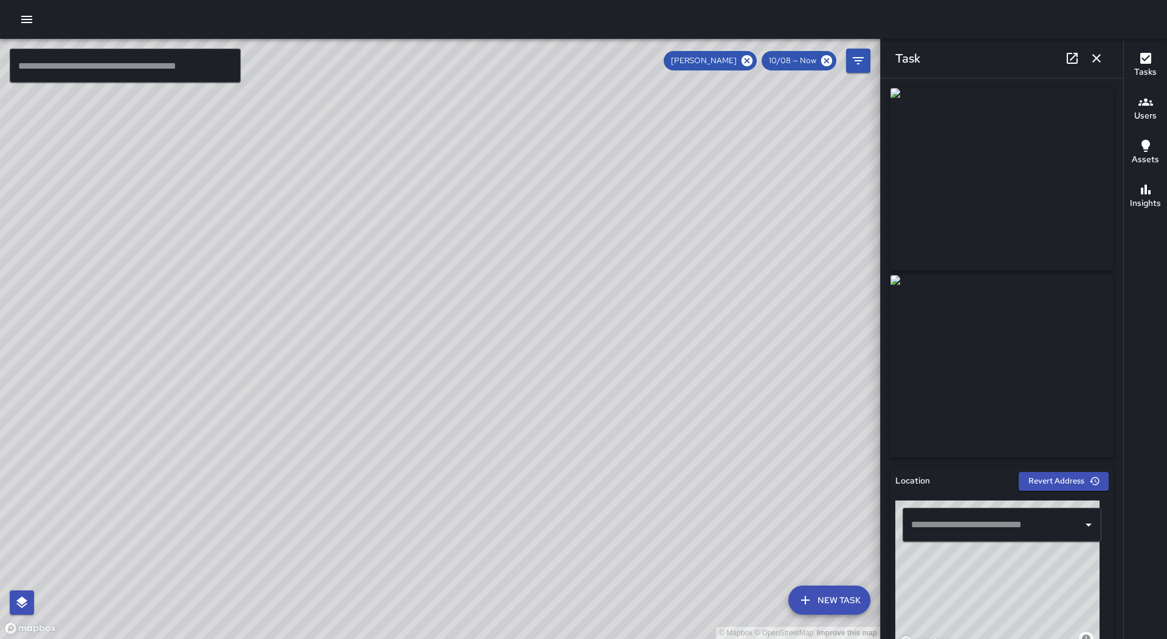
drag, startPoint x: 1099, startPoint y: 63, endPoint x: 1085, endPoint y: 75, distance: 18.9
click at [1099, 64] on icon "button" at bounding box center [1096, 58] width 15 height 15
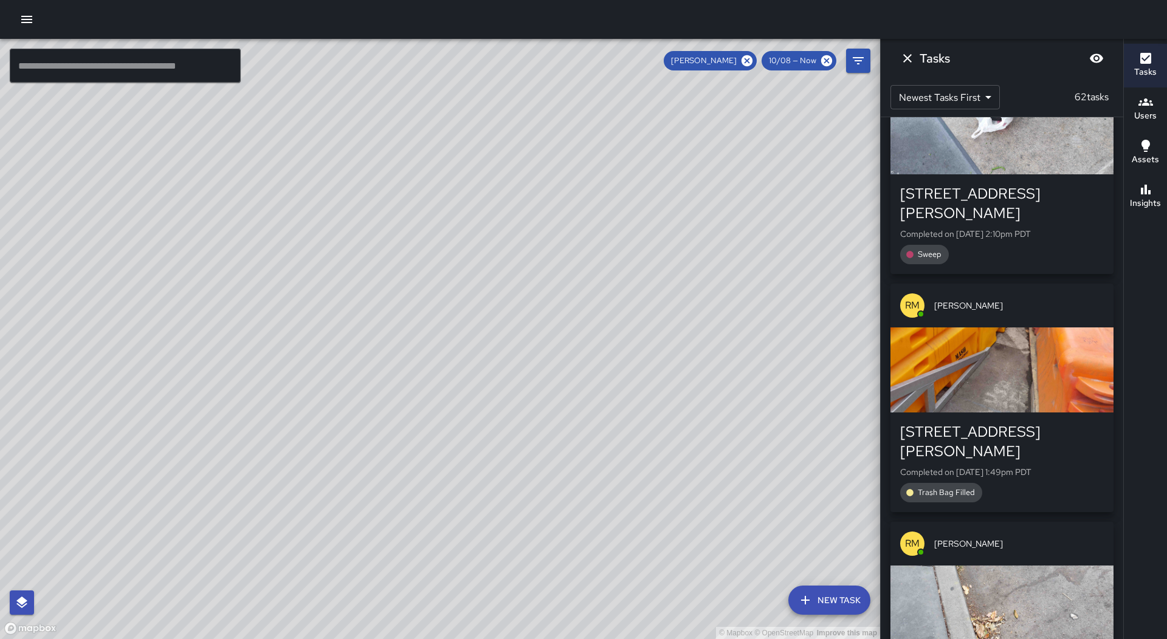
scroll to position [5239, 0]
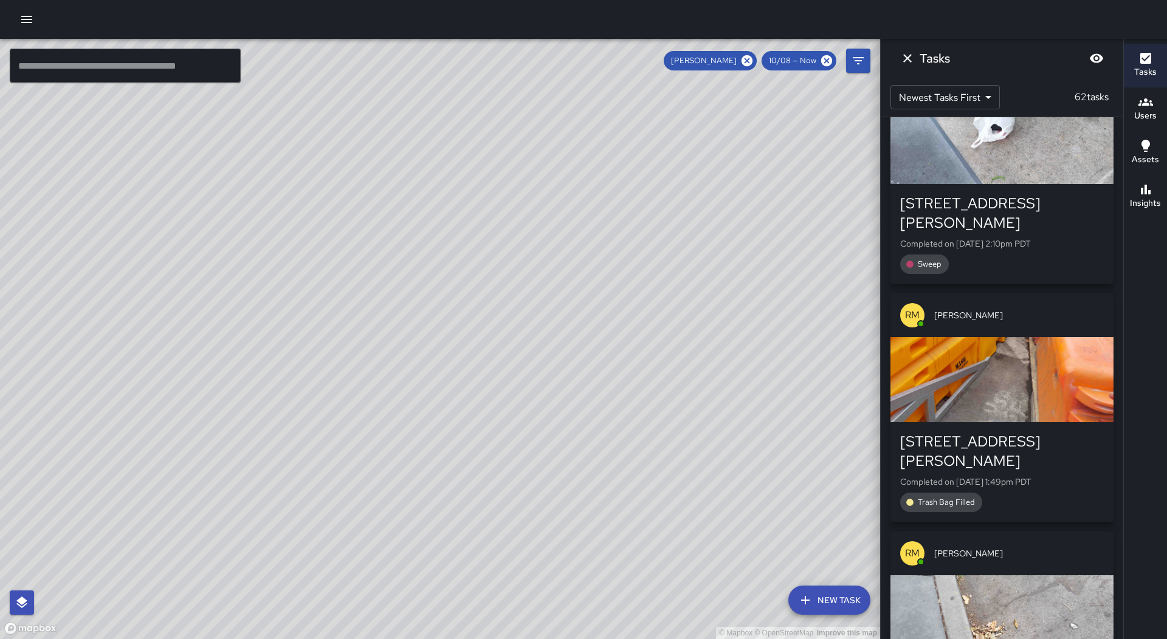
click at [1010, 432] on div "[STREET_ADDRESS][PERSON_NAME]" at bounding box center [1002, 451] width 204 height 39
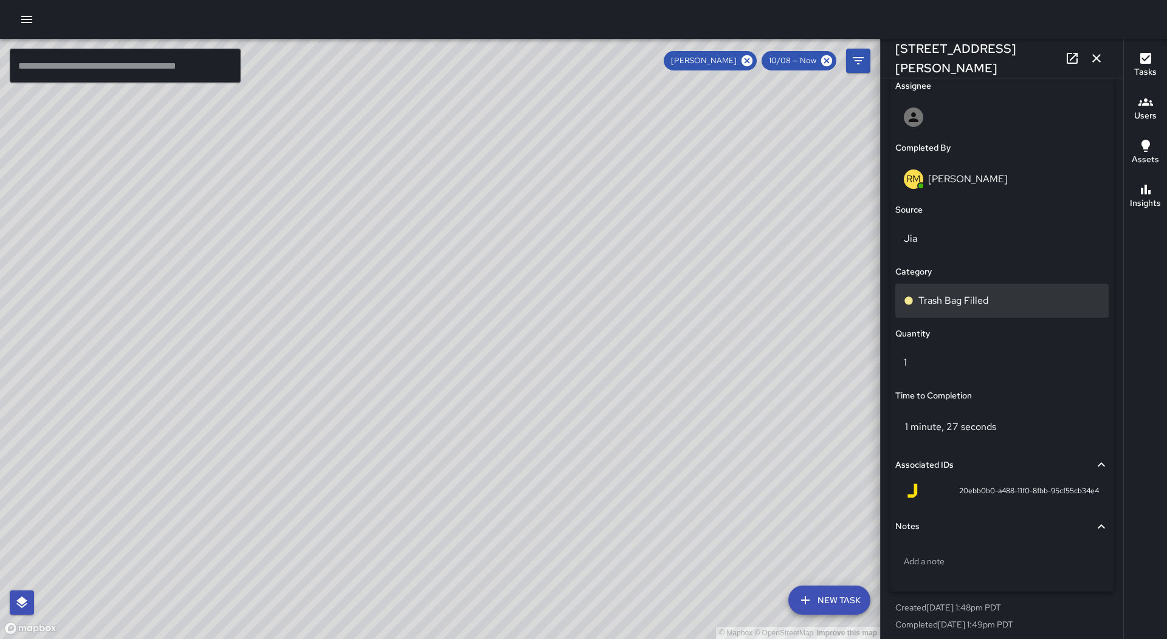
scroll to position [718, 0]
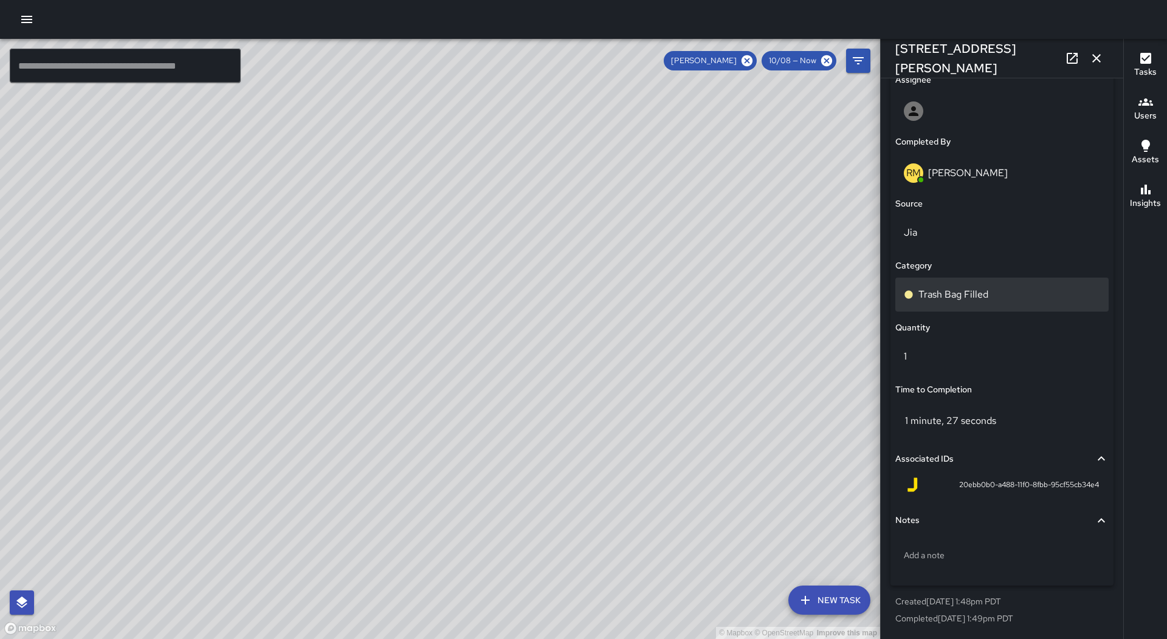
click at [1012, 291] on div "Trash Bag Filled" at bounding box center [1002, 294] width 196 height 15
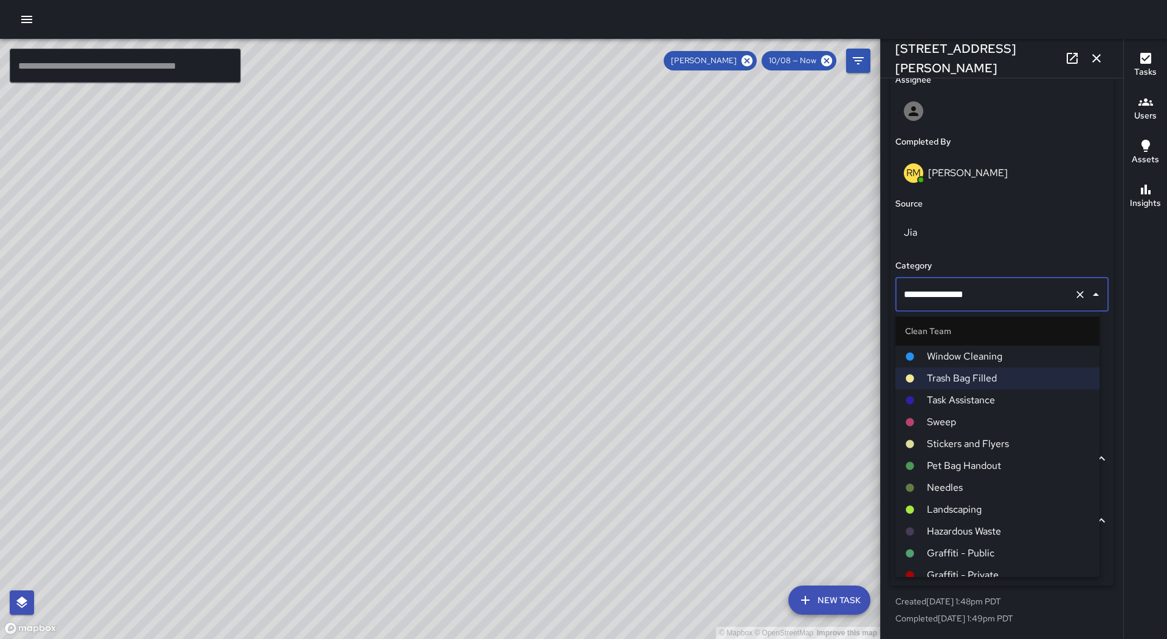
click at [995, 430] on li "Sweep" at bounding box center [997, 422] width 204 height 22
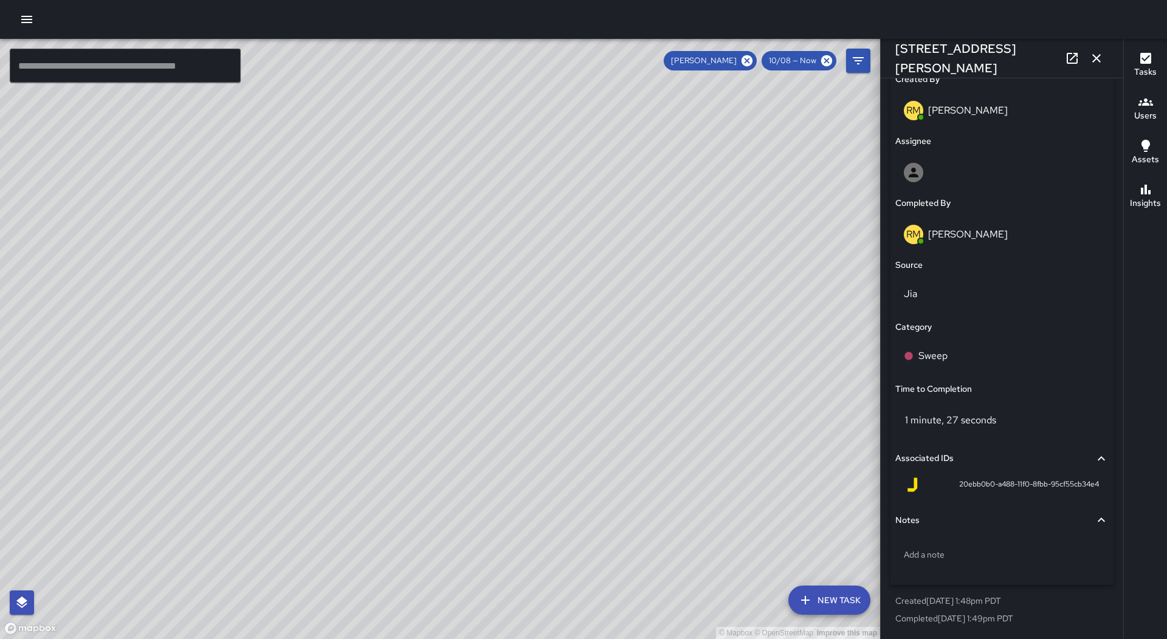
scroll to position [656, 0]
drag, startPoint x: 1100, startPoint y: 60, endPoint x: 1063, endPoint y: 108, distance: 60.3
click at [1100, 62] on icon "button" at bounding box center [1096, 58] width 15 height 15
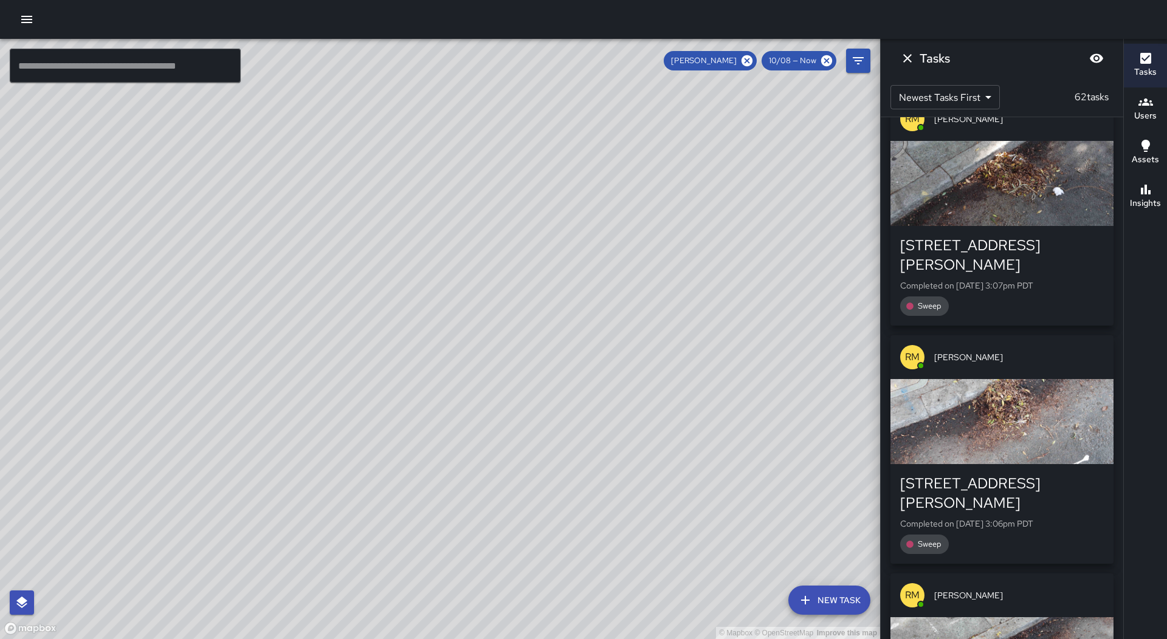
scroll to position [0, 0]
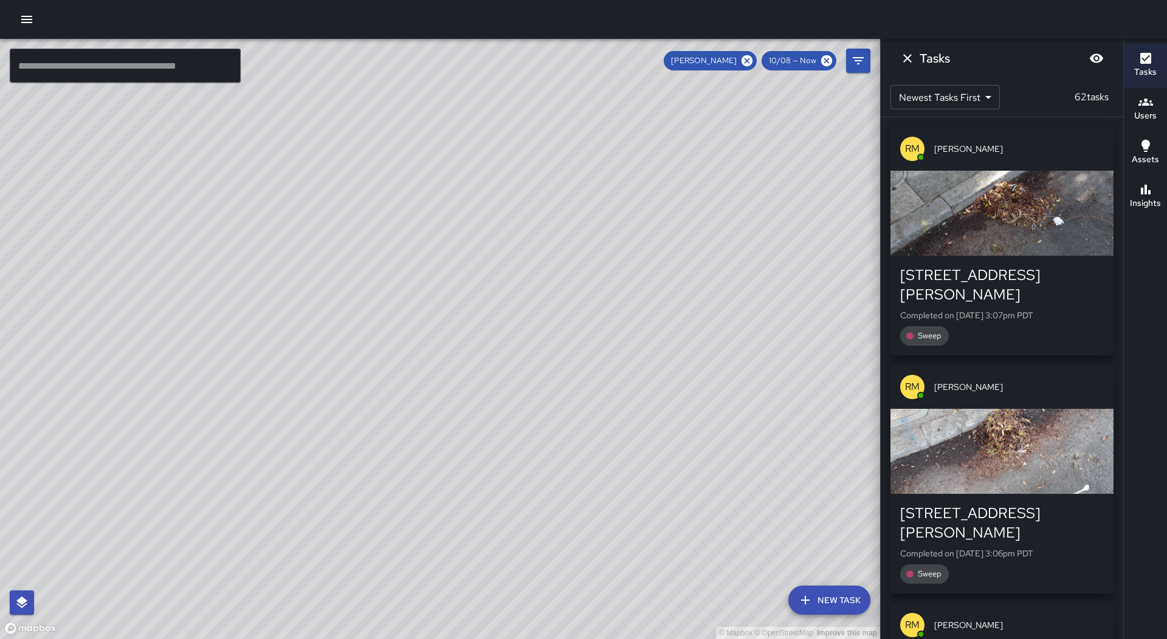
drag, startPoint x: 610, startPoint y: 498, endPoint x: 760, endPoint y: 92, distance: 432.5
click at [760, 92] on div "© Mapbox © OpenStreetMap Improve this map" at bounding box center [440, 339] width 880 height 600
click at [910, 57] on icon "Dismiss" at bounding box center [907, 58] width 15 height 15
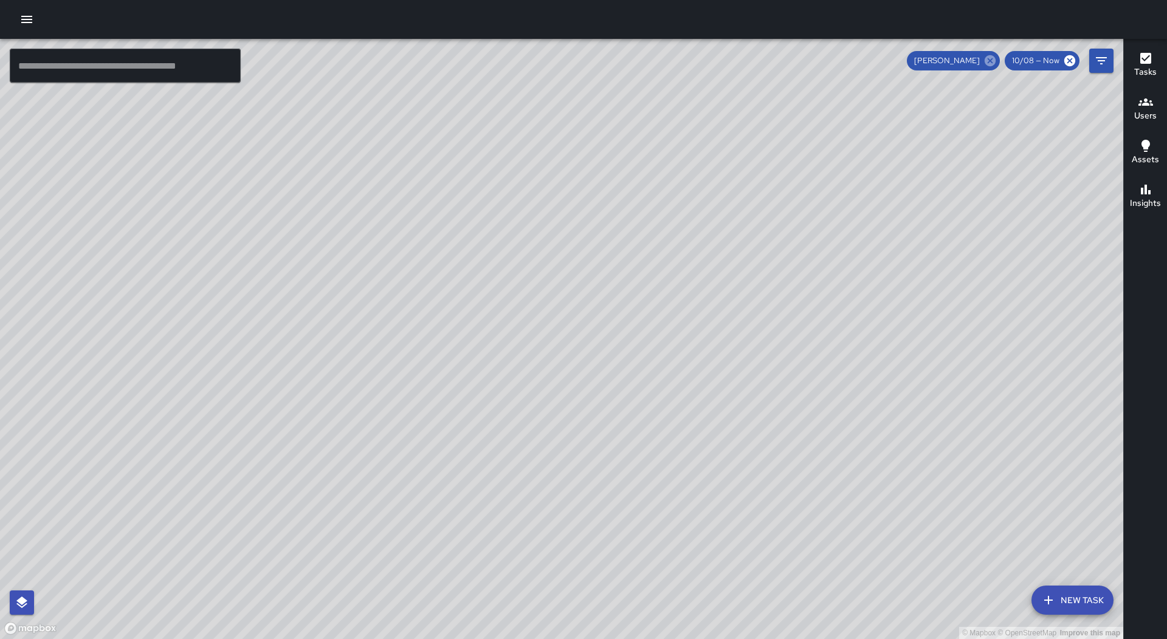
click at [998, 58] on div "[PERSON_NAME]" at bounding box center [953, 60] width 93 height 19
click at [990, 61] on icon at bounding box center [989, 60] width 11 height 11
drag, startPoint x: 818, startPoint y: 159, endPoint x: 555, endPoint y: 509, distance: 438.2
click at [555, 550] on div "© Mapbox © OpenStreetMap Improve this map" at bounding box center [561, 339] width 1123 height 600
drag, startPoint x: 695, startPoint y: 263, endPoint x: 673, endPoint y: 336, distance: 76.1
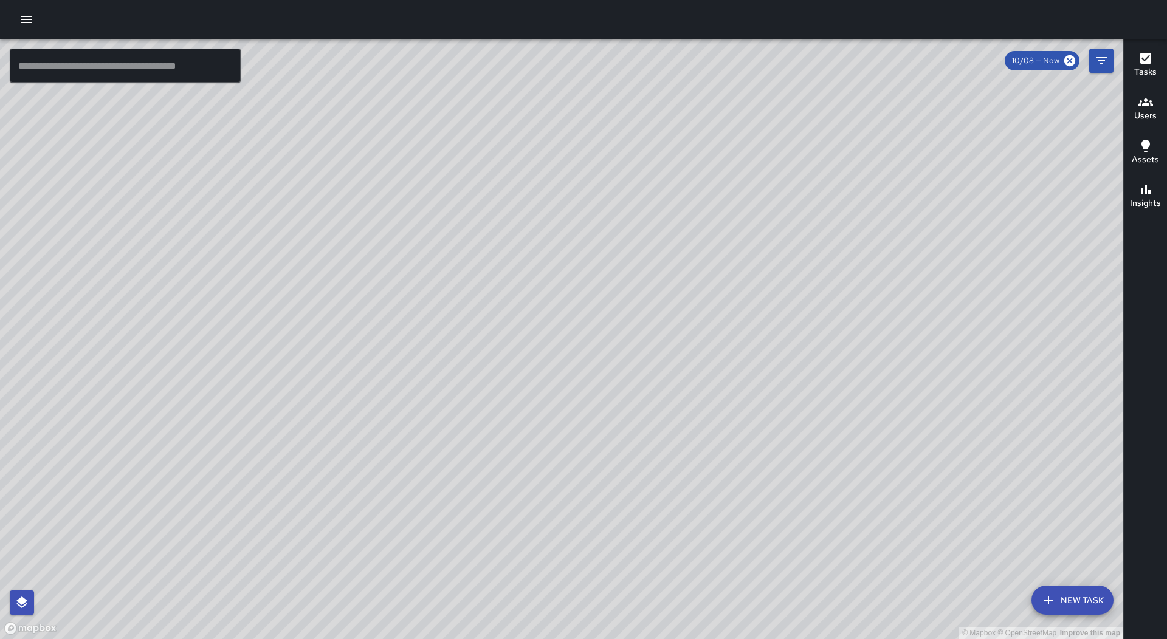
click at [662, 360] on div "© Mapbox © OpenStreetMap Improve this map" at bounding box center [561, 339] width 1123 height 600
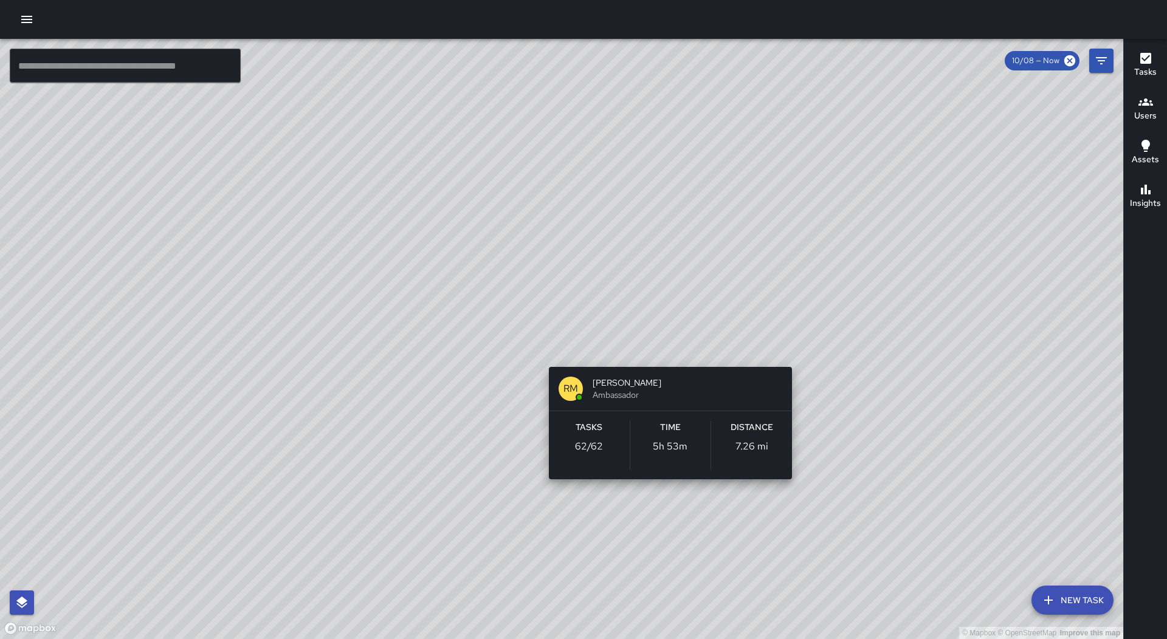
click at [664, 350] on div "© Mapbox © OpenStreetMap Improve this map RM [PERSON_NAME] Ambassador Tasks 62 …" at bounding box center [561, 339] width 1123 height 600
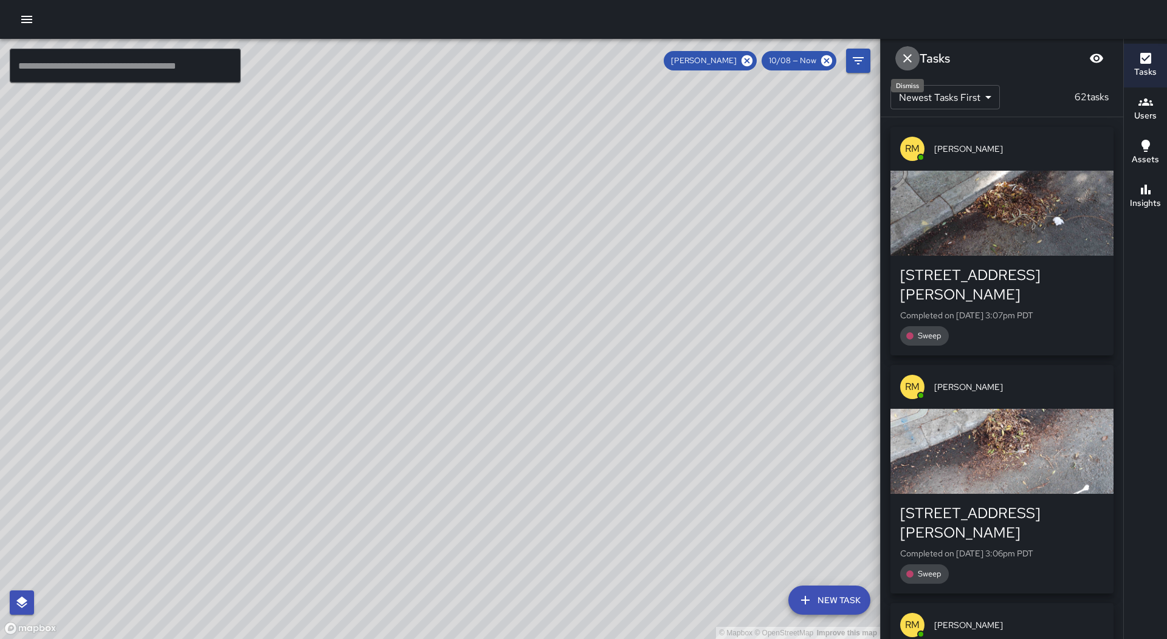
click at [905, 57] on icon "Dismiss" at bounding box center [907, 58] width 15 height 15
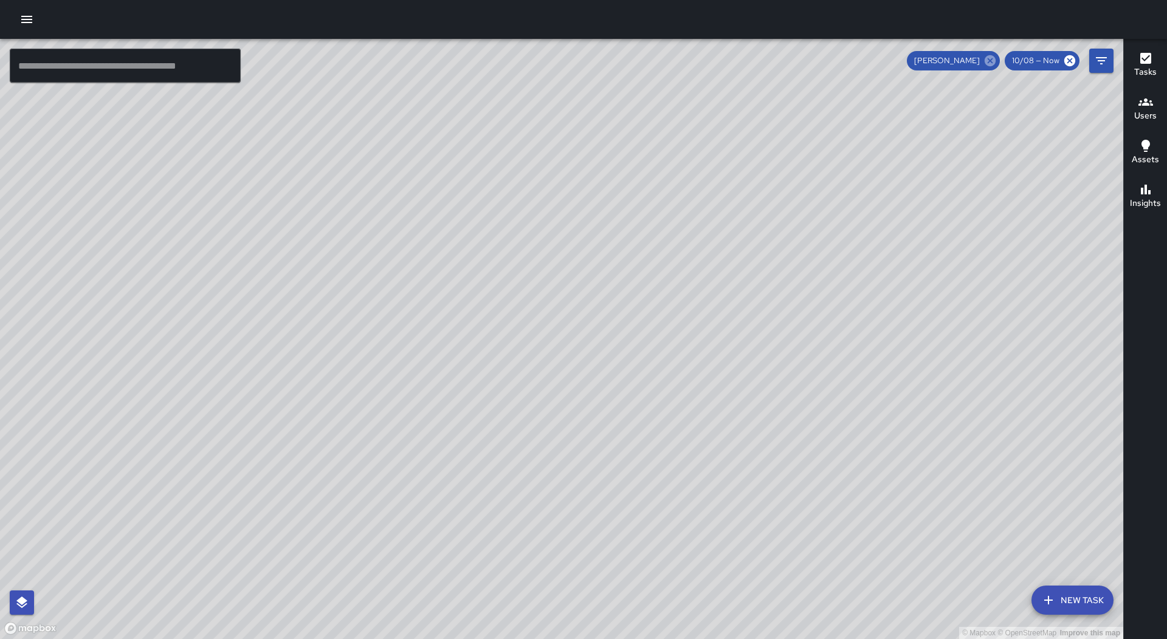
click at [996, 61] on icon at bounding box center [989, 60] width 13 height 13
click at [1162, 67] on button "Tasks" at bounding box center [1144, 66] width 43 height 44
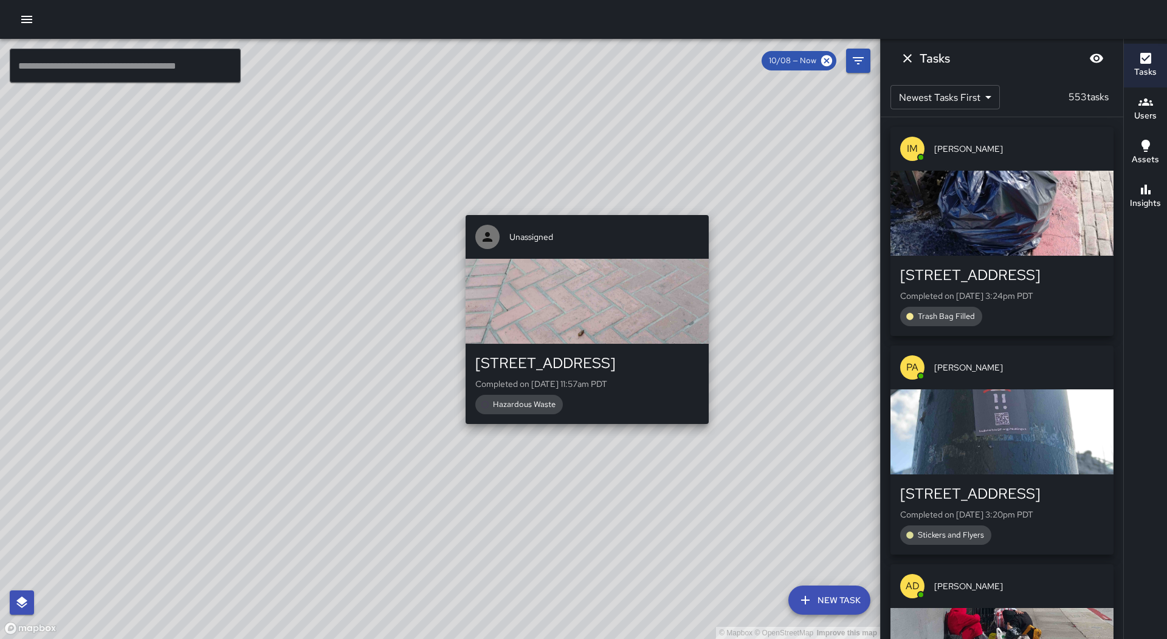
click at [595, 207] on div "© Mapbox © OpenStreetMap Improve this map Unassigned [STREET_ADDRESS] Completed…" at bounding box center [440, 339] width 880 height 600
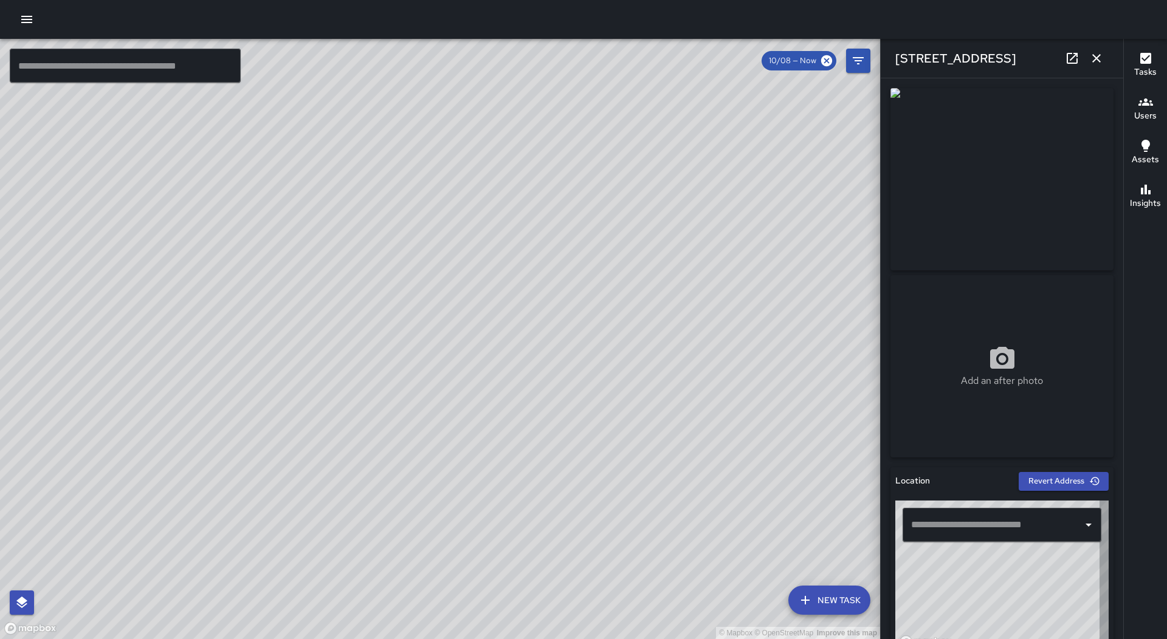
type input "**********"
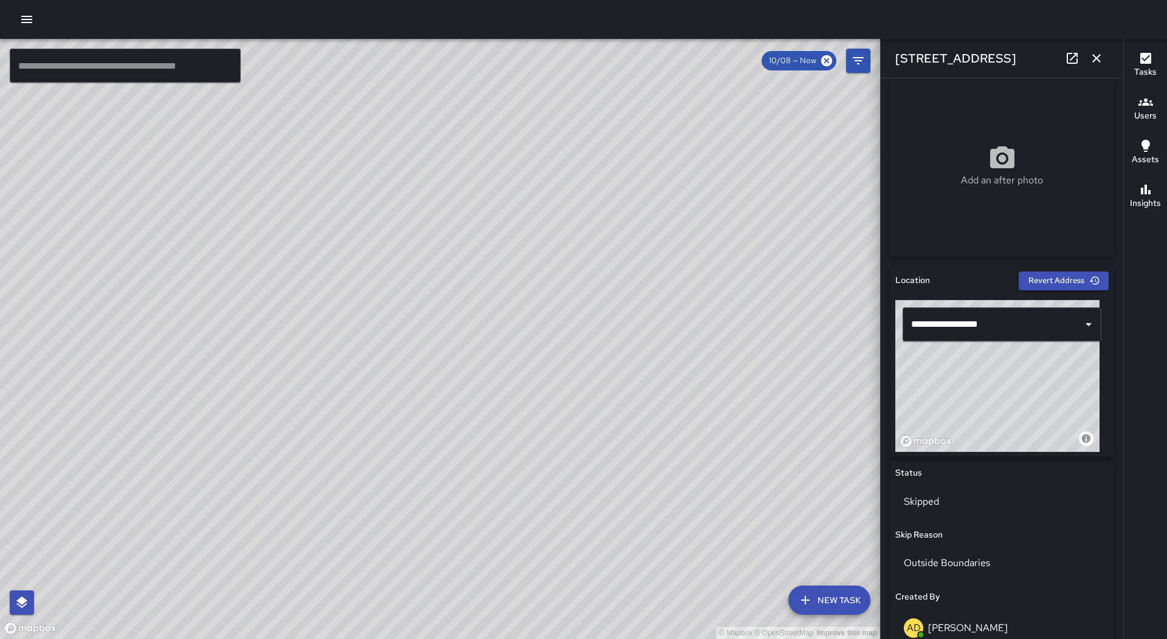
scroll to position [486, 0]
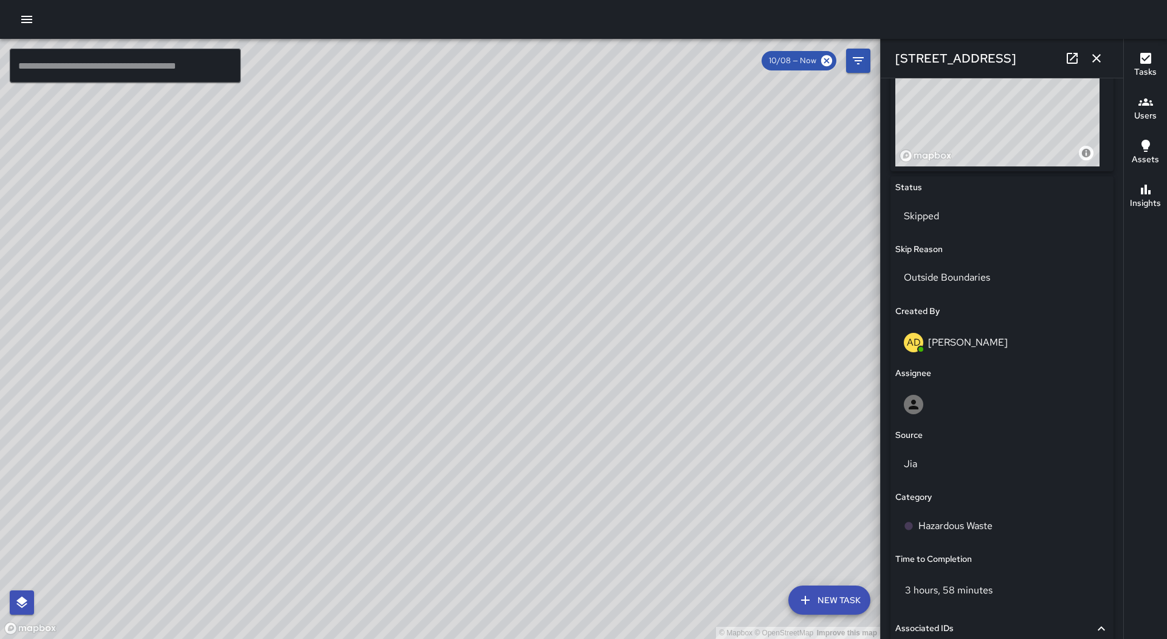
click at [1102, 56] on icon "button" at bounding box center [1096, 58] width 15 height 15
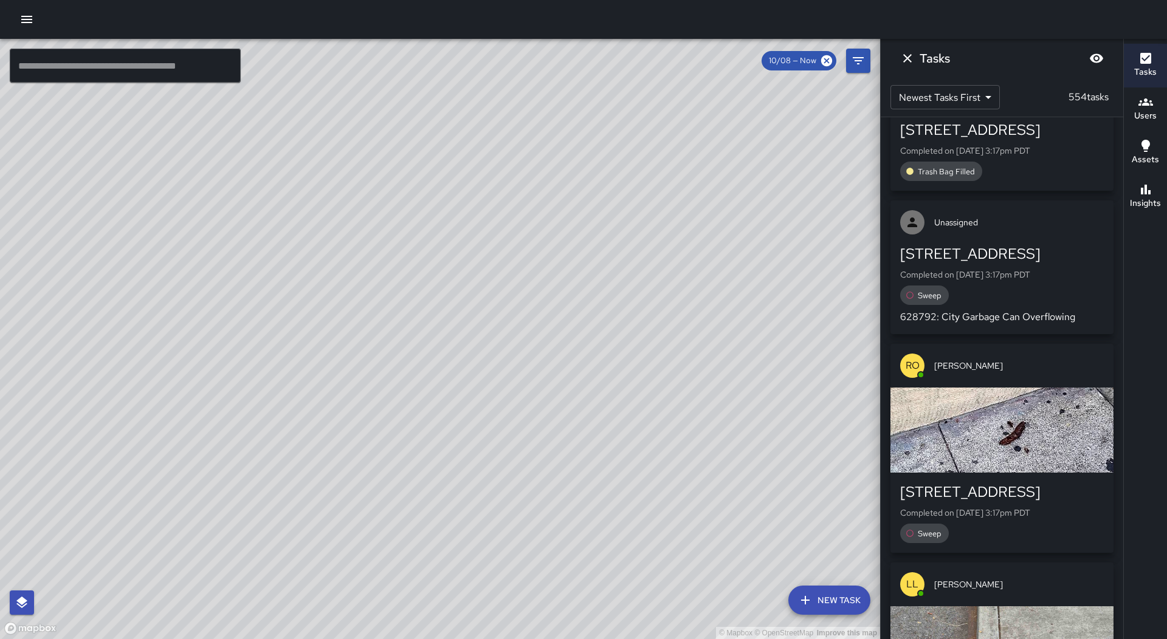
scroll to position [1555, 0]
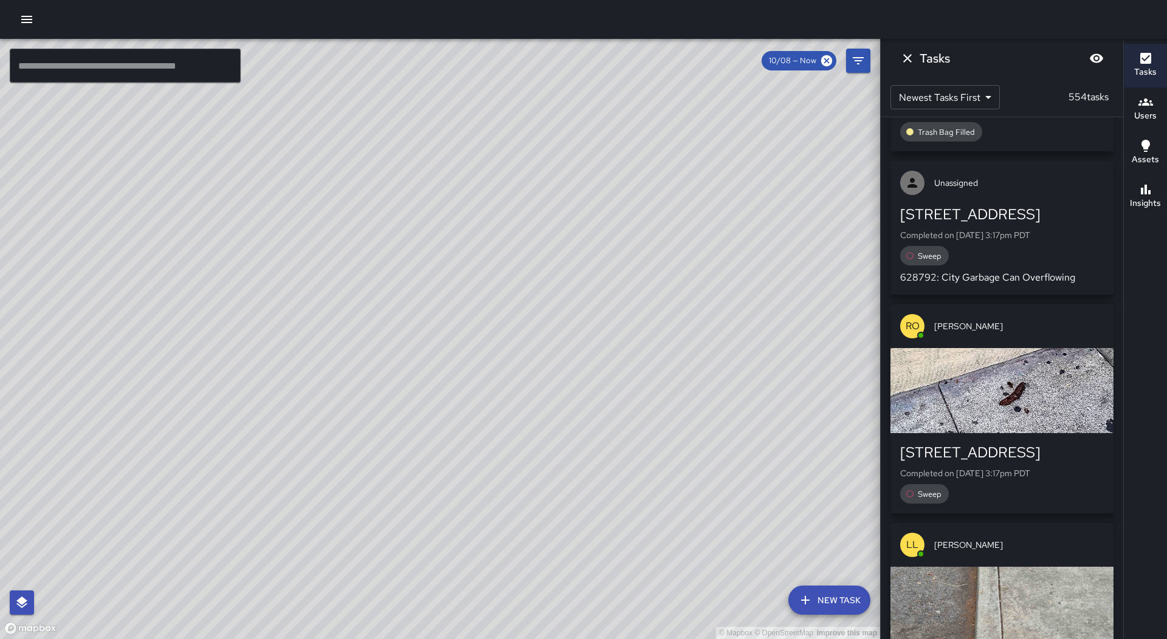
click at [449, 176] on div "© Mapbox © OpenStreetMap Improve this map" at bounding box center [440, 339] width 880 height 600
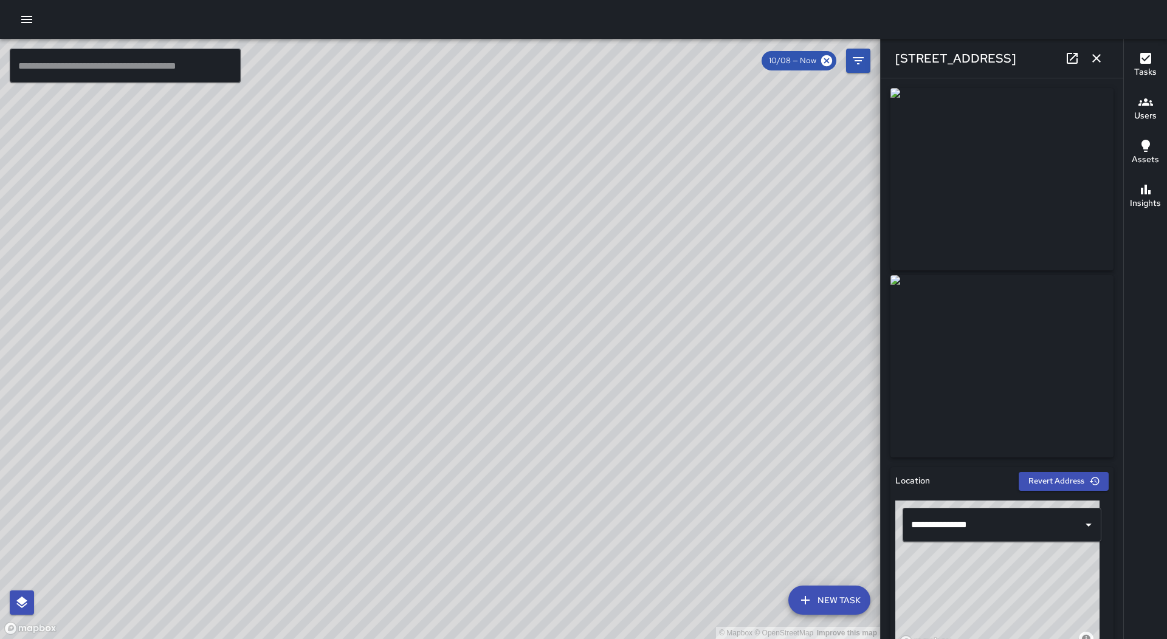
click at [1102, 59] on icon "button" at bounding box center [1096, 58] width 15 height 15
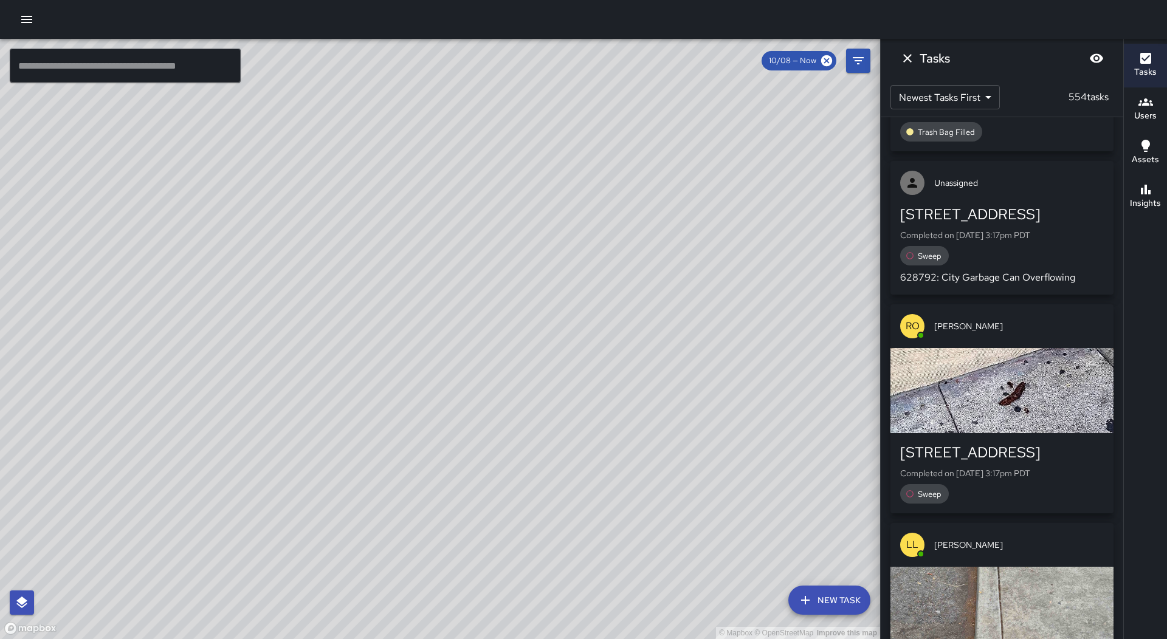
click at [516, 309] on div "© Mapbox © OpenStreetMap Improve this map [GEOGRAPHIC_DATA] [PERSON_NAME][GEOGR…" at bounding box center [440, 339] width 880 height 600
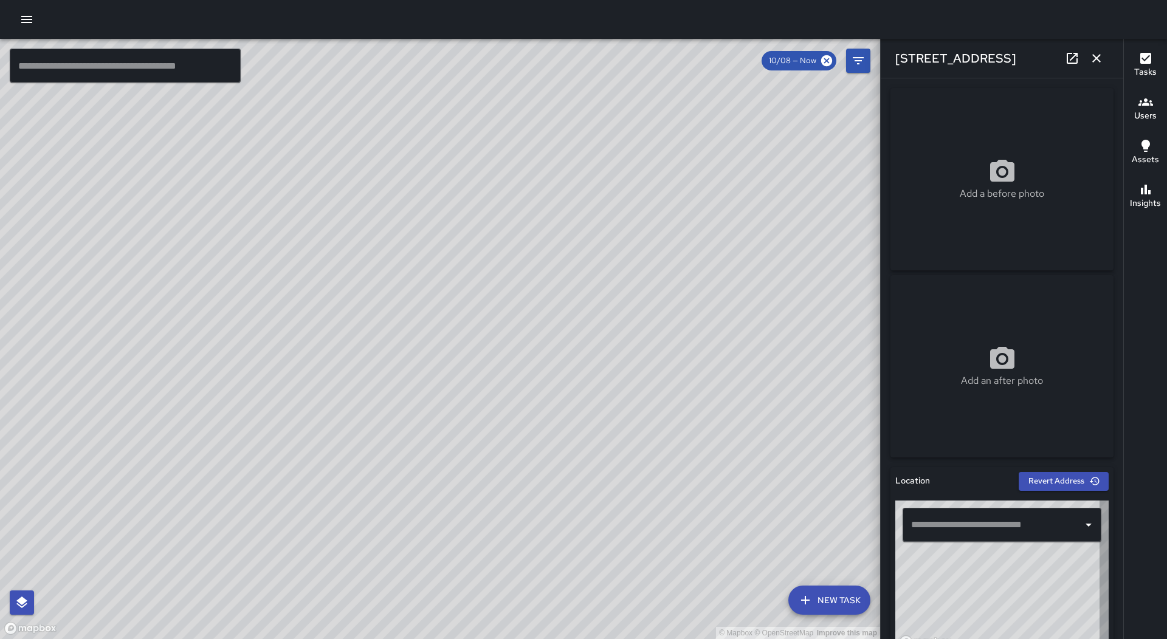
type input "**********"
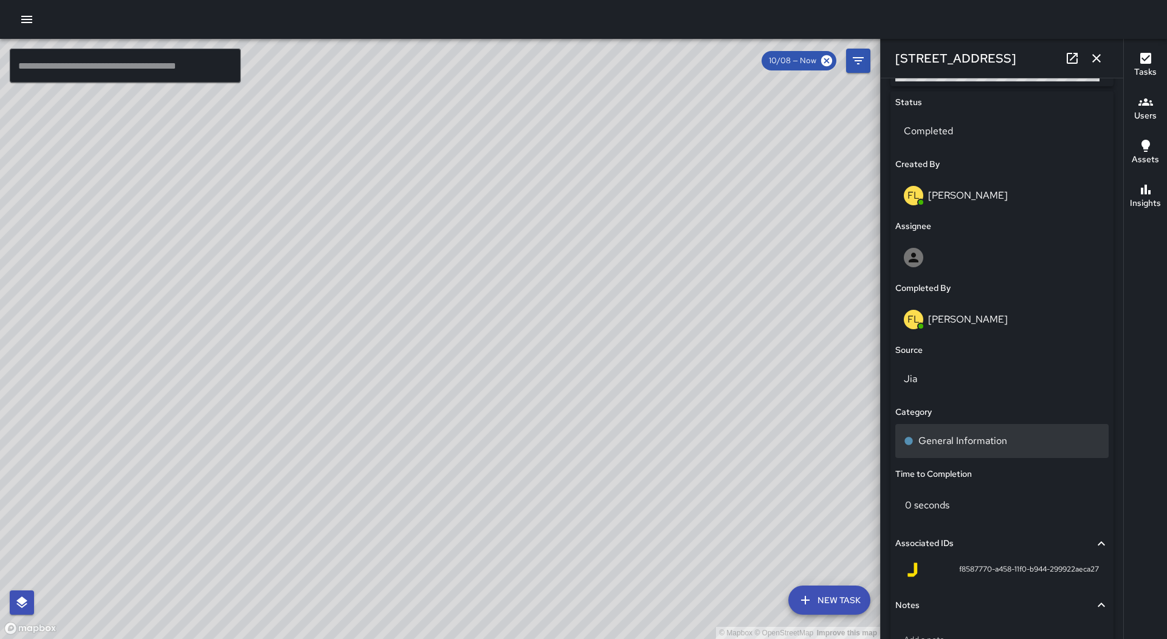
scroll to position [608, 0]
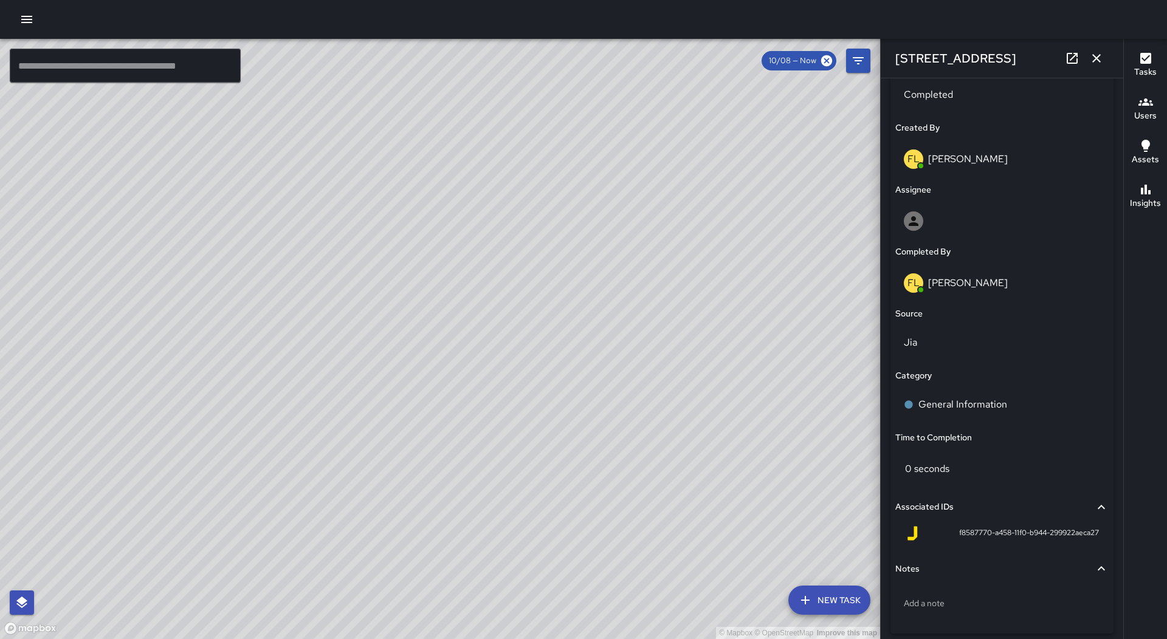
drag, startPoint x: 1096, startPoint y: 42, endPoint x: 1097, endPoint y: 53, distance: 11.6
click at [1097, 50] on div "[STREET_ADDRESS]" at bounding box center [1001, 58] width 242 height 39
click at [1097, 56] on icon "button" at bounding box center [1096, 58] width 15 height 15
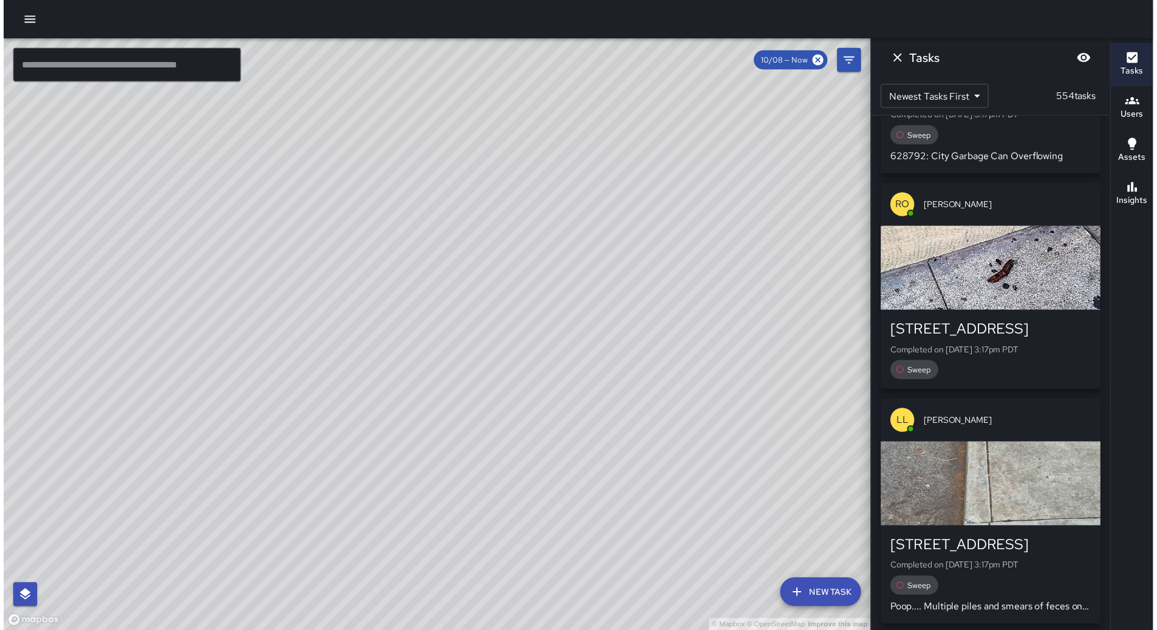
scroll to position [1738, 0]
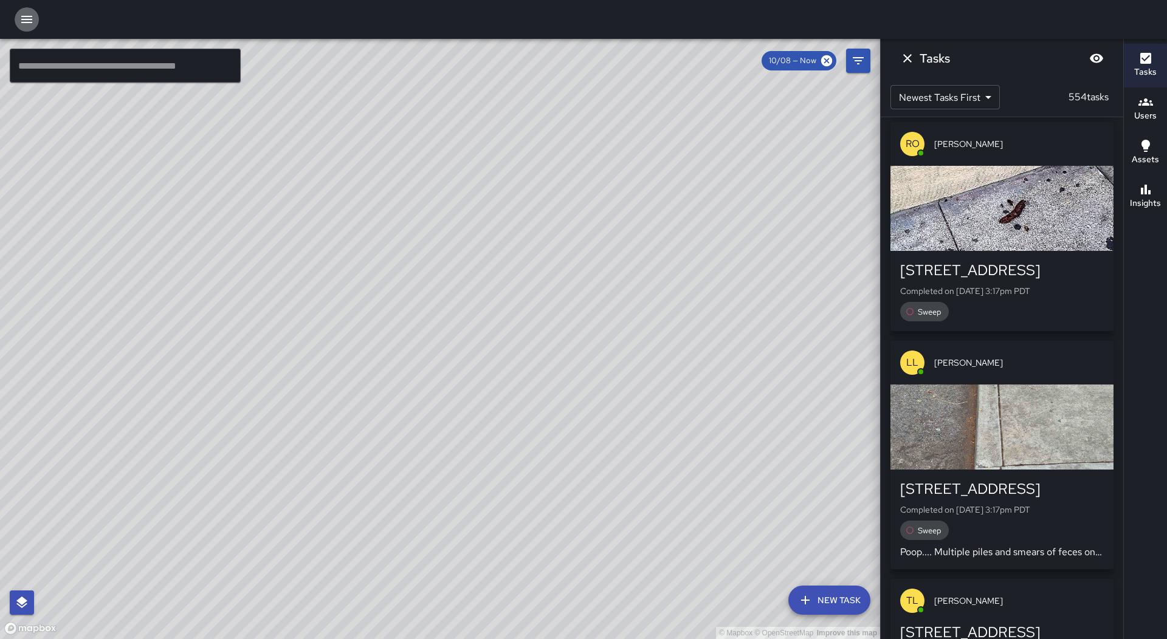
click at [15, 16] on button "button" at bounding box center [27, 19] width 24 height 24
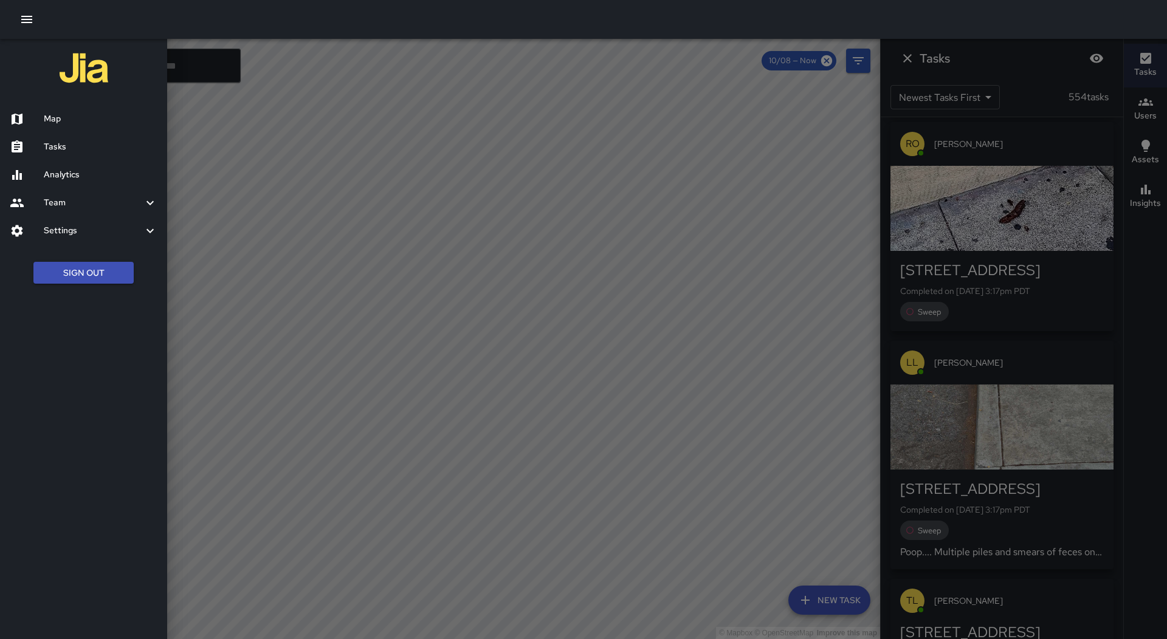
click at [72, 140] on h6 "Tasks" at bounding box center [101, 146] width 114 height 13
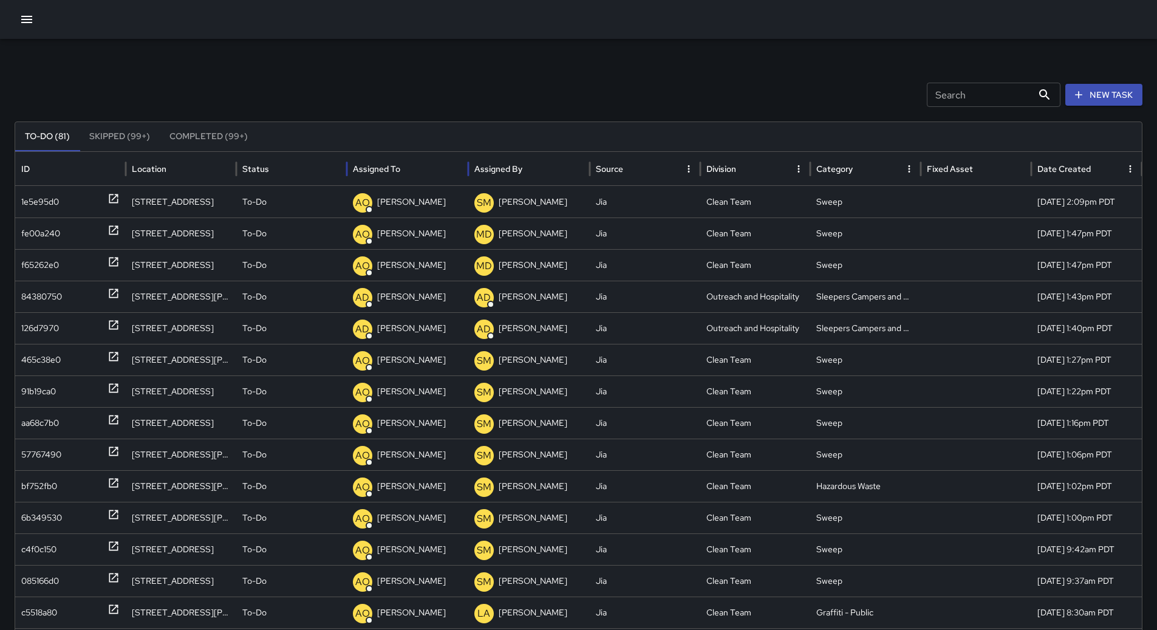
click at [402, 176] on div at bounding box center [402, 168] width 0 height 17
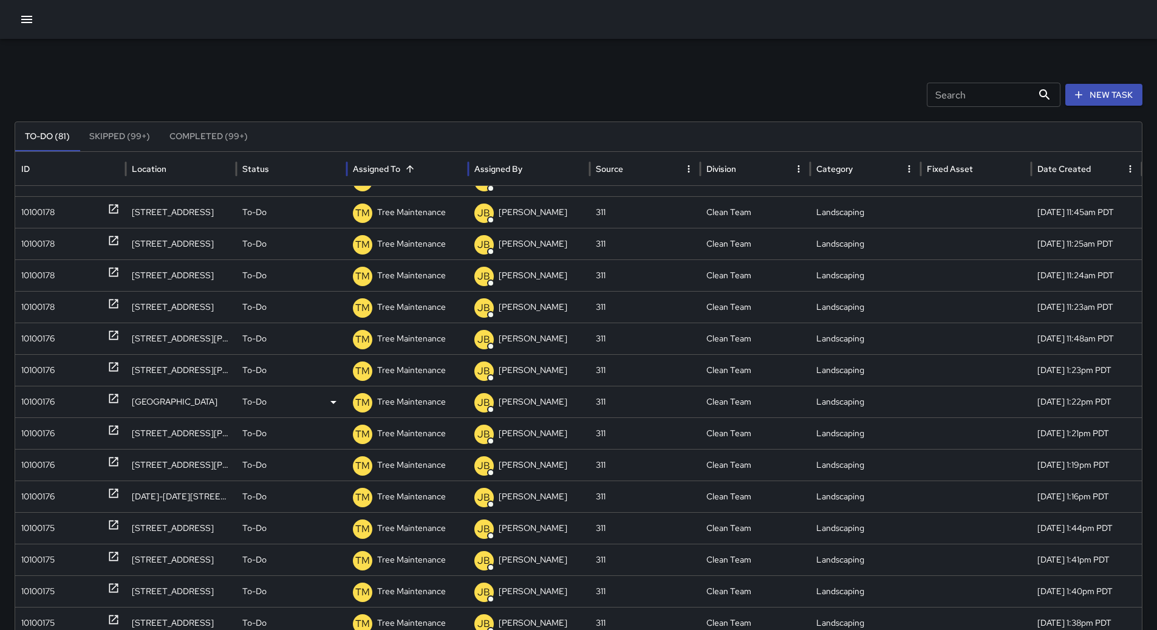
scroll to position [1305, 0]
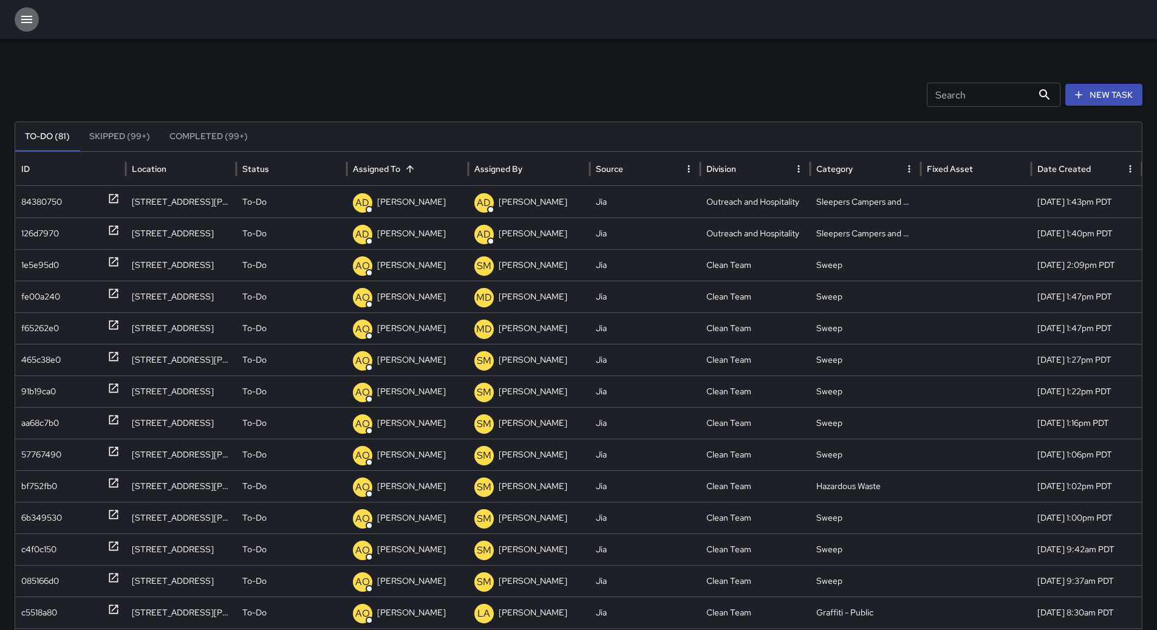
click at [31, 22] on icon "button" at bounding box center [26, 19] width 11 height 7
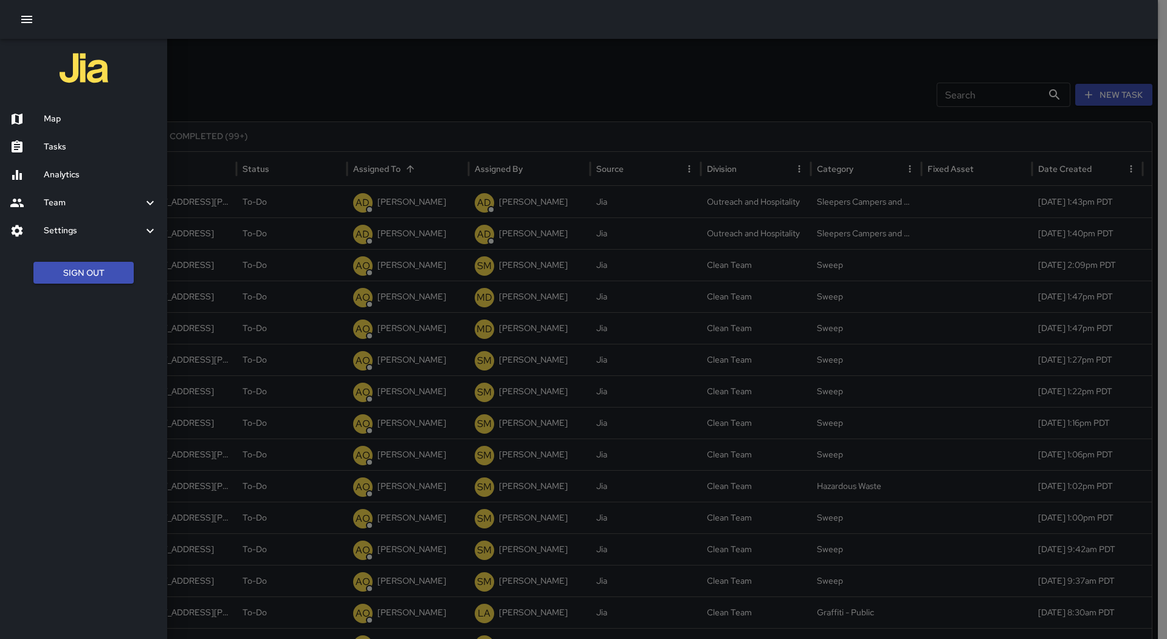
click at [81, 114] on div "Map" at bounding box center [83, 119] width 167 height 28
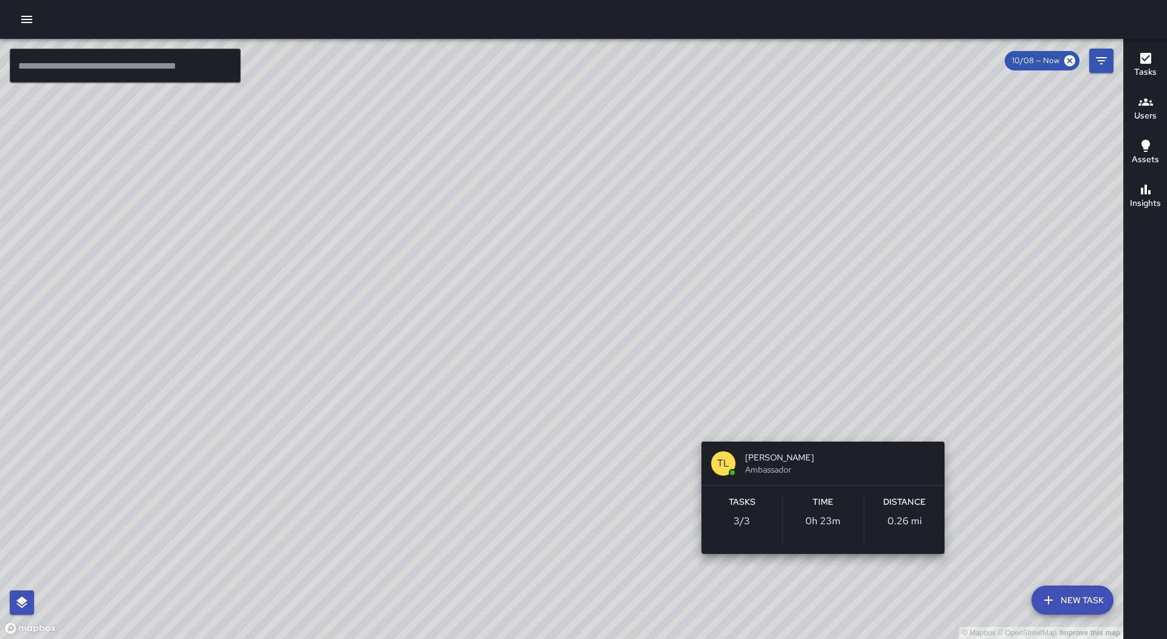
click at [820, 566] on div "© Mapbox © OpenStreetMap Improve this map [PERSON_NAME] [PERSON_NAME] Ambassado…" at bounding box center [561, 339] width 1123 height 600
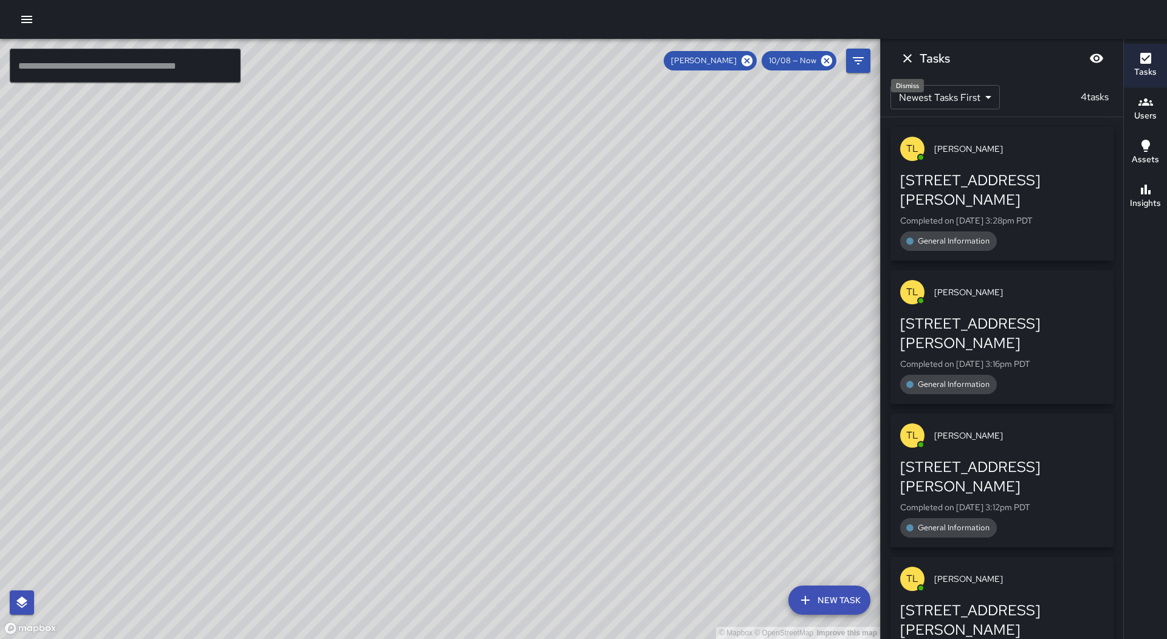
click at [909, 52] on icon "Dismiss" at bounding box center [907, 58] width 15 height 15
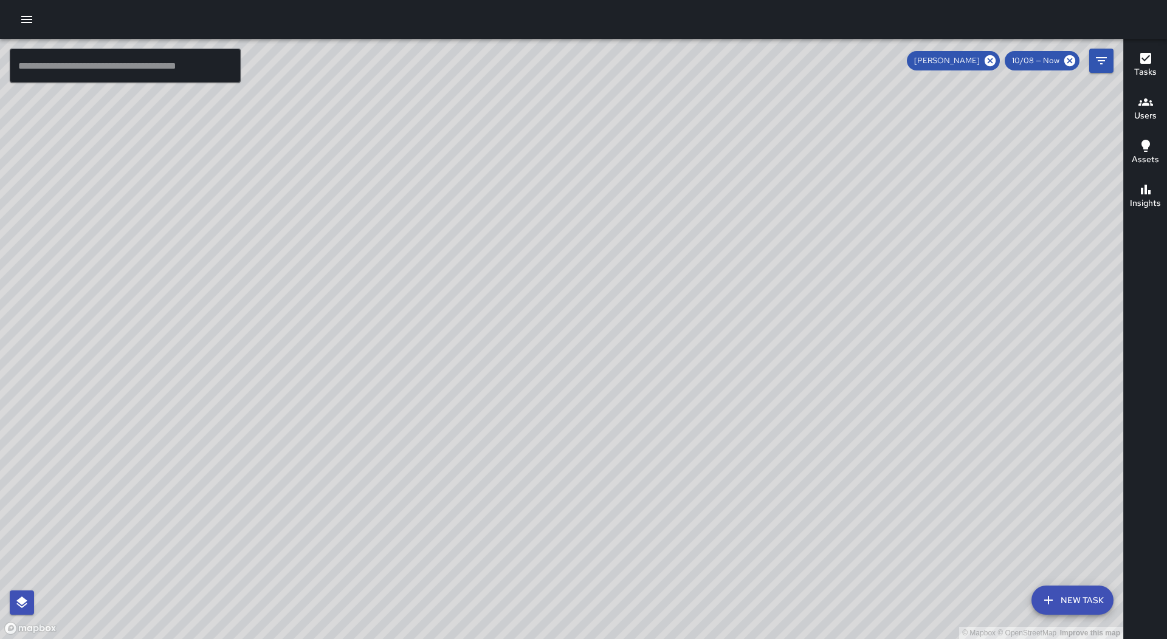
click at [995, 63] on icon at bounding box center [989, 60] width 11 height 11
click at [1071, 589] on button "New Task" at bounding box center [1072, 600] width 82 height 29
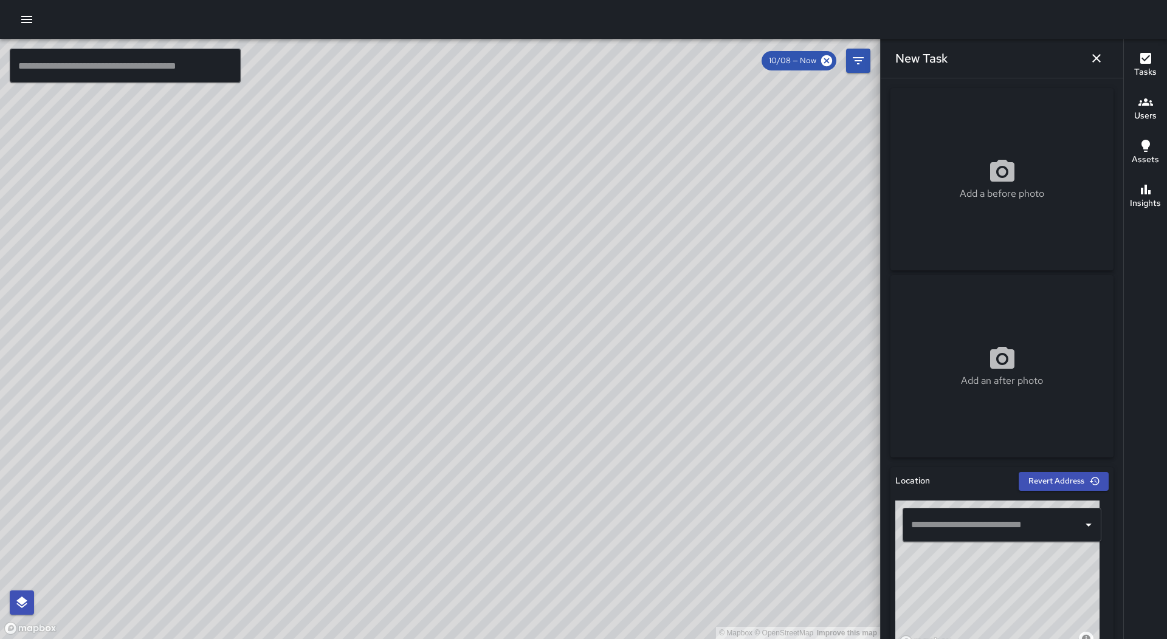
click at [967, 525] on input "text" at bounding box center [993, 524] width 170 height 23
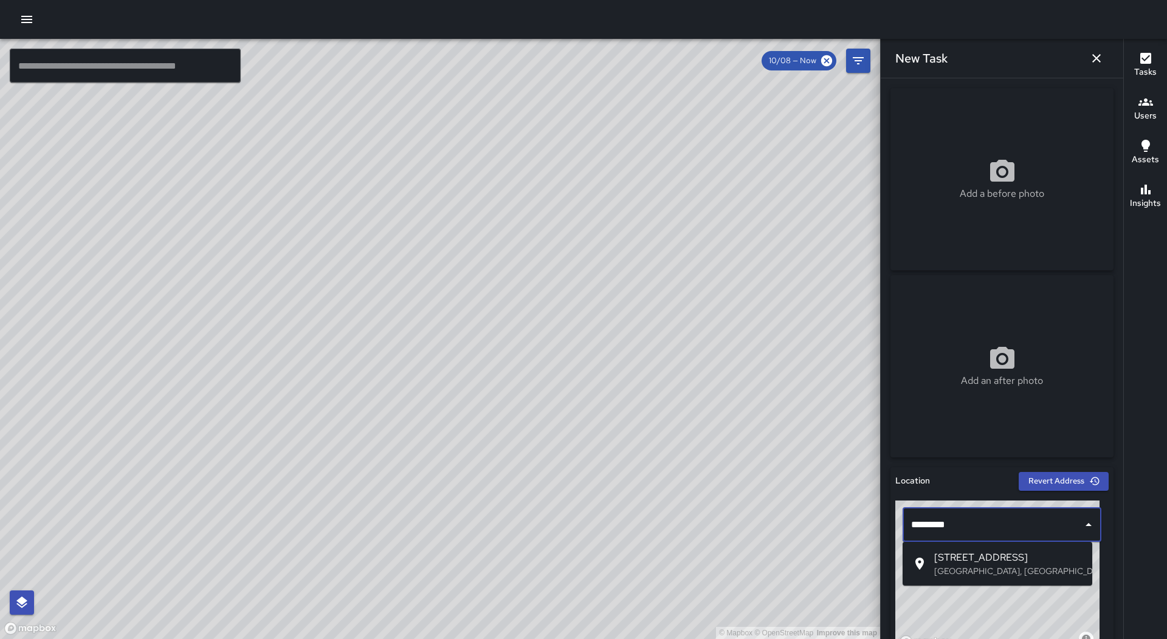
click at [968, 561] on span "[STREET_ADDRESS]" at bounding box center [1008, 557] width 148 height 15
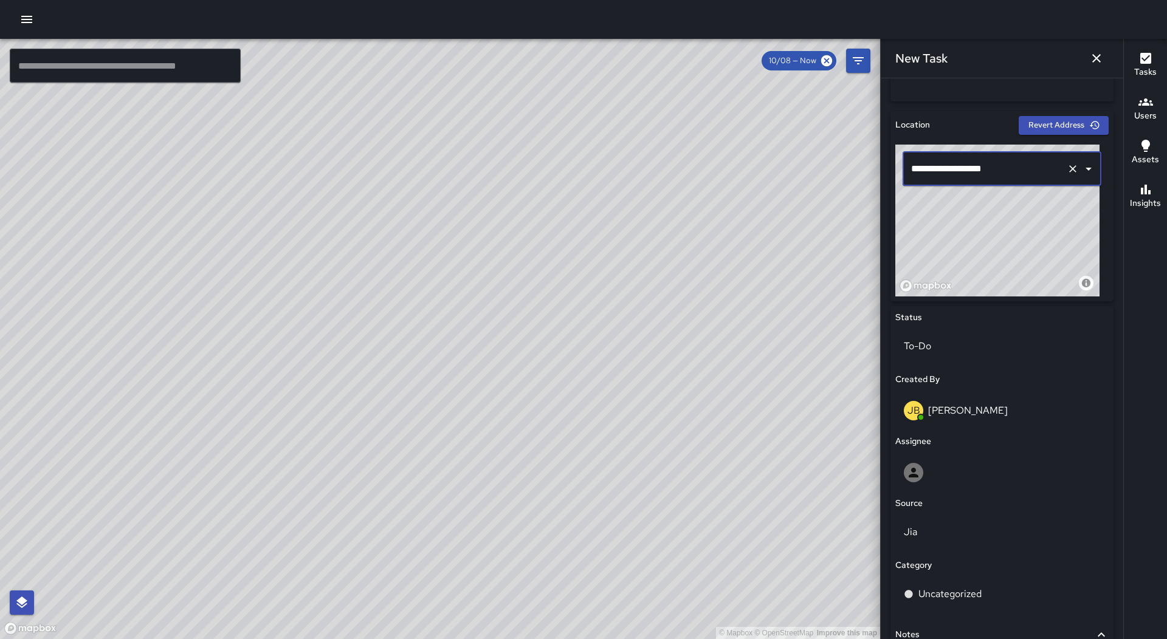
scroll to position [473, 0]
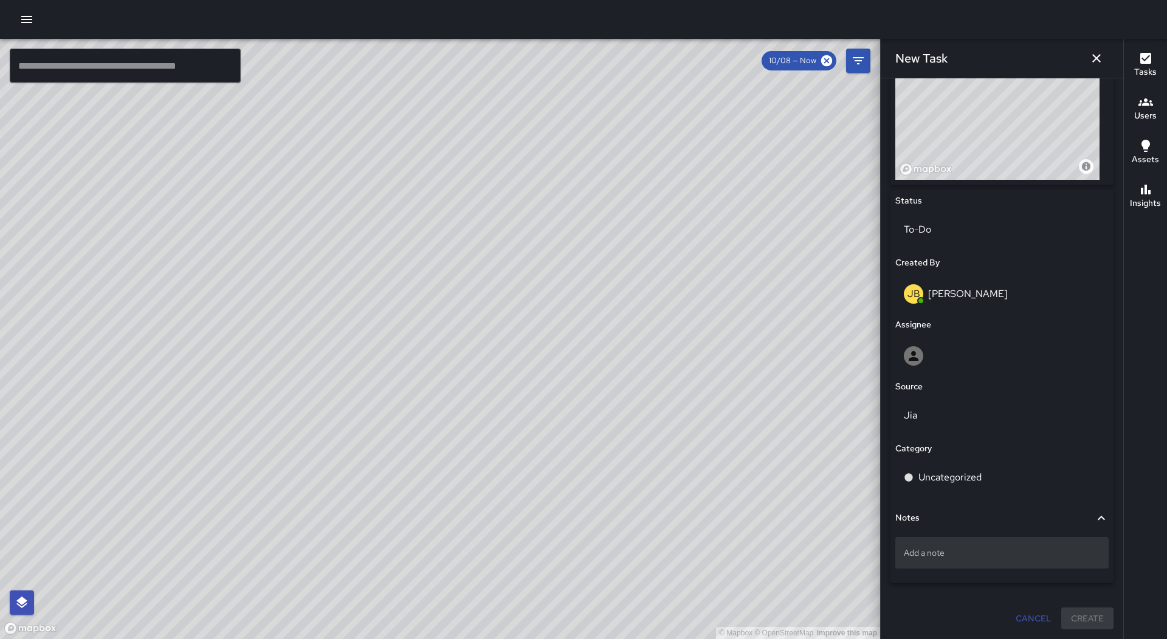
type input "**********"
click at [971, 546] on div "Add a note" at bounding box center [1001, 553] width 213 height 32
type textarea "**********"
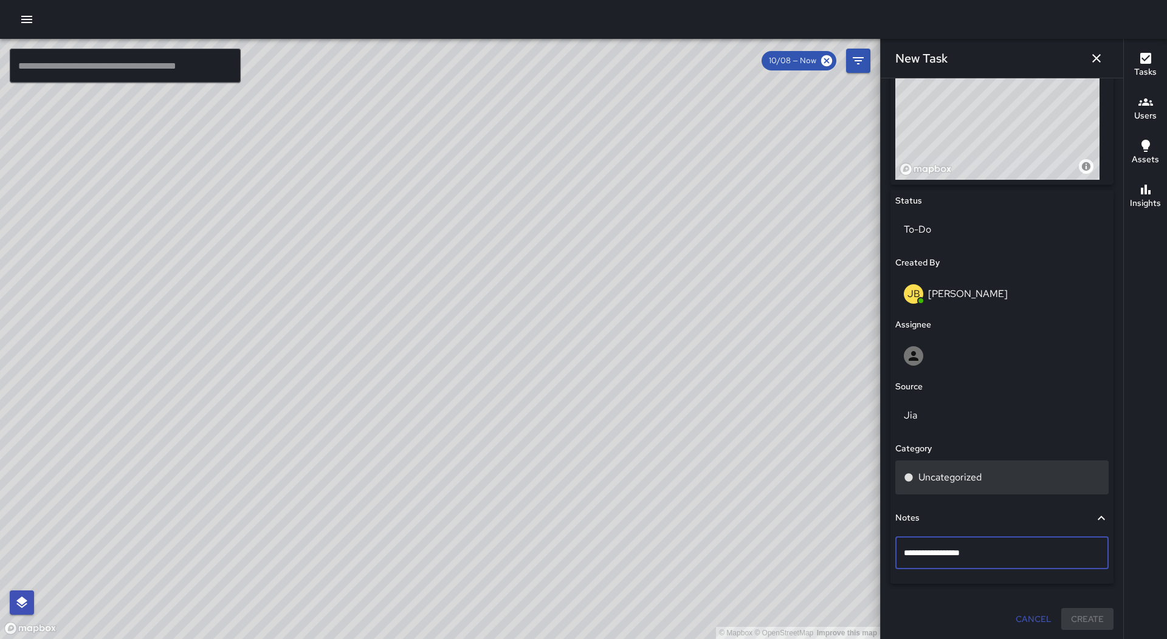
click at [1007, 464] on div "Uncategorized" at bounding box center [1001, 478] width 213 height 34
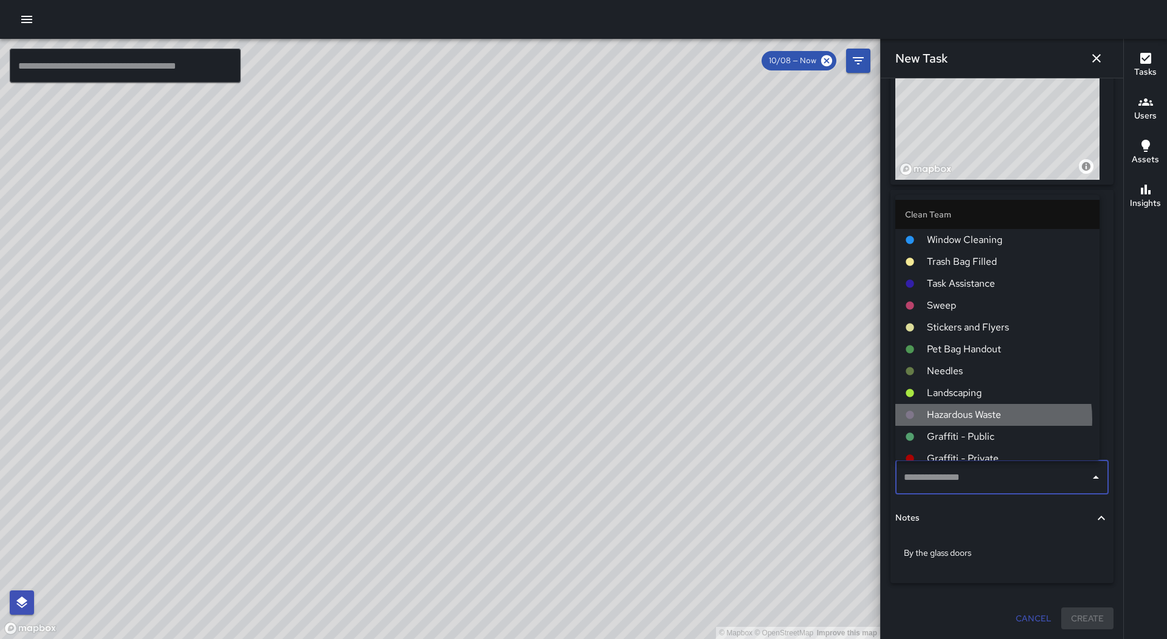
click at [974, 419] on span "Hazardous Waste" at bounding box center [1008, 415] width 163 height 15
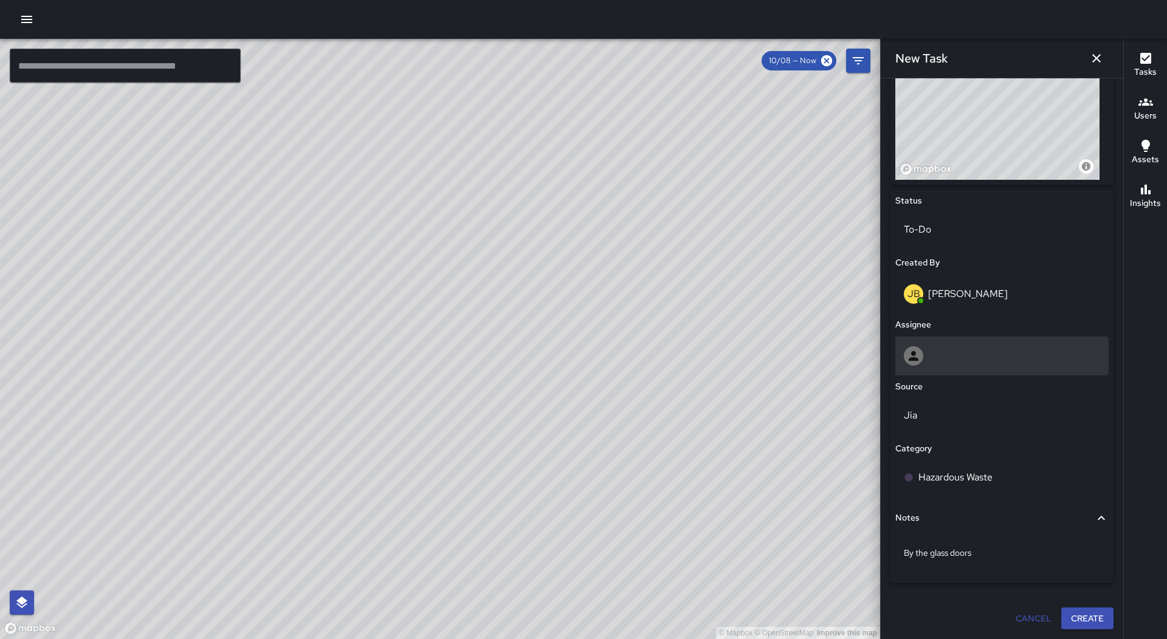
click at [968, 368] on div at bounding box center [1001, 356] width 213 height 39
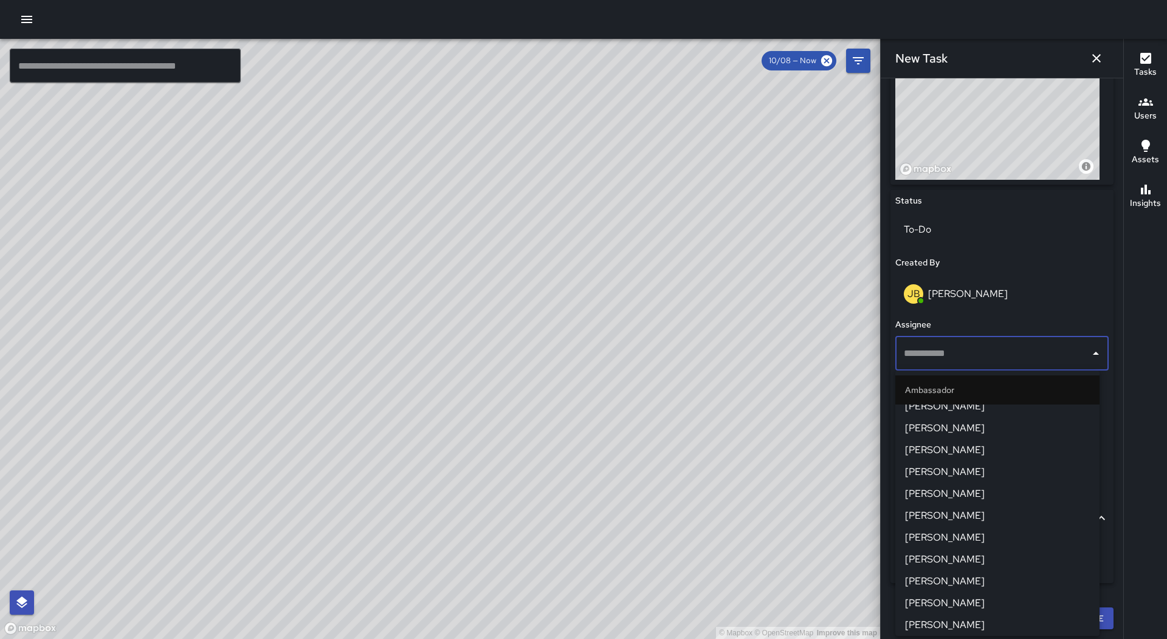
scroll to position [0, 0]
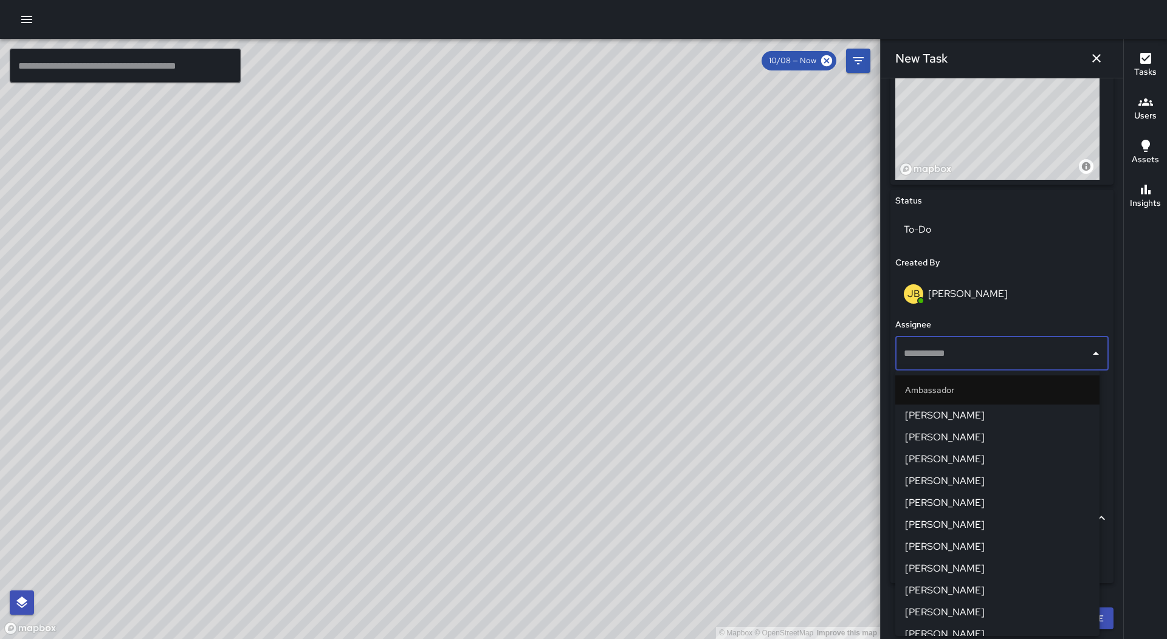
click at [993, 538] on li "[PERSON_NAME]" at bounding box center [997, 547] width 204 height 22
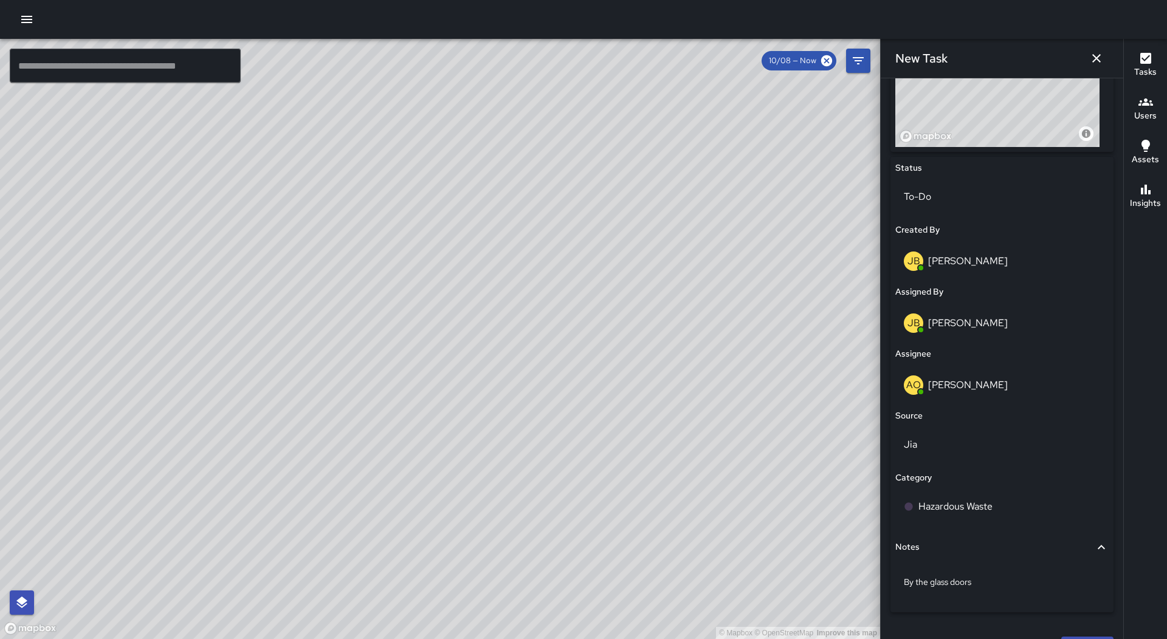
scroll to position [535, 0]
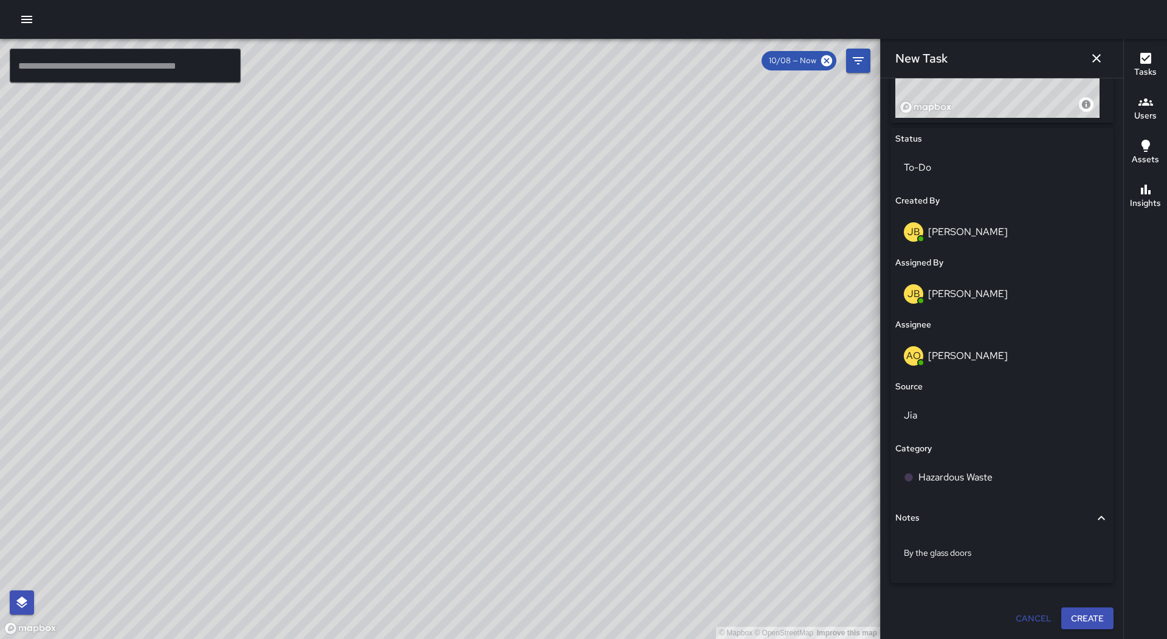
click at [1086, 625] on button "Create" at bounding box center [1087, 619] width 52 height 22
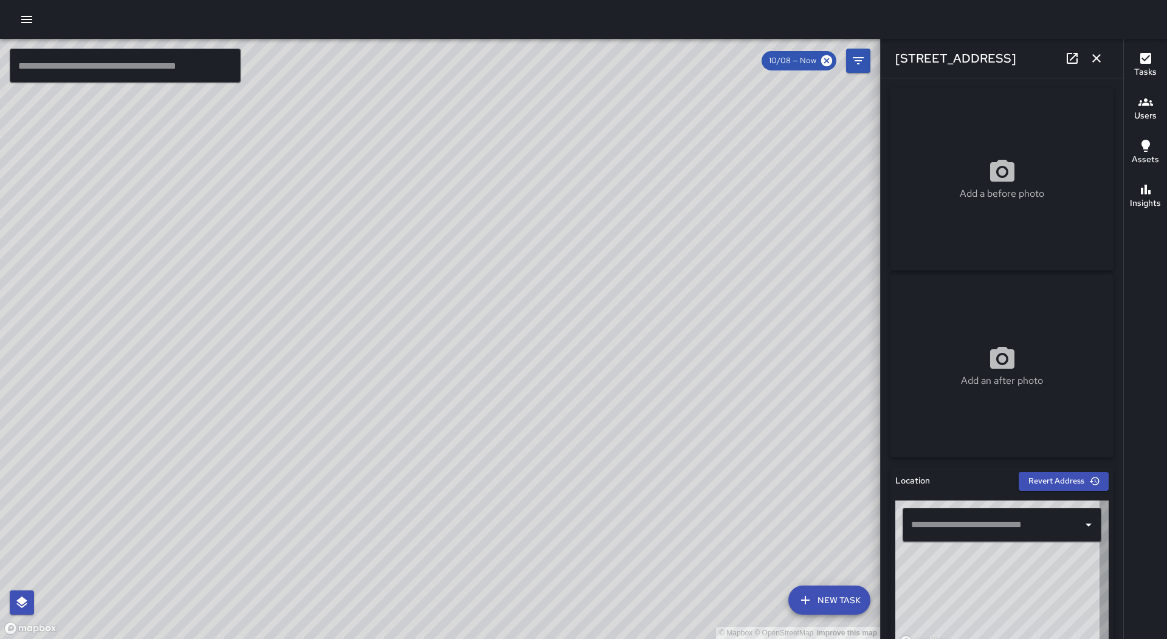
type input "**********"
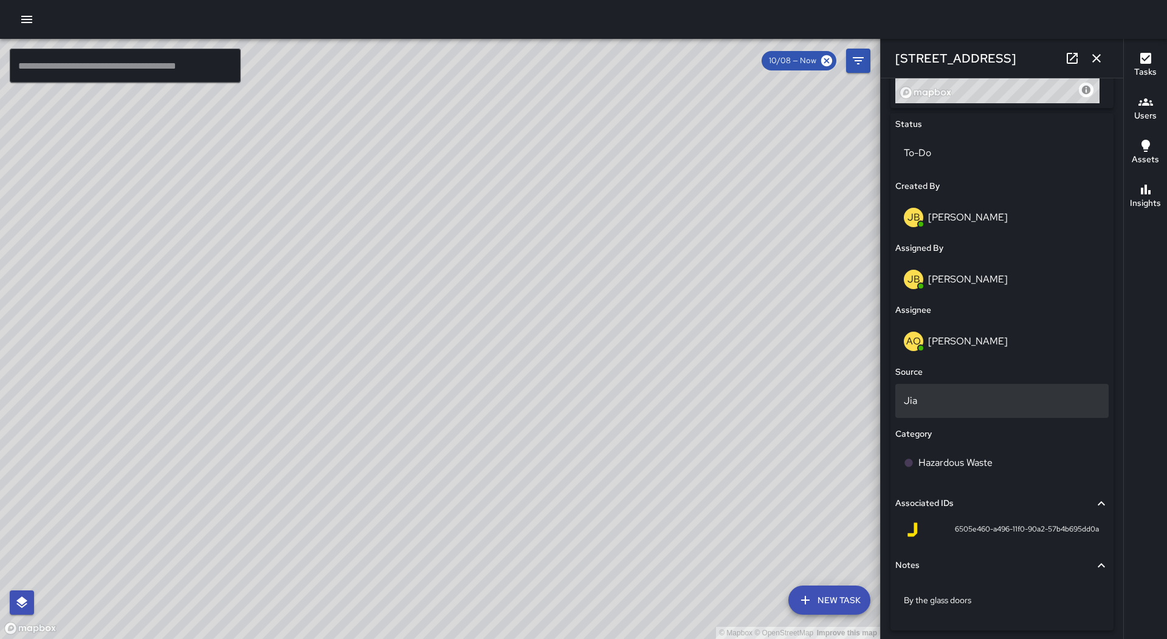
scroll to position [577, 0]
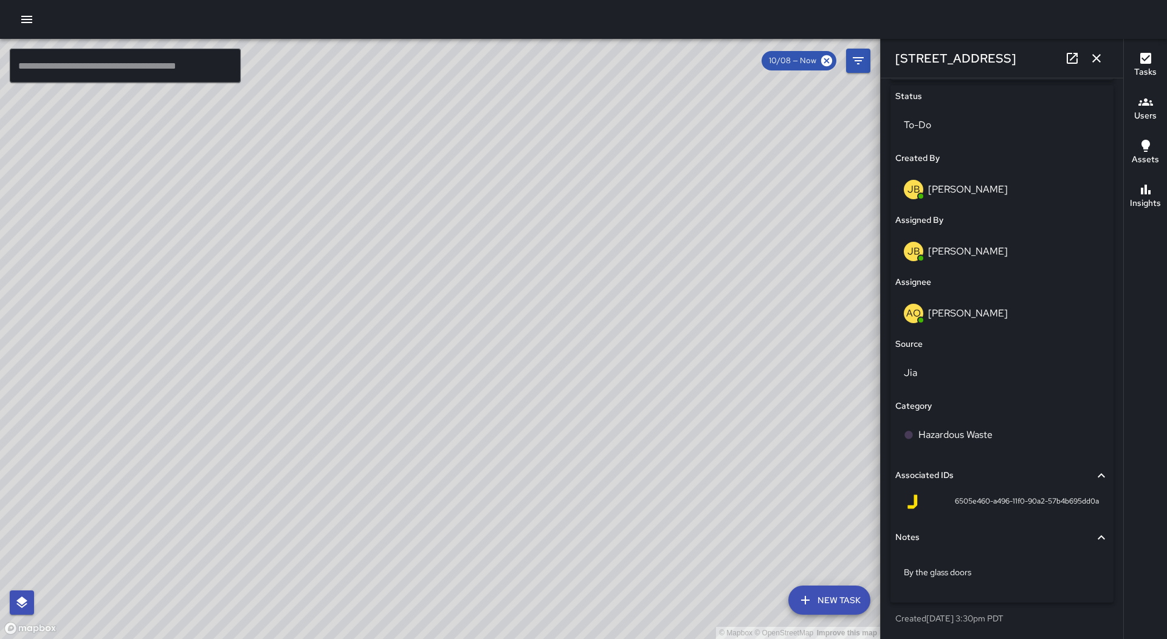
click at [1098, 60] on icon "button" at bounding box center [1096, 58] width 9 height 9
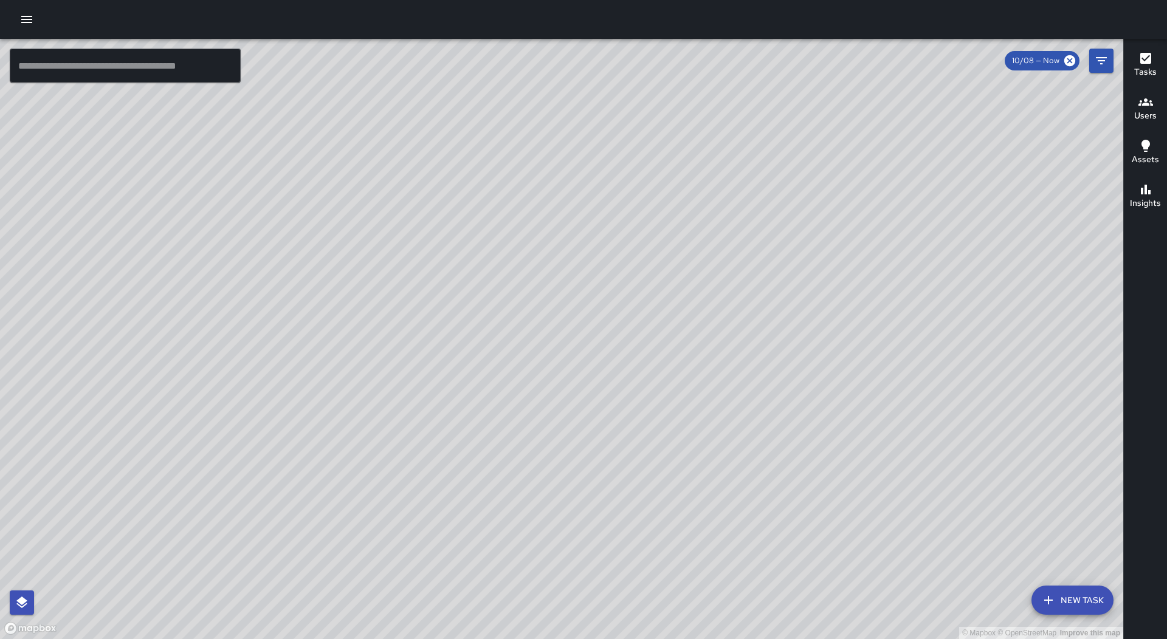
click at [1150, 77] on h6 "Tasks" at bounding box center [1145, 72] width 22 height 13
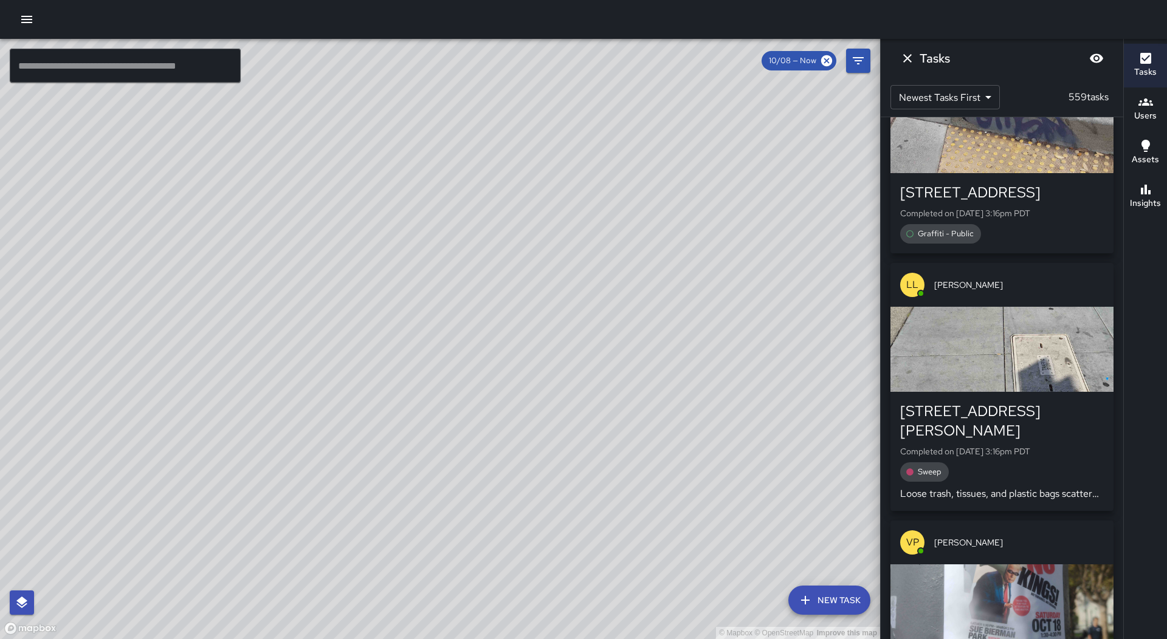
scroll to position [3510, 0]
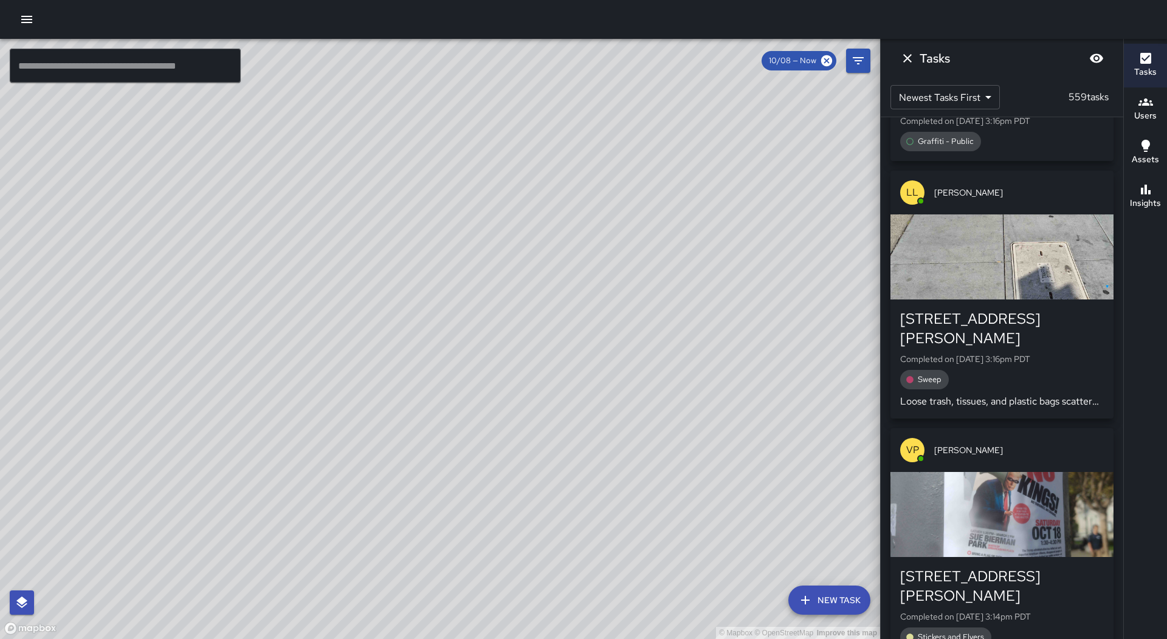
click at [1035, 472] on div "button" at bounding box center [1001, 514] width 223 height 85
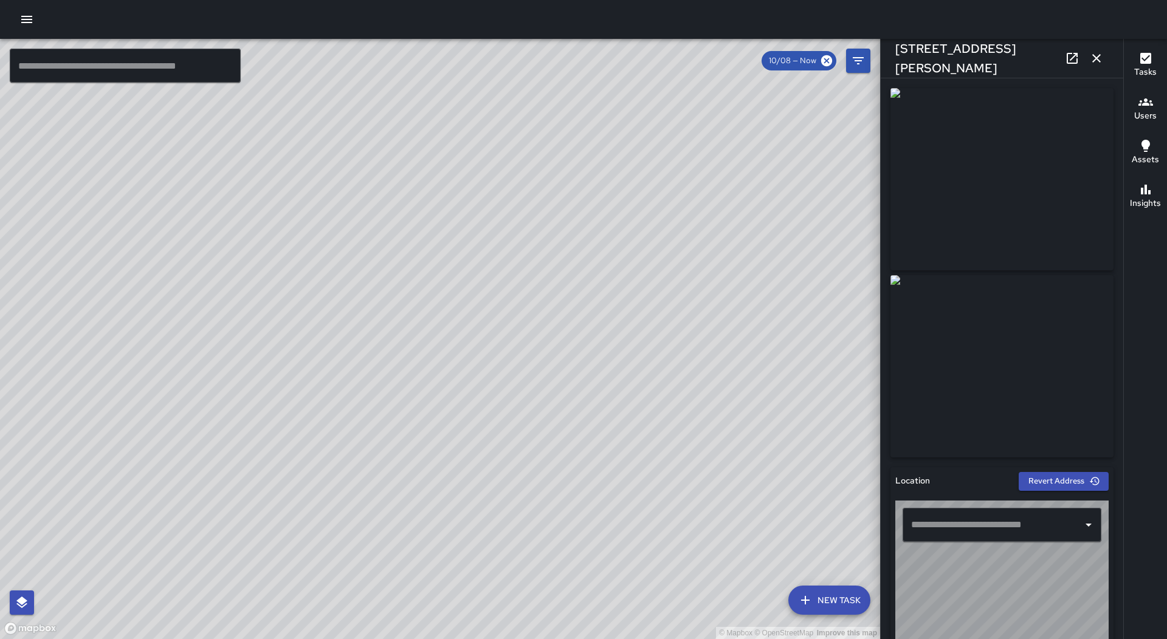
type input "**********"
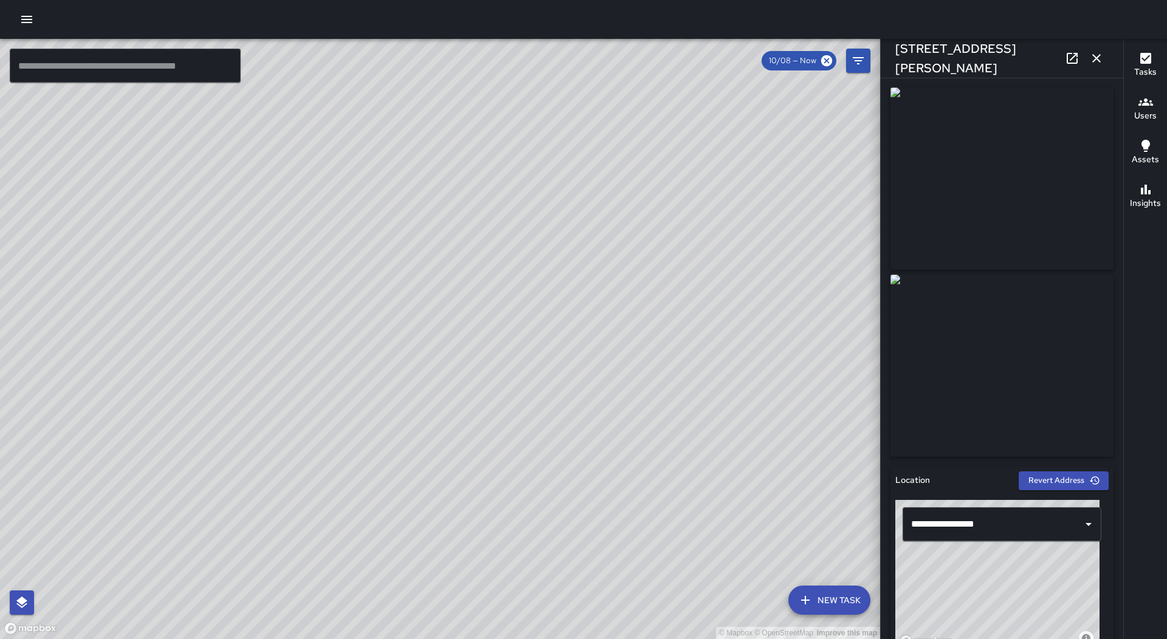
scroll to position [0, 0]
click at [1100, 61] on icon "button" at bounding box center [1096, 58] width 15 height 15
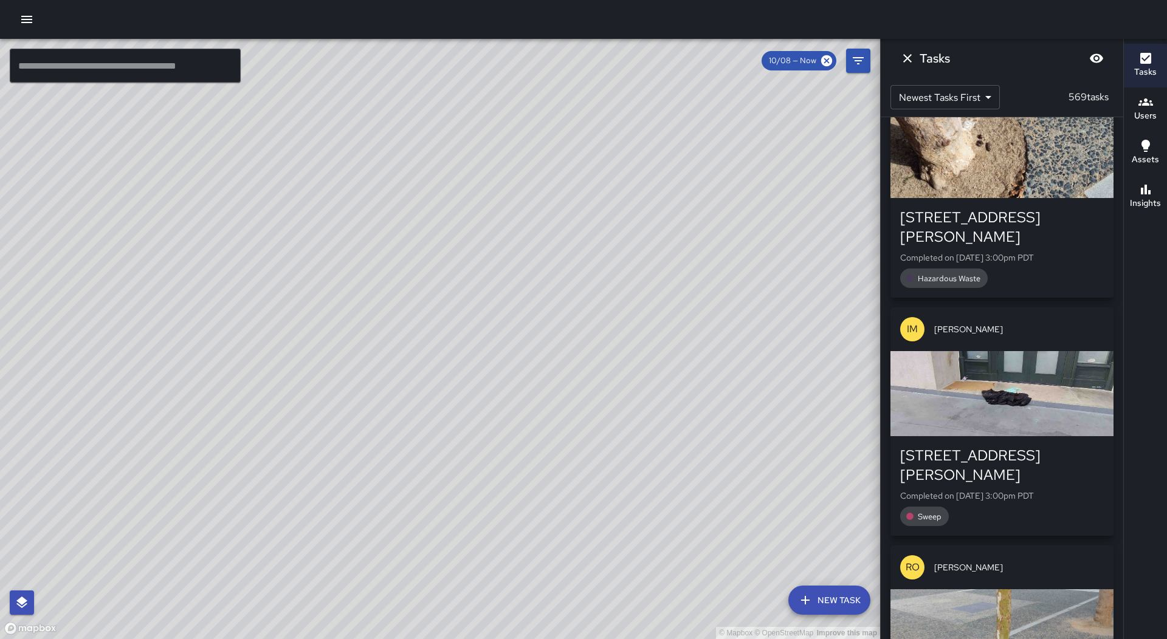
scroll to position [13294, 0]
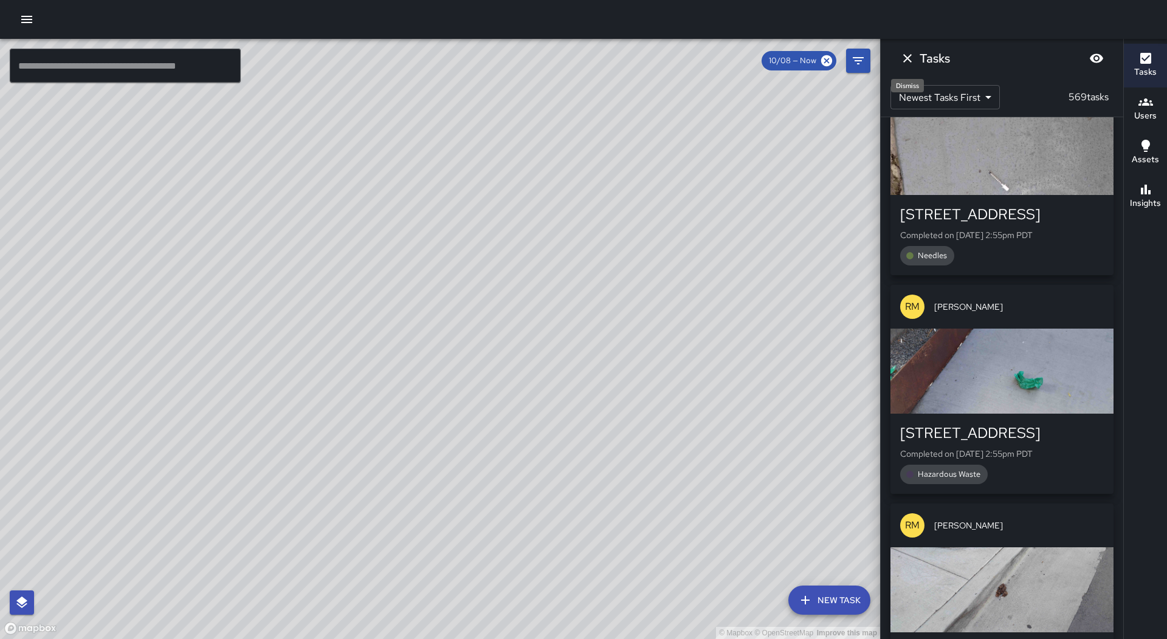
click at [903, 57] on icon "Dismiss" at bounding box center [907, 58] width 15 height 15
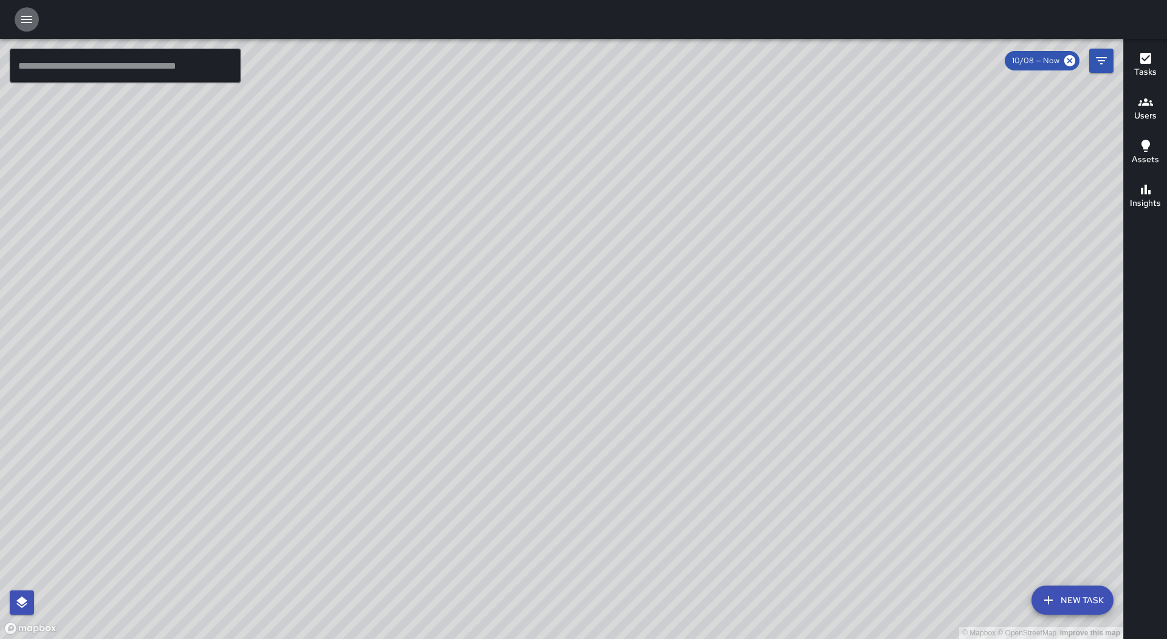
click at [30, 17] on icon "button" at bounding box center [26, 19] width 11 height 7
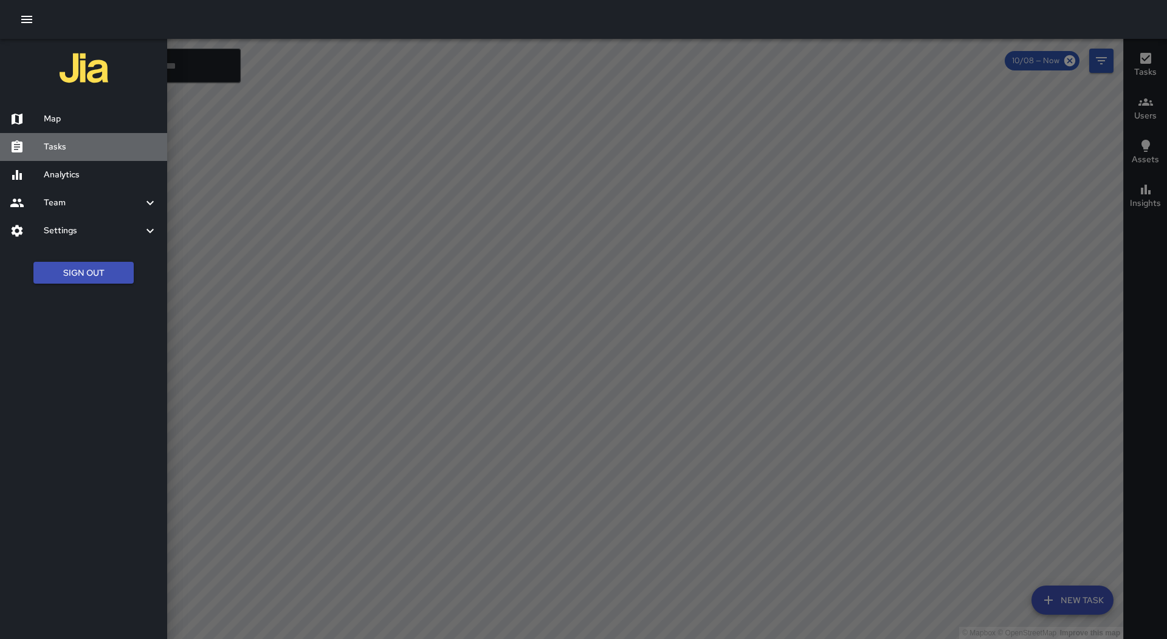
click at [78, 154] on div "Tasks" at bounding box center [83, 147] width 167 height 28
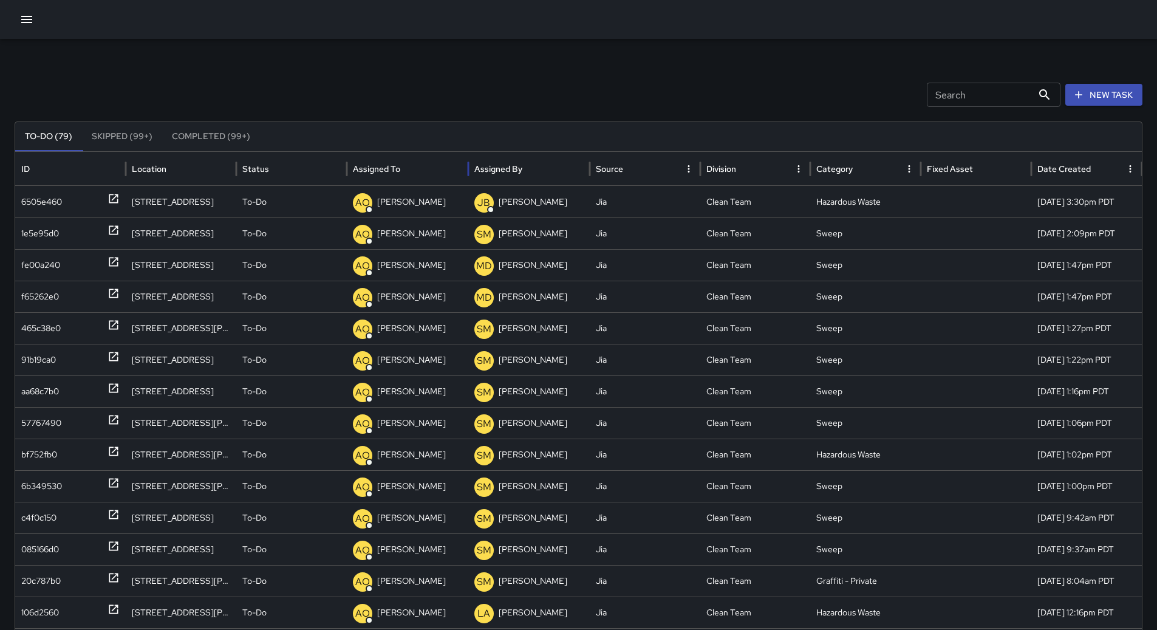
click at [394, 166] on div "Assigned To" at bounding box center [376, 168] width 47 height 11
click at [36, 13] on button "button" at bounding box center [27, 19] width 24 height 24
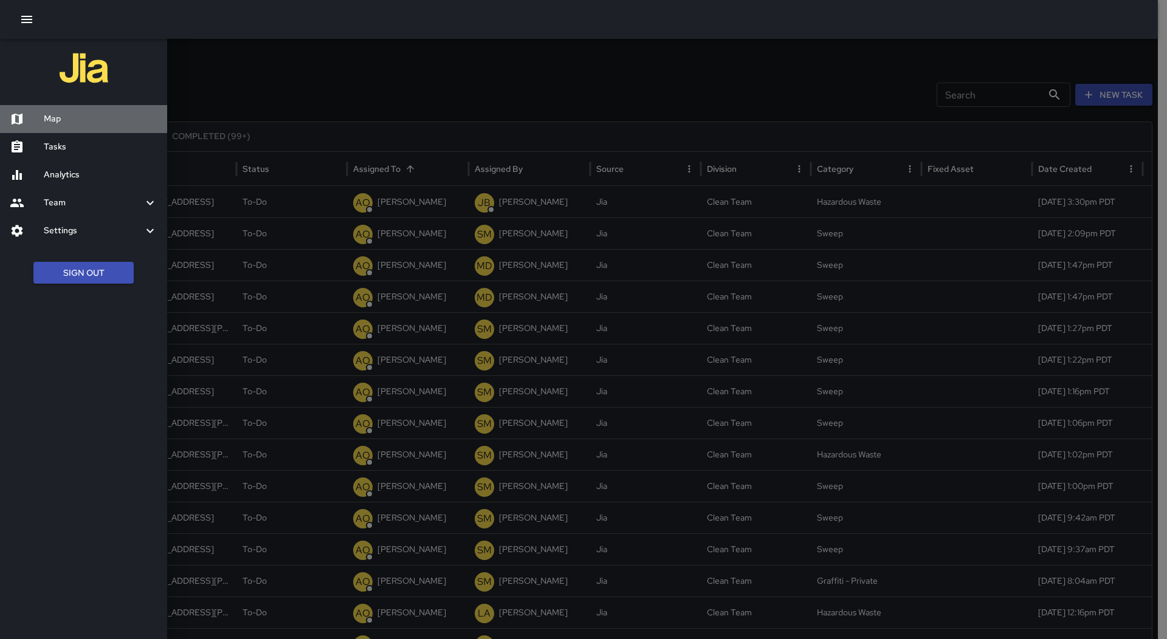
click at [59, 116] on h6 "Map" at bounding box center [101, 118] width 114 height 13
